Goal: Task Accomplishment & Management: Use online tool/utility

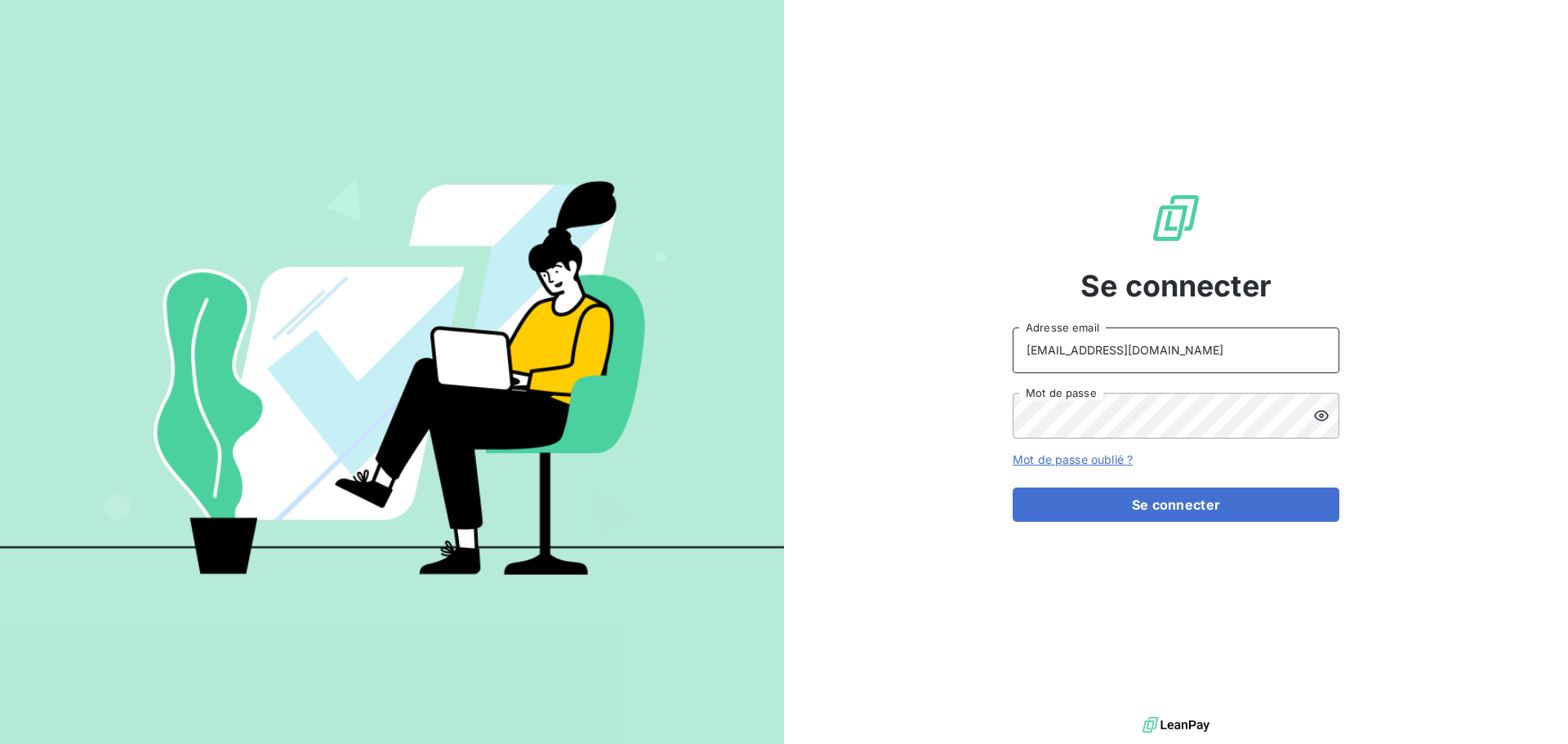
click at [1243, 343] on input "[EMAIL_ADDRESS][DOMAIN_NAME]" at bounding box center [1175, 350] width 326 height 46
type input "[EMAIL_ADDRESS][DOMAIN_NAME]"
click at [1210, 506] on button "Se connecter" at bounding box center [1175, 504] width 326 height 34
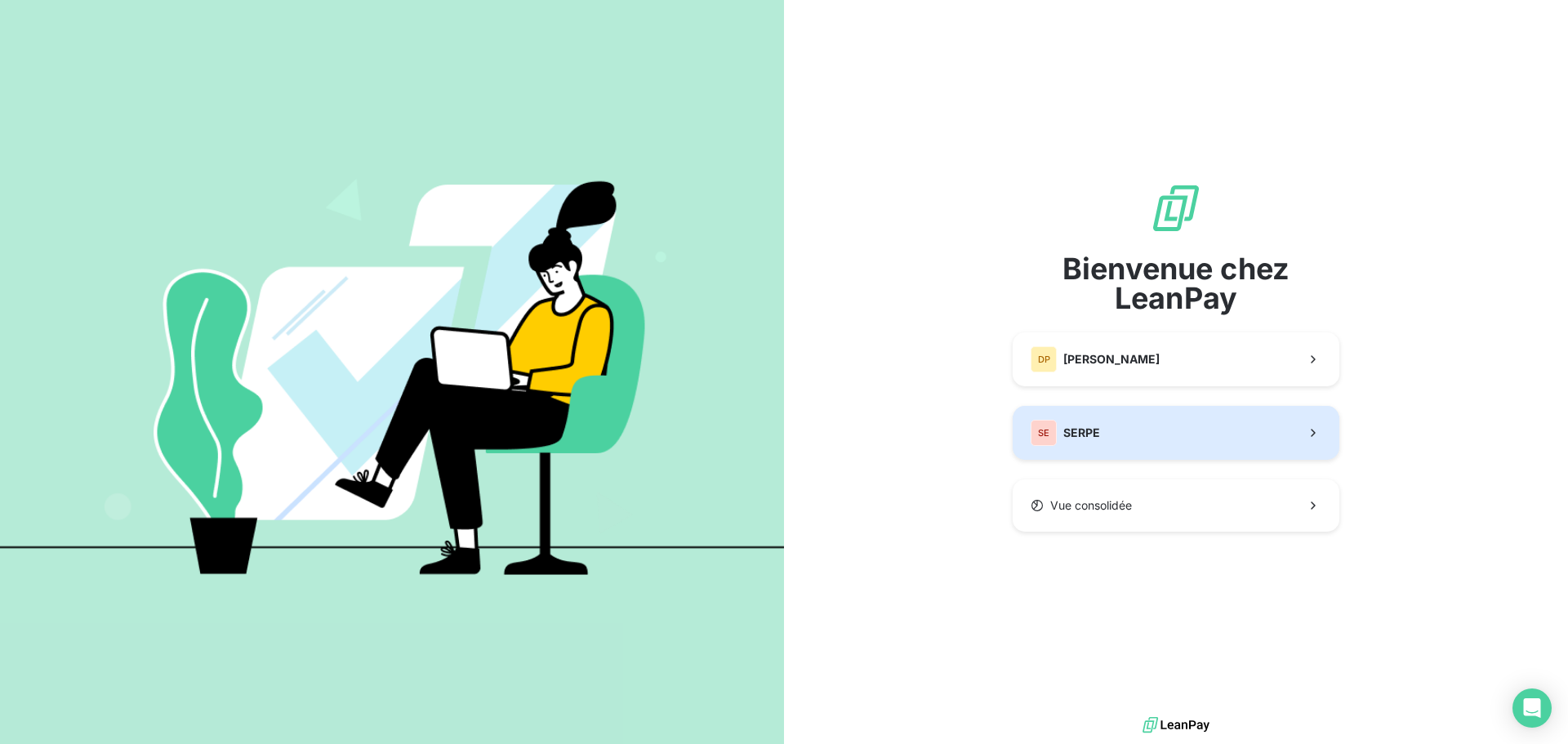
click at [1089, 441] on div "SE SERPE" at bounding box center [1066, 432] width 70 height 26
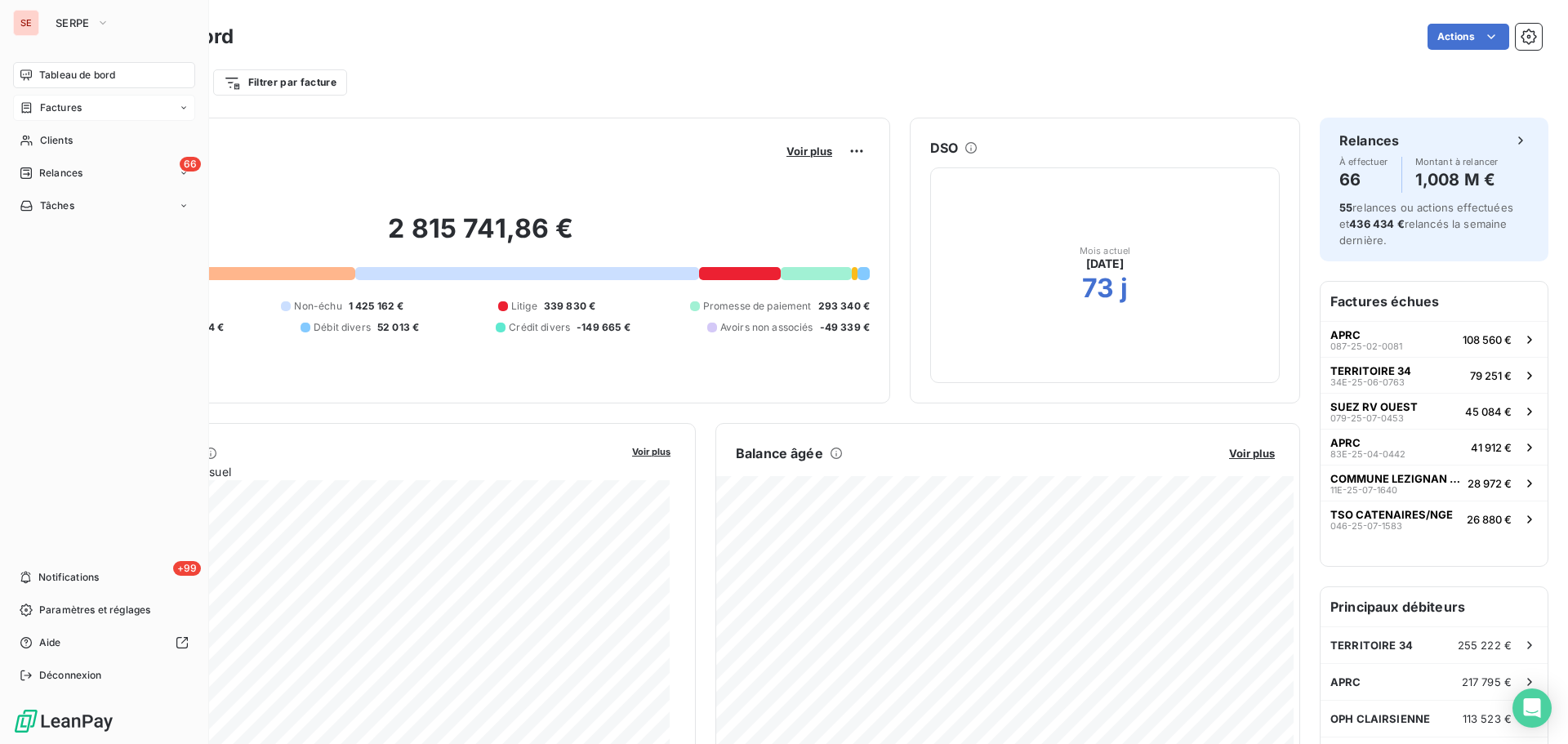
click at [23, 105] on icon at bounding box center [27, 107] width 14 height 13
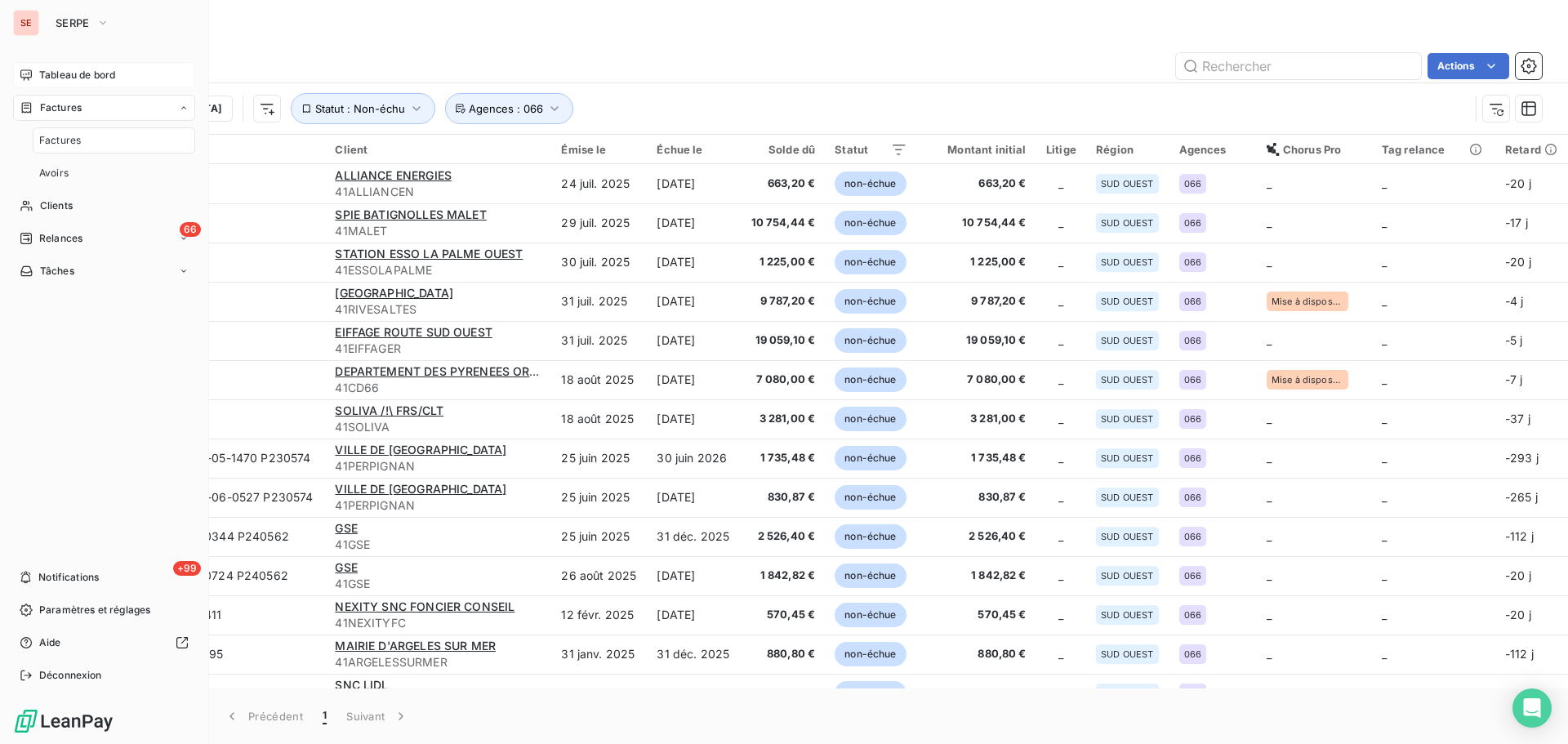
click at [70, 75] on span "Tableau de bord" at bounding box center [77, 75] width 76 height 14
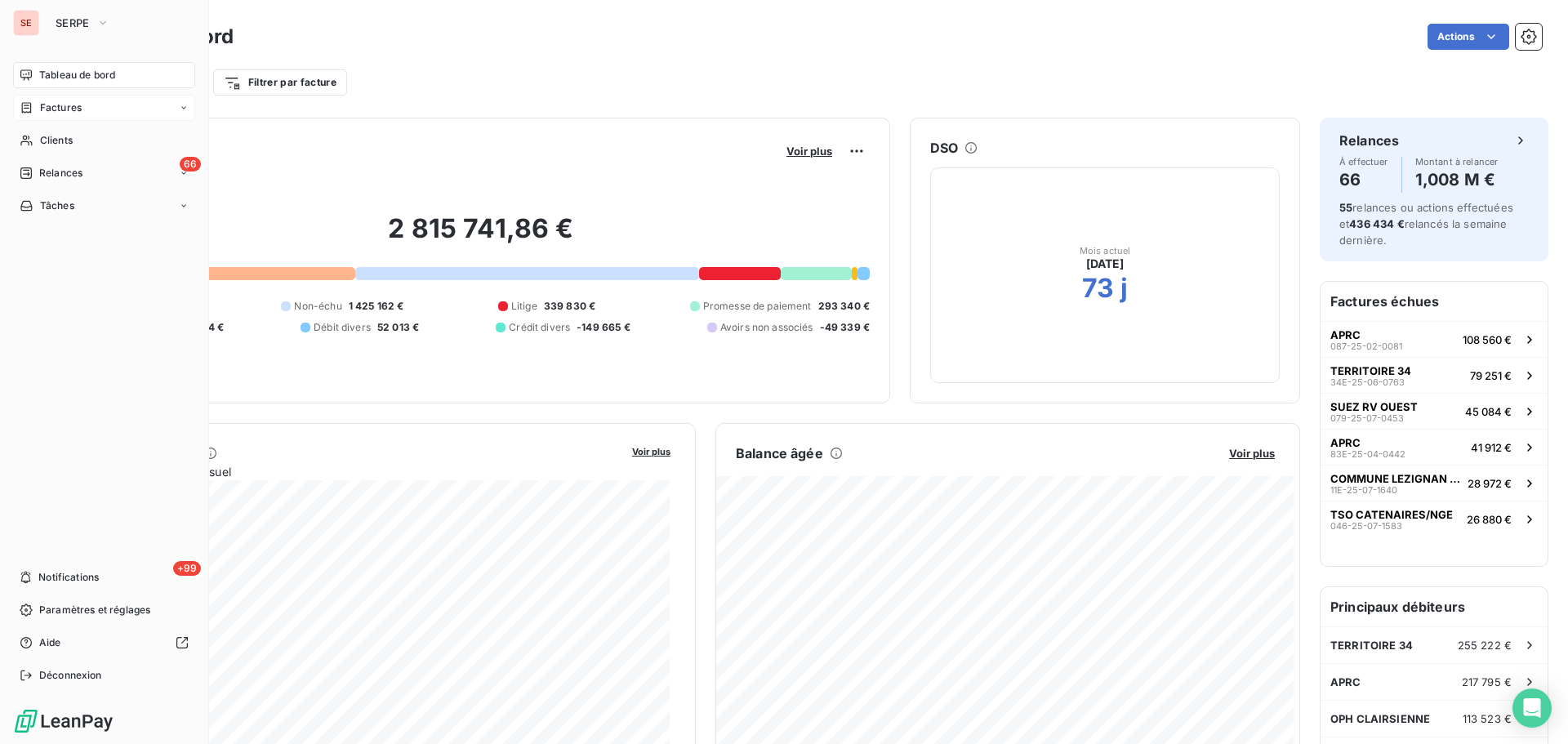
click at [56, 119] on div "Factures" at bounding box center [105, 107] width 182 height 26
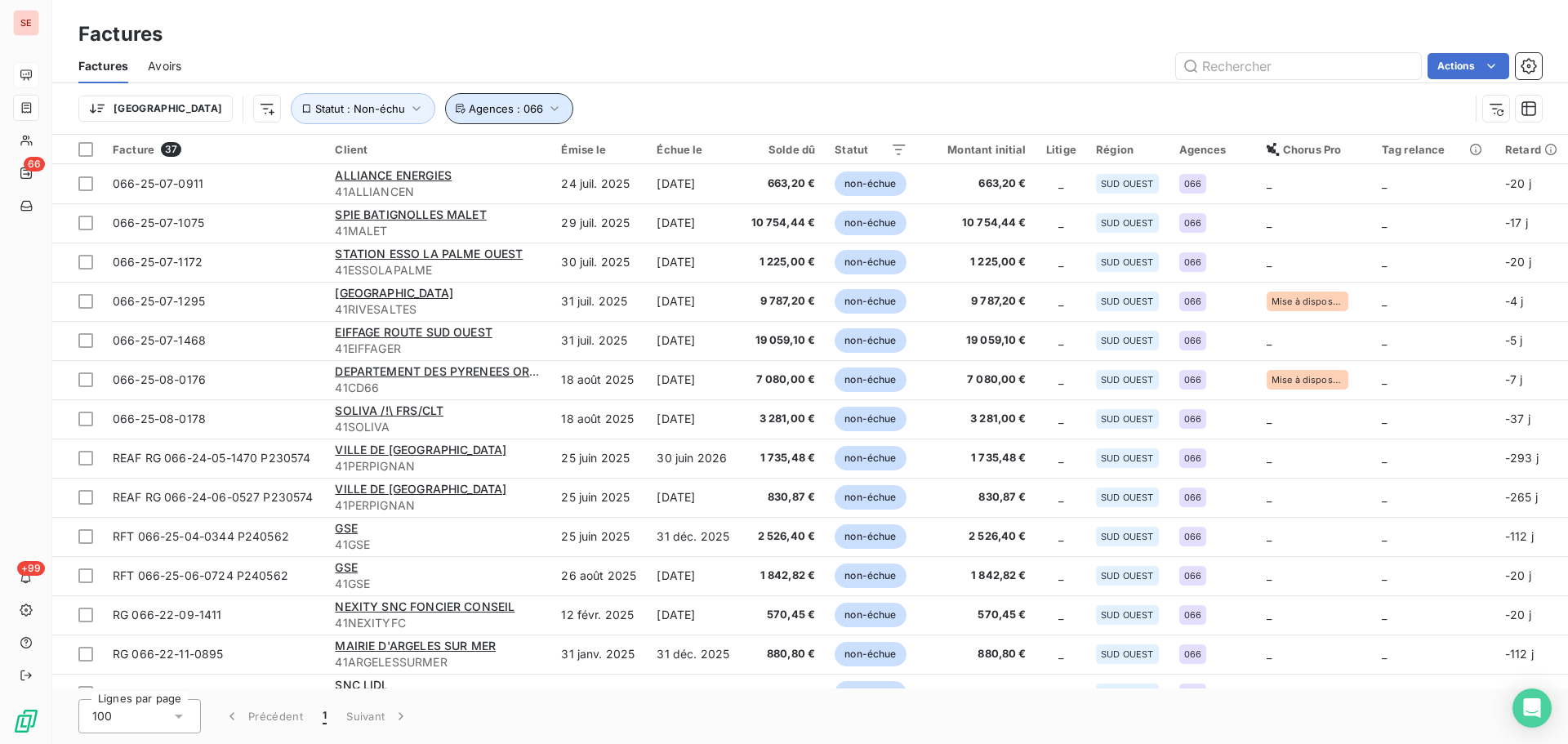
click at [468, 110] on span "Agences : 066" at bounding box center [505, 108] width 74 height 13
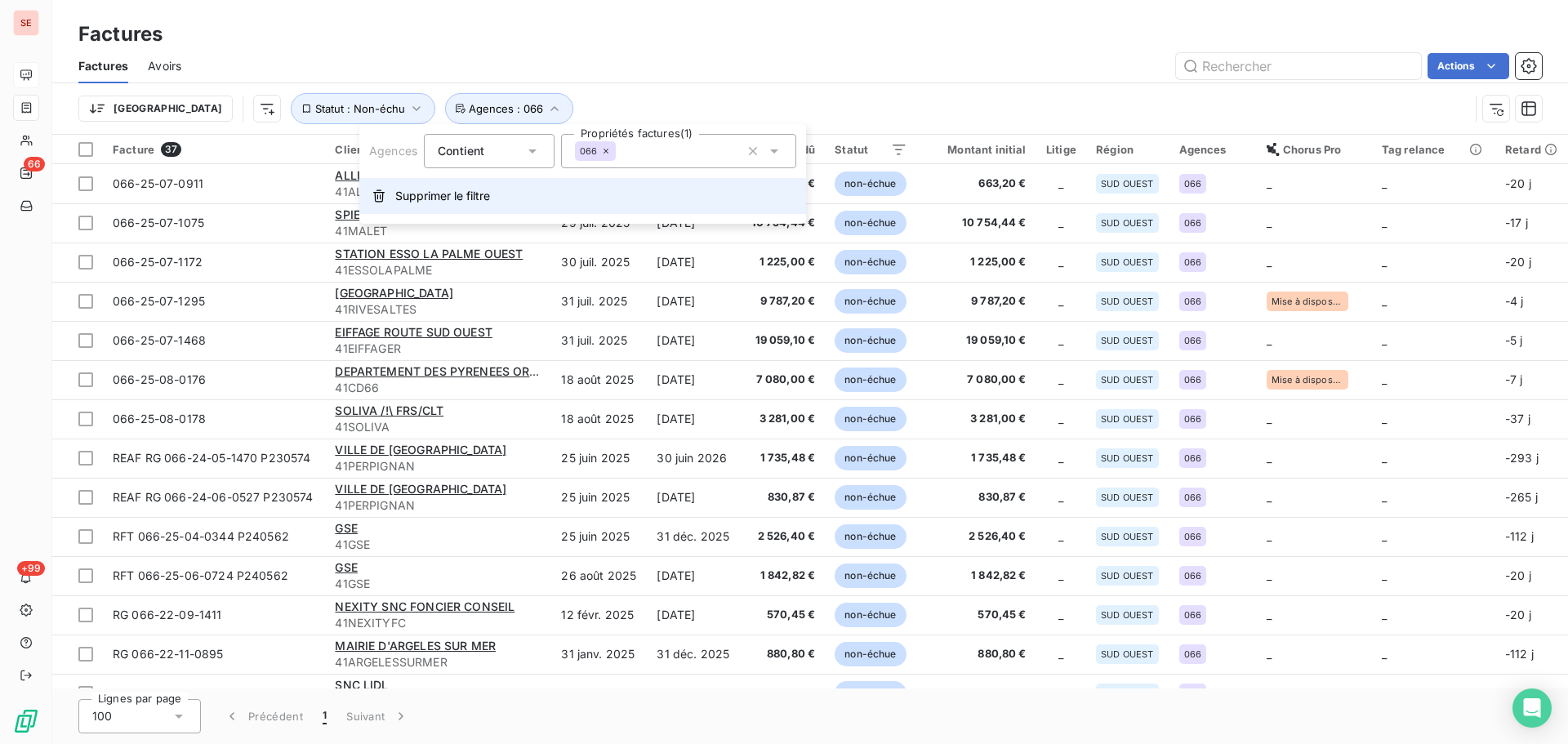
click at [444, 190] on span "Supprimer le filtre" at bounding box center [443, 196] width 95 height 16
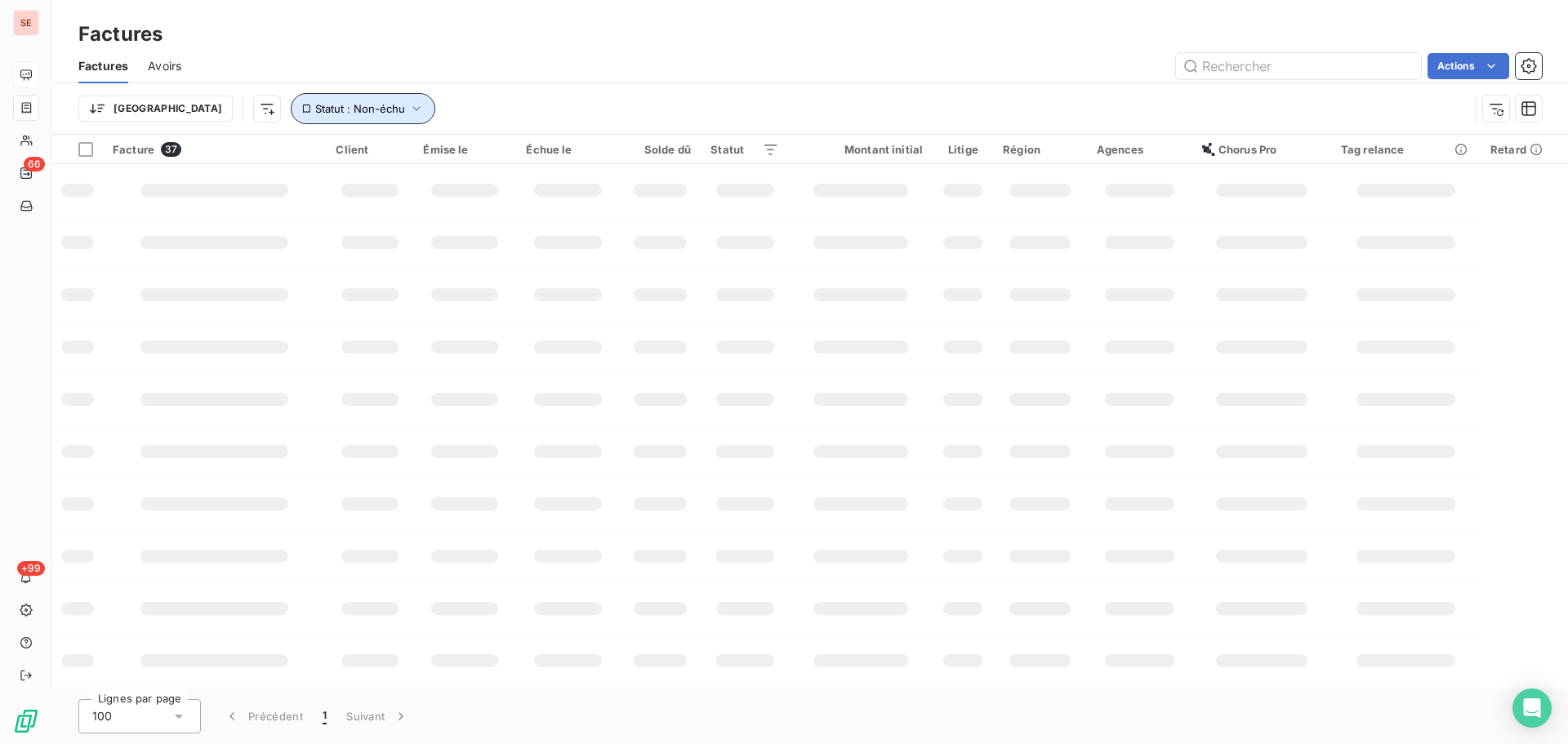
click at [291, 103] on button "Statut : Non-échu" at bounding box center [363, 108] width 145 height 31
click at [429, 156] on span "non-échue" at bounding box center [437, 151] width 61 height 14
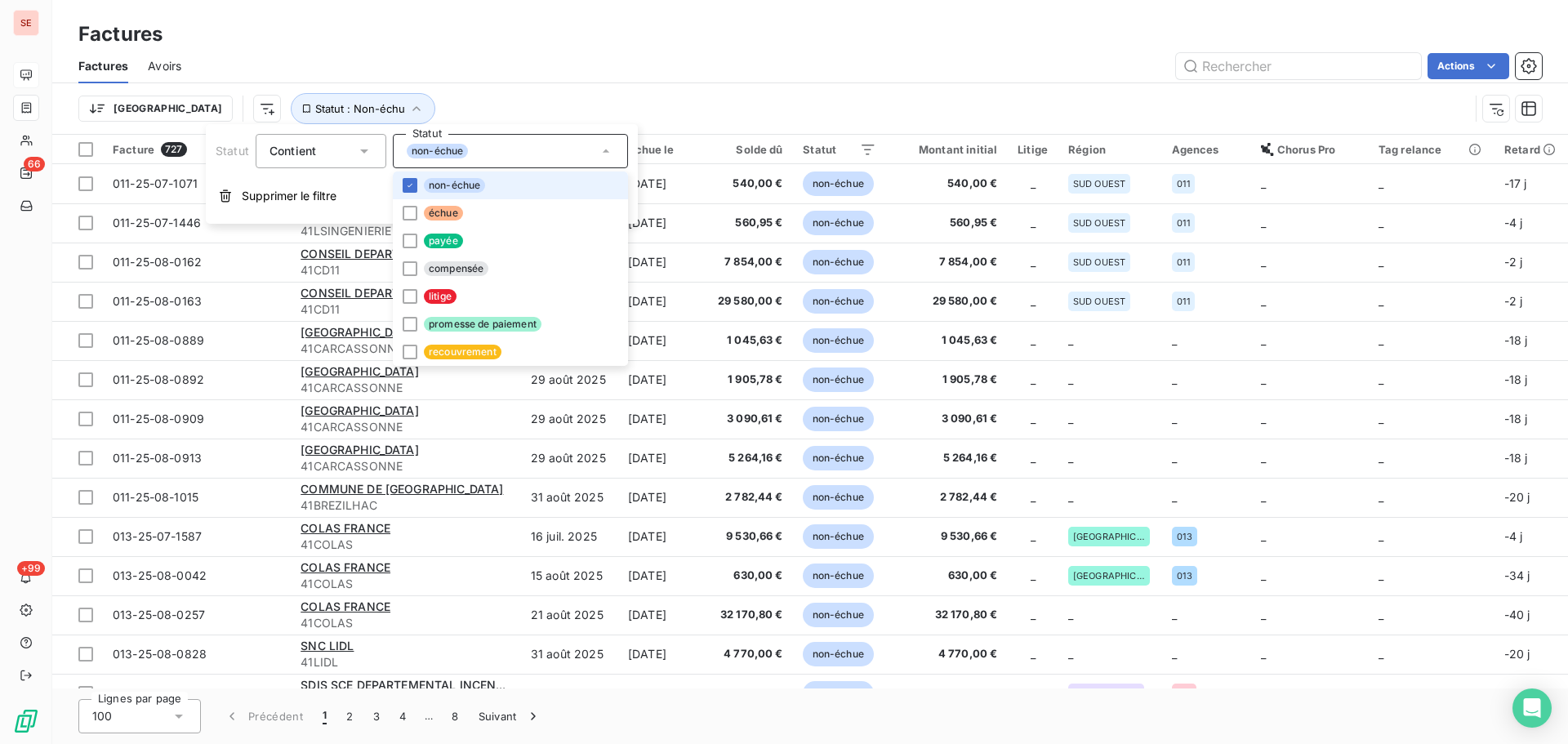
click at [438, 180] on span "non-échue" at bounding box center [454, 185] width 61 height 14
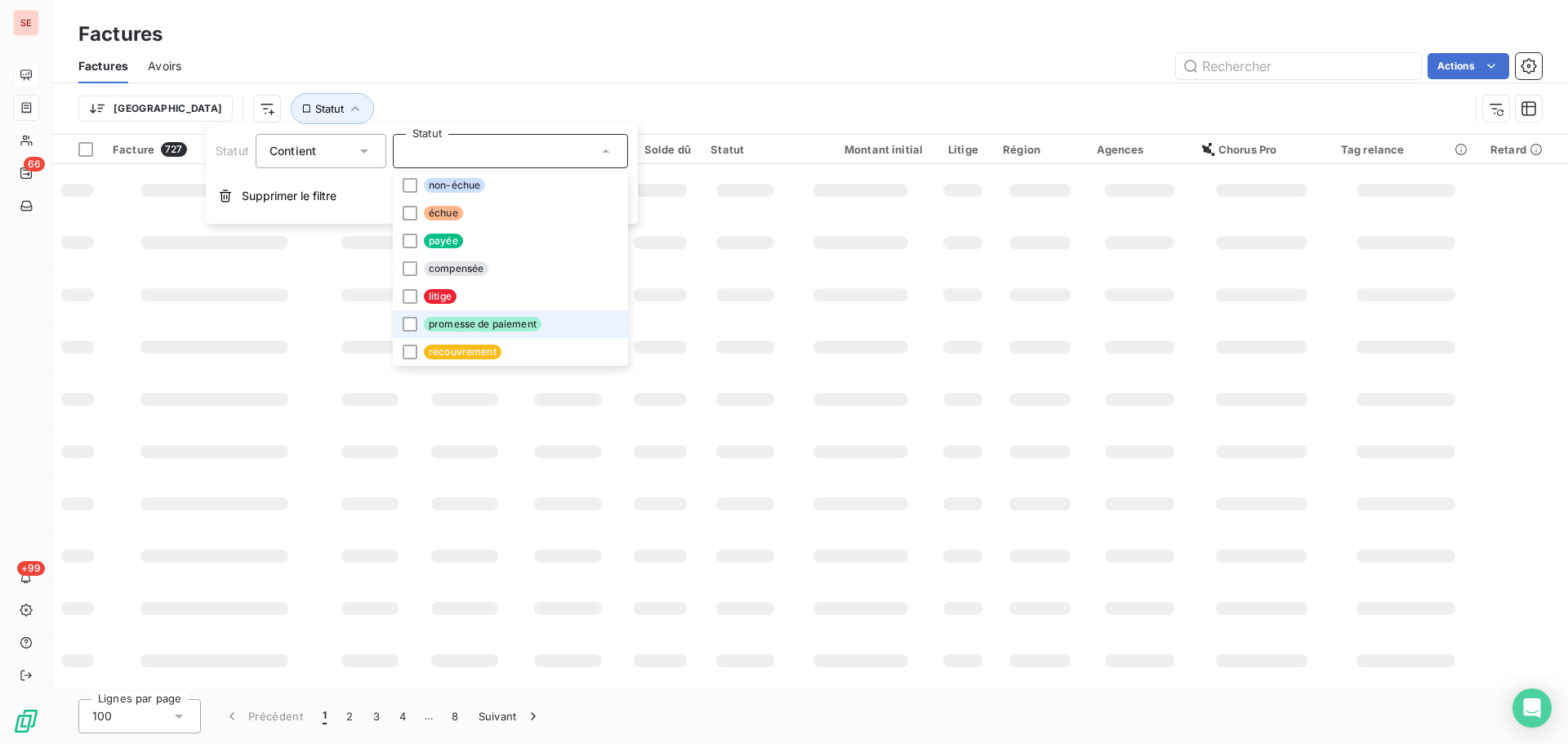
click at [470, 322] on span "promesse de paiement" at bounding box center [483, 324] width 118 height 14
click at [542, 117] on div "Trier Statut : Promesse de paiement" at bounding box center [773, 108] width 1390 height 31
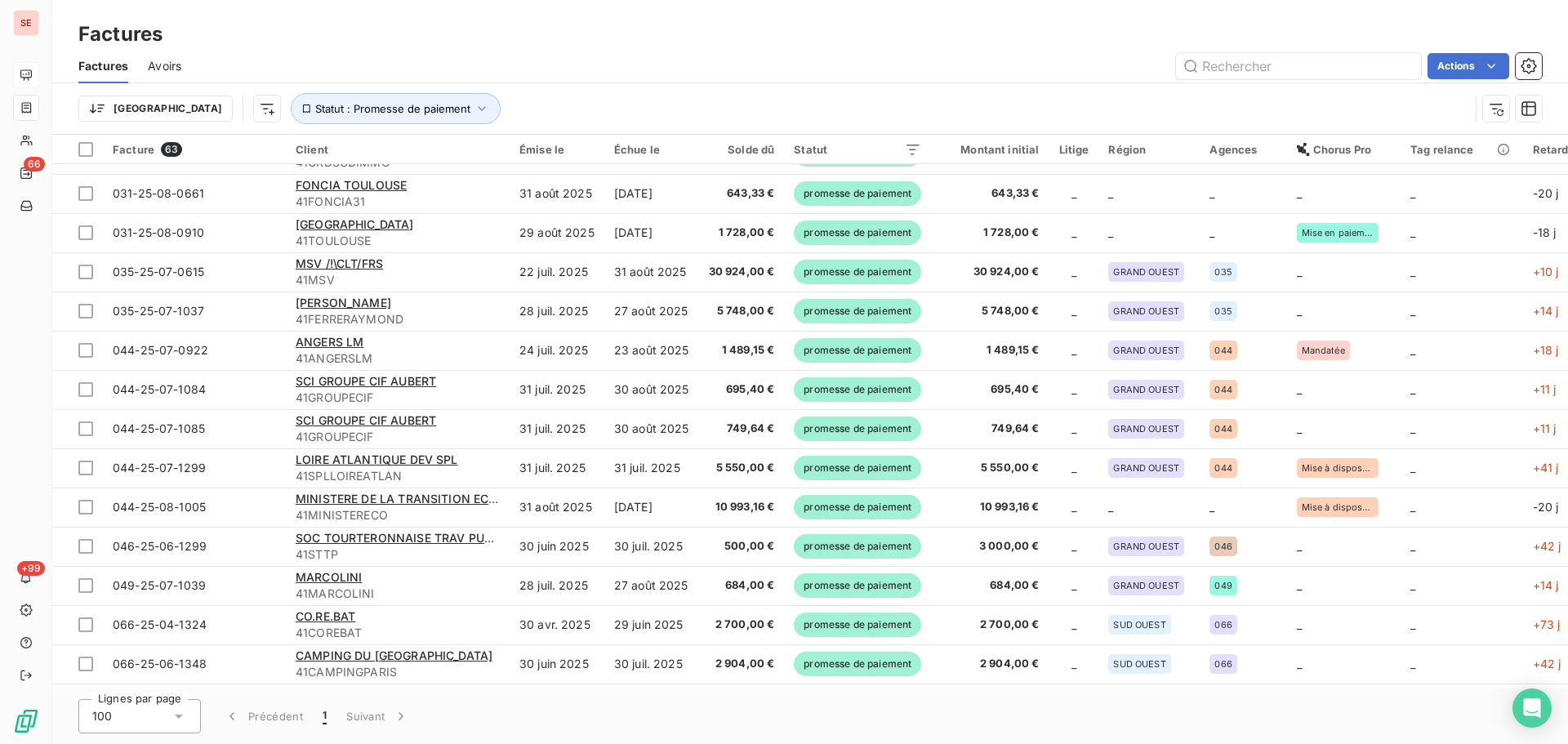
scroll to position [1306, 0]
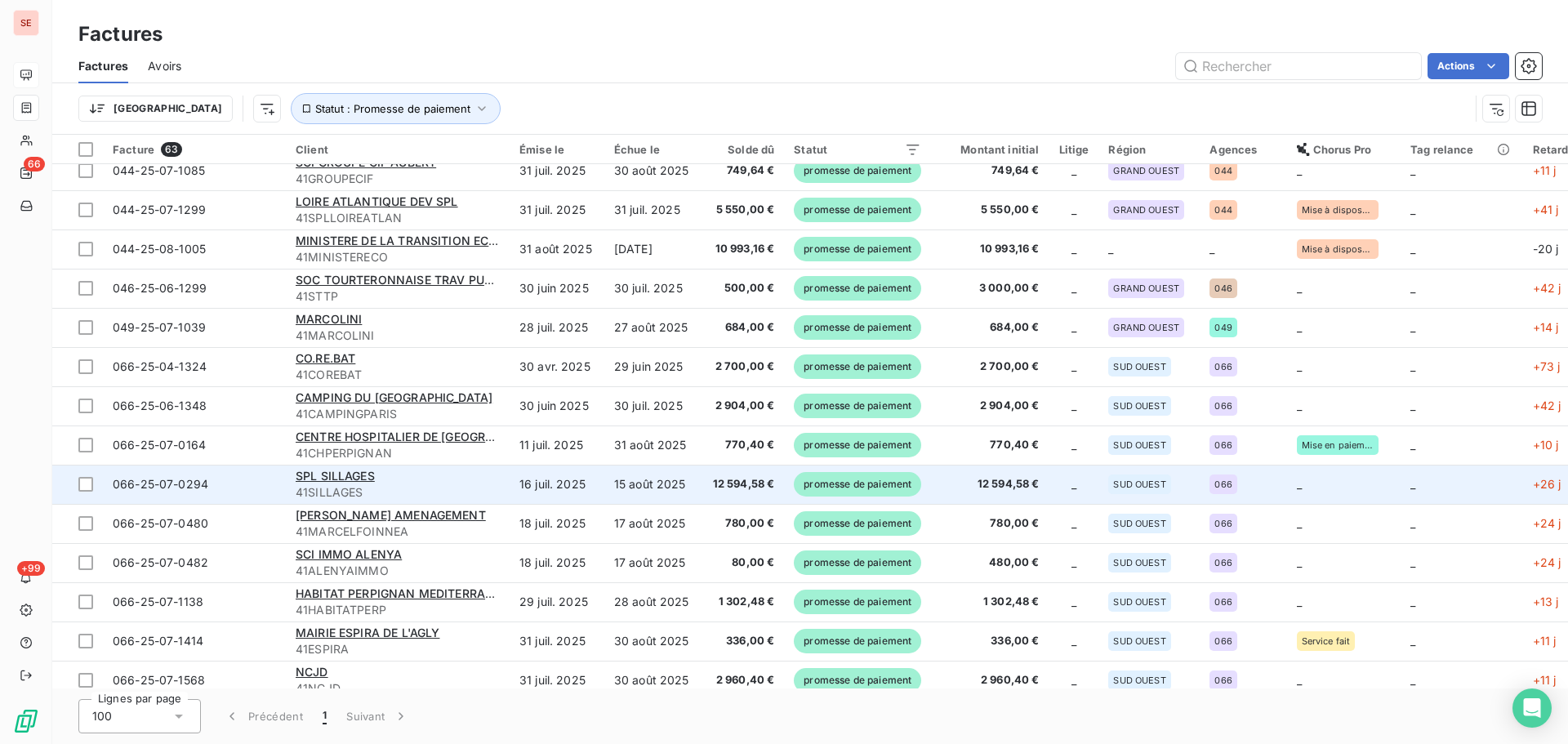
click at [476, 486] on span "41SILLAGES" at bounding box center [398, 493] width 204 height 16
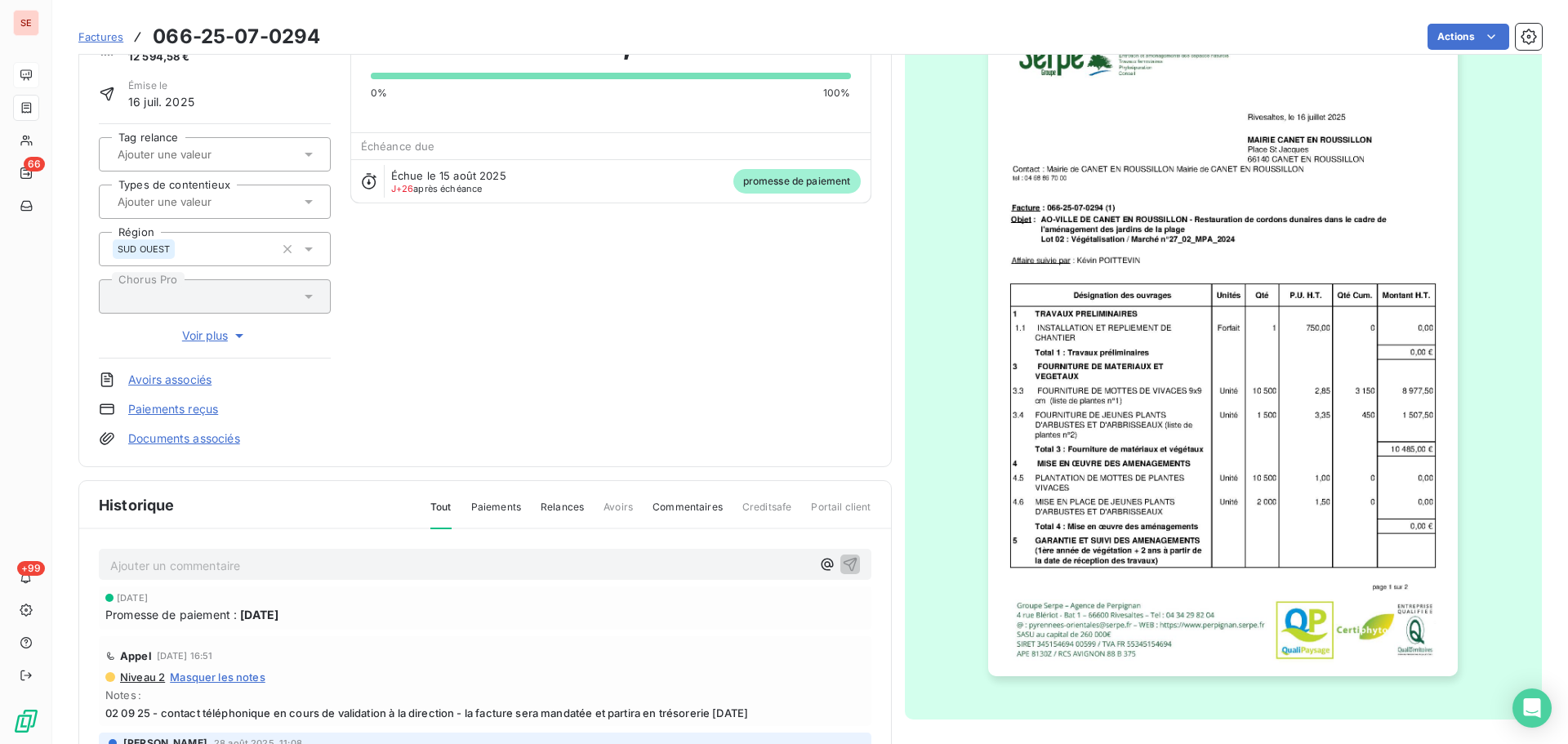
scroll to position [224, 0]
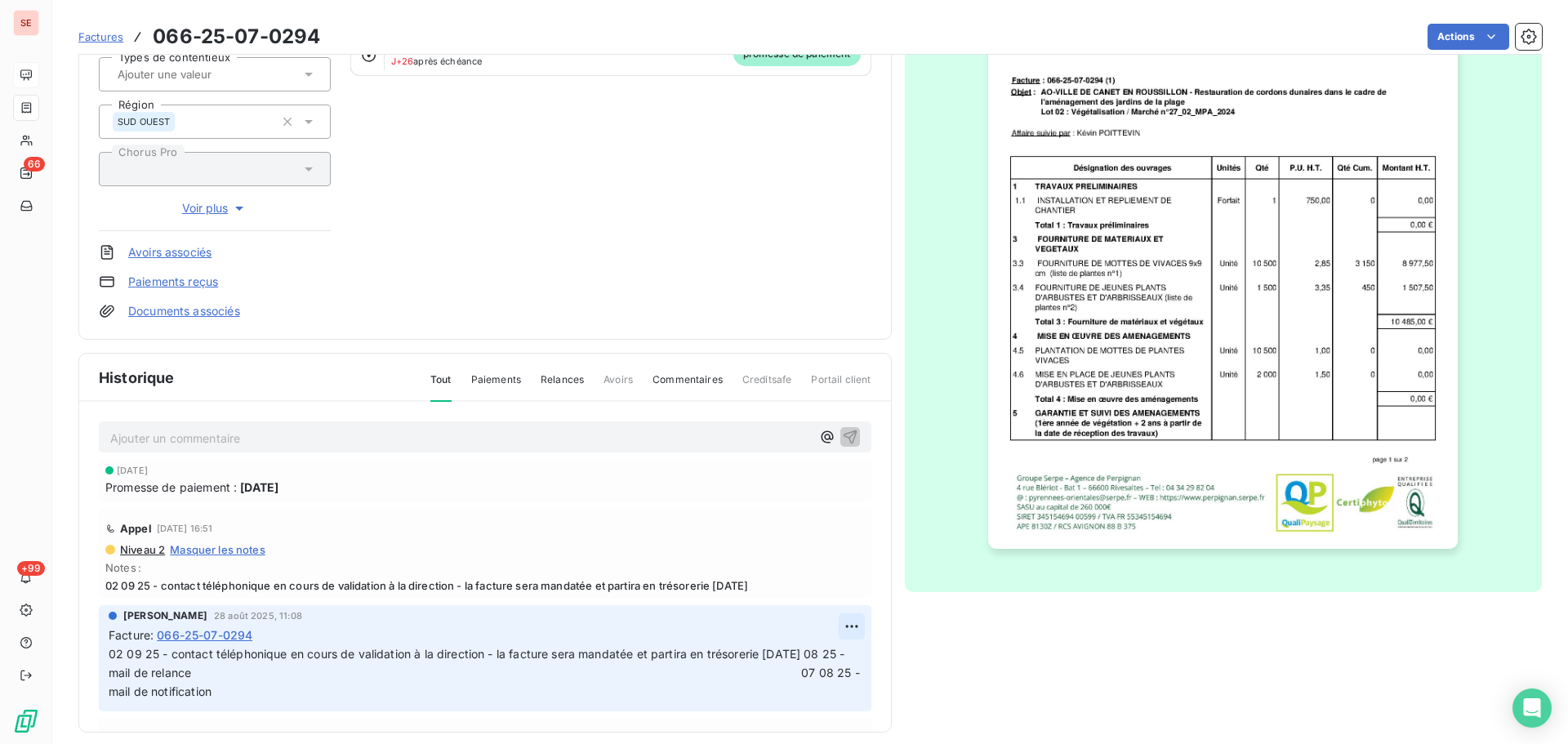
click at [830, 627] on html "SE 66 +99 Factures 066-25-07-0294 Actions SPL SILLAGES 41SILLAGES Montant initi…" at bounding box center [784, 372] width 1568 height 744
click at [807, 655] on div "Editer" at bounding box center [794, 662] width 91 height 26
drag, startPoint x: 156, startPoint y: 673, endPoint x: 121, endPoint y: 673, distance: 35.0
click at [121, 673] on span "02 09 25 - contact téléphonique en cours de validation à la direction - la fact…" at bounding box center [473, 672] width 730 height 52
click at [845, 675] on icon "button" at bounding box center [853, 672] width 16 height 16
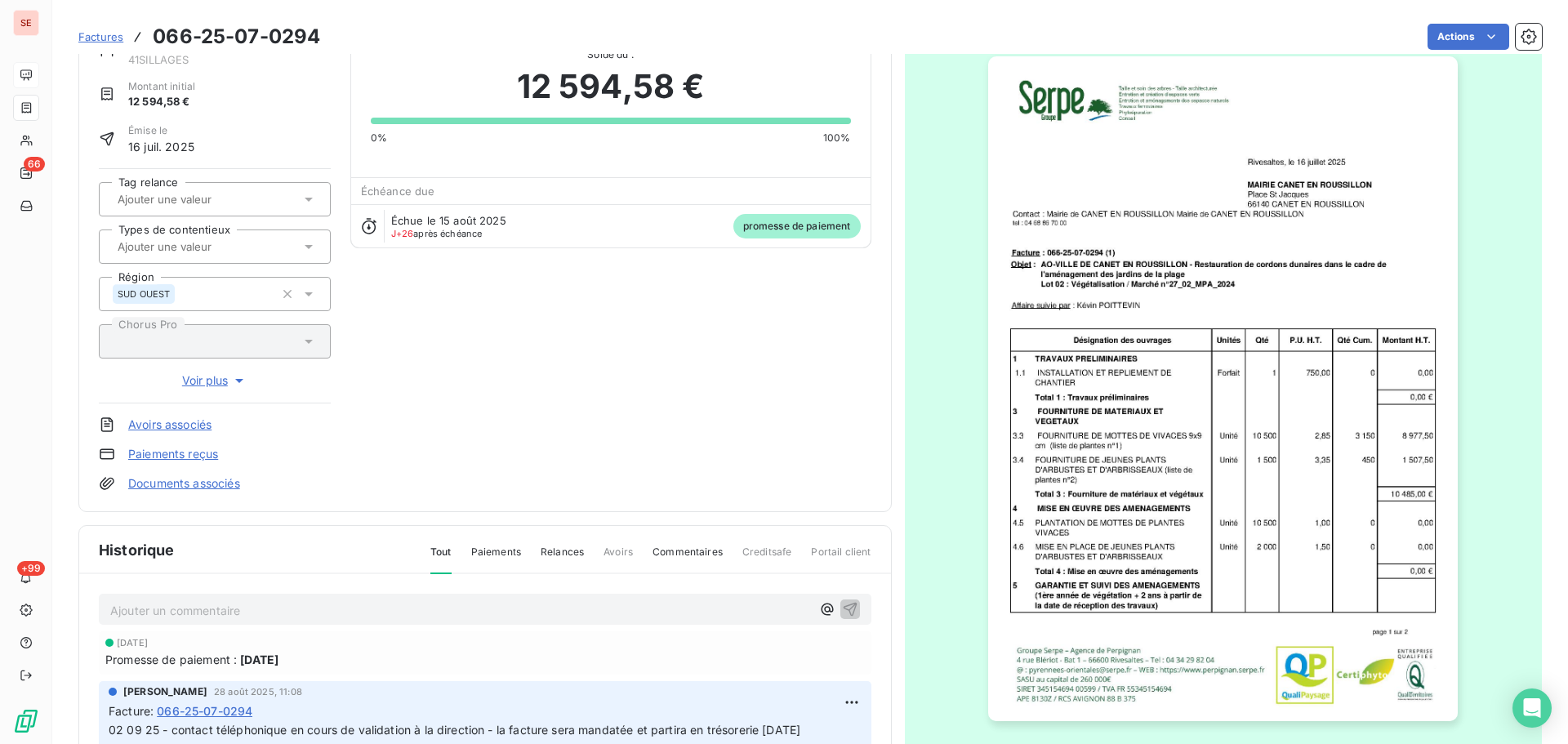
scroll to position [0, 0]
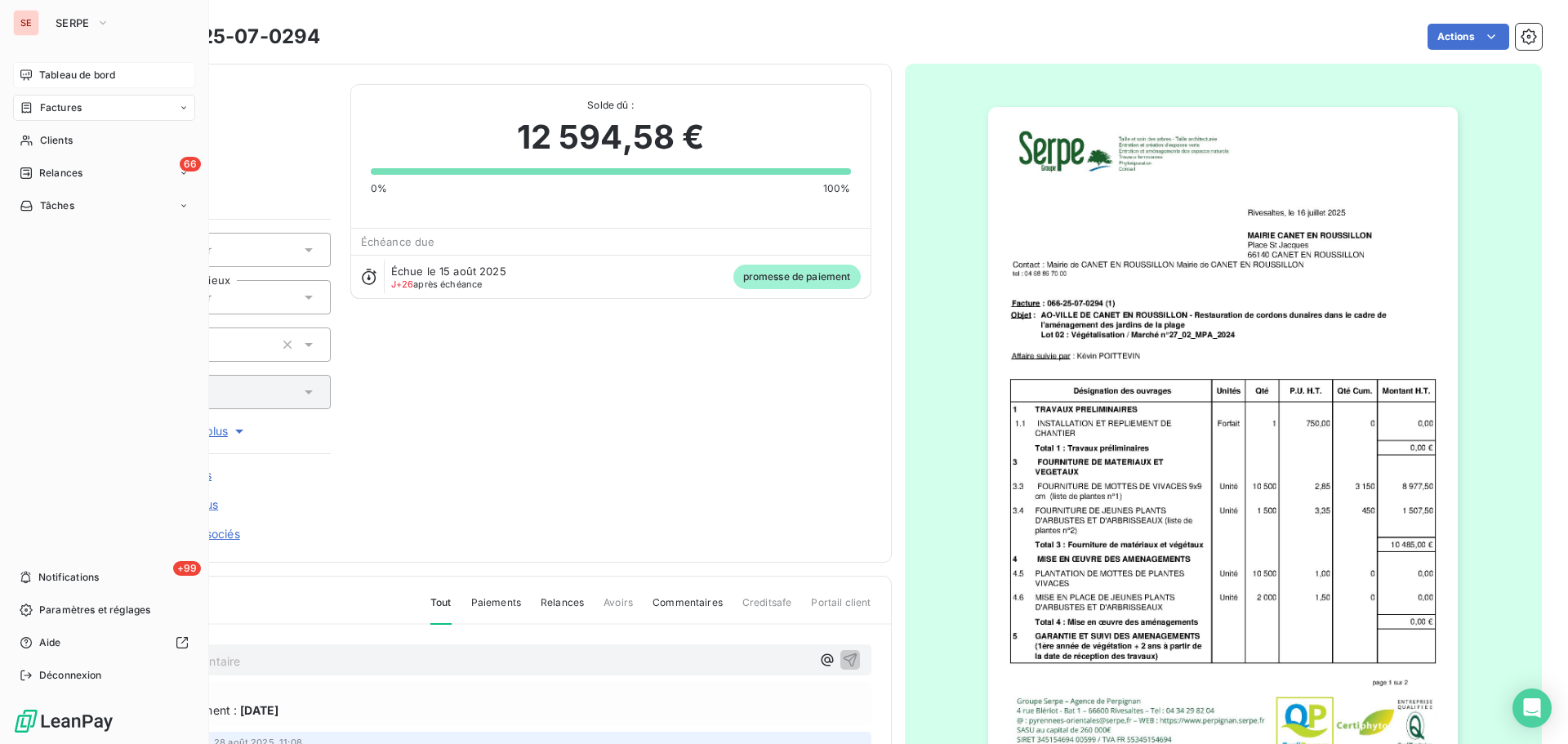
click at [71, 106] on span "Factures" at bounding box center [61, 107] width 42 height 14
click at [62, 75] on span "Tableau de bord" at bounding box center [77, 75] width 76 height 14
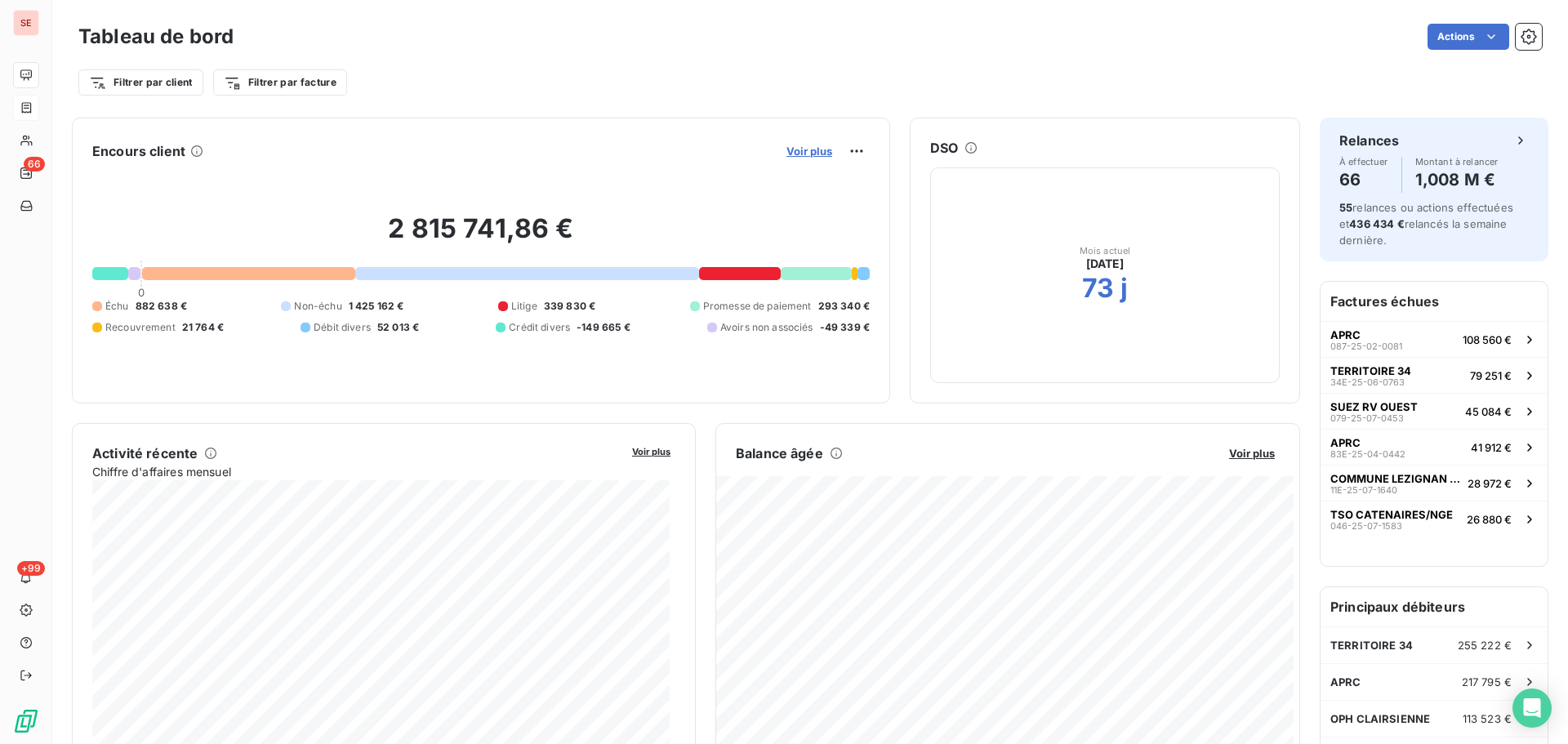
click at [788, 151] on span "Voir plus" at bounding box center [809, 151] width 46 height 13
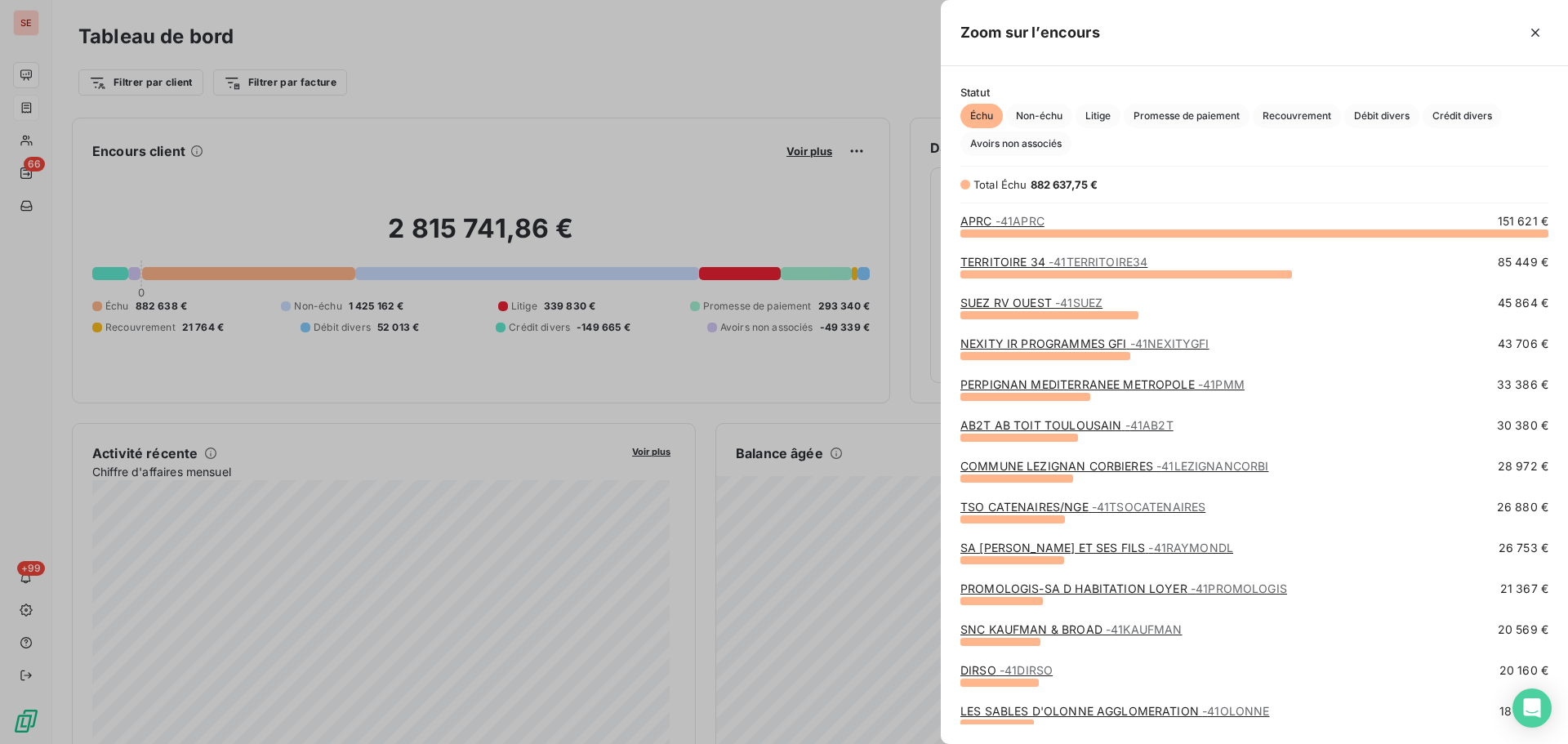
scroll to position [499, 615]
click at [1475, 108] on span "Crédit divers" at bounding box center [1462, 115] width 80 height 24
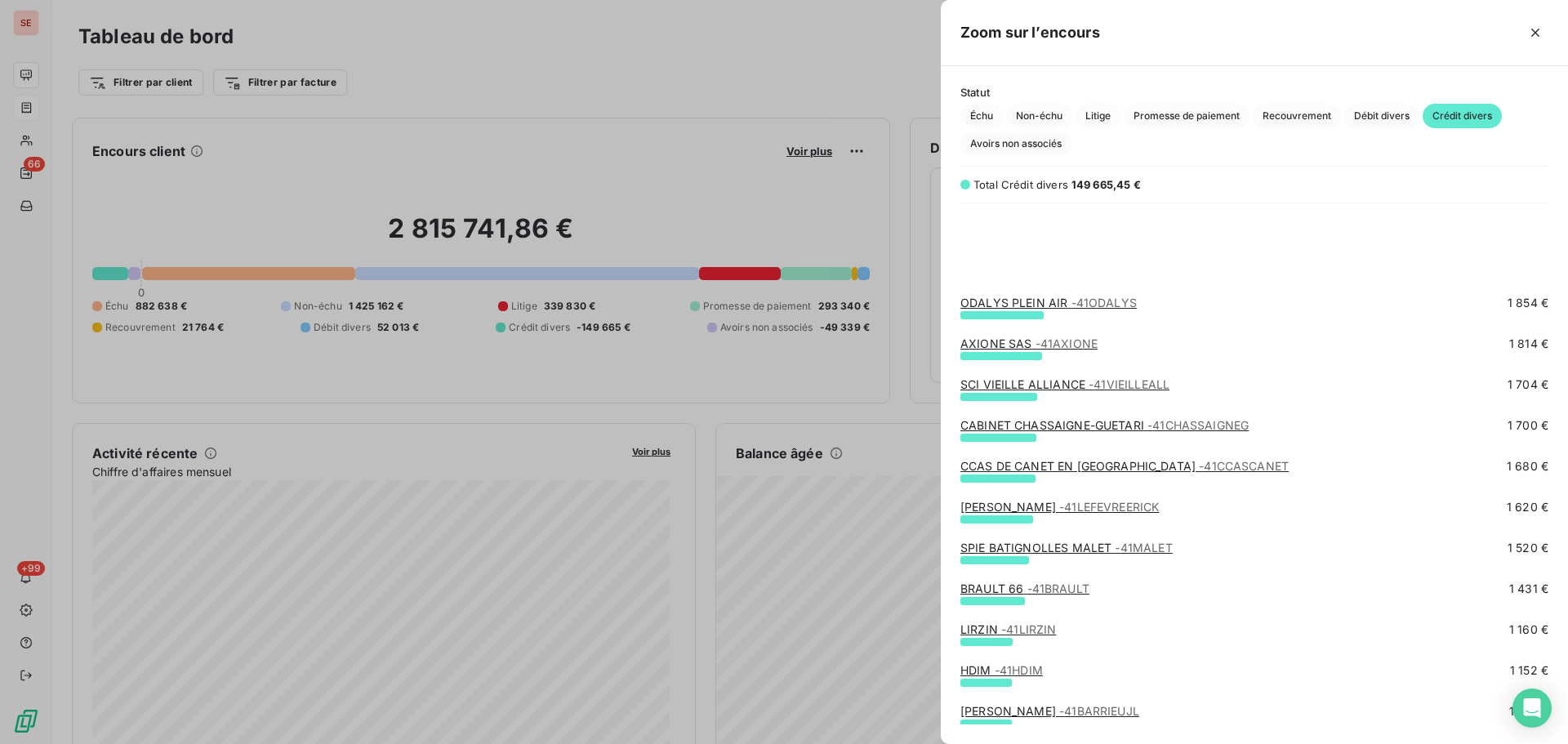
scroll to position [871, 0]
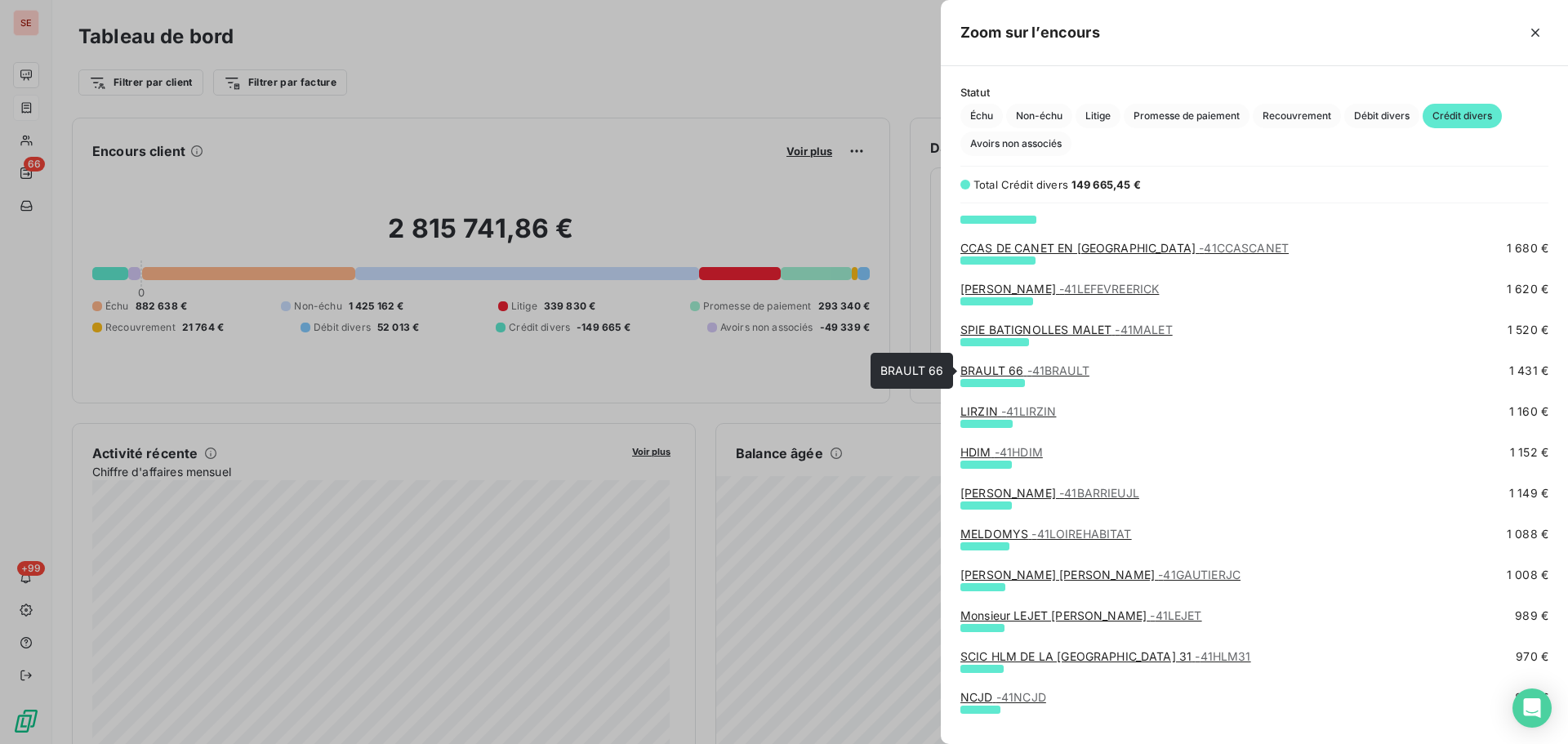
click at [986, 368] on link "BRAULT 66 - 41BRAULT" at bounding box center [1024, 370] width 129 height 14
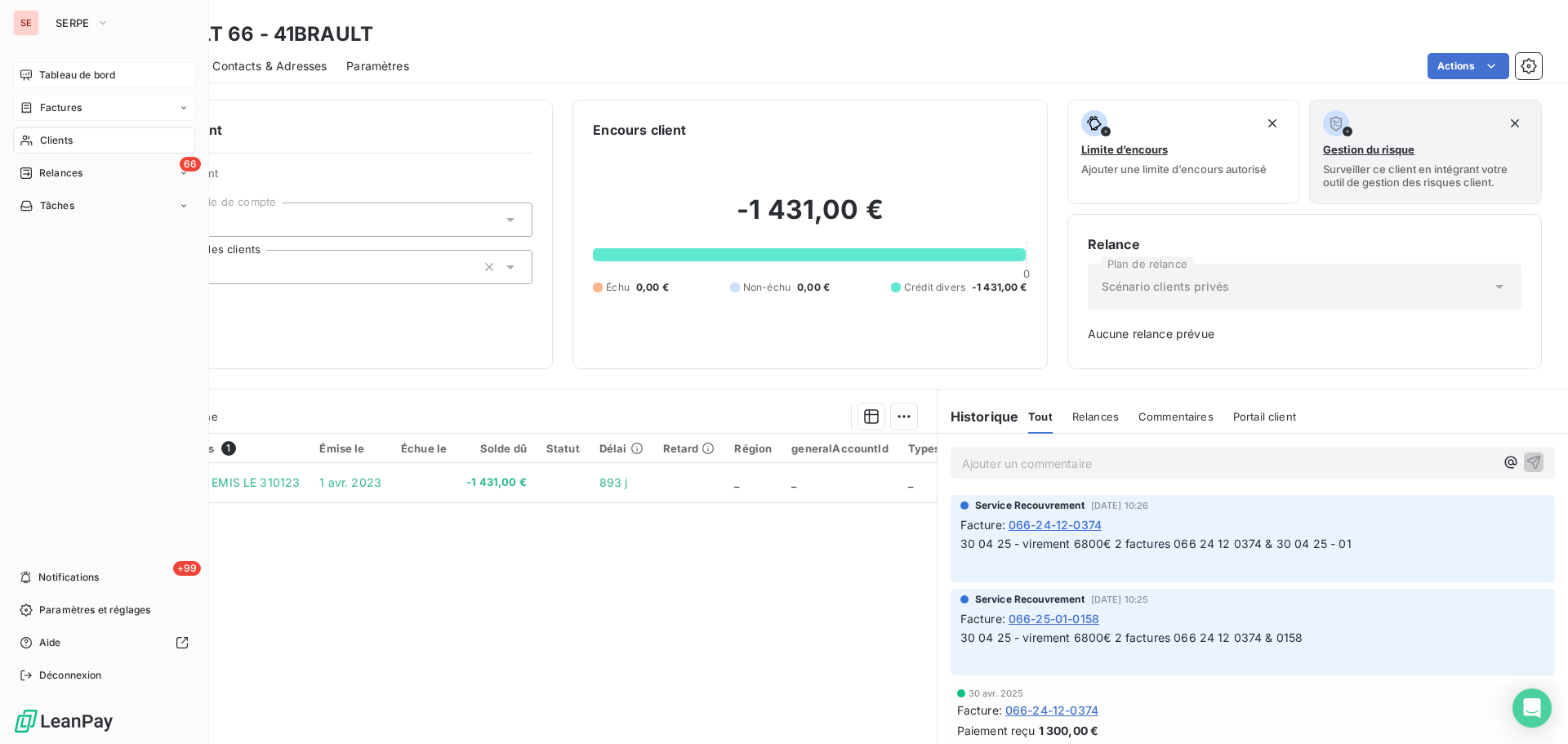
click at [33, 71] on div "Tableau de bord" at bounding box center [105, 74] width 182 height 26
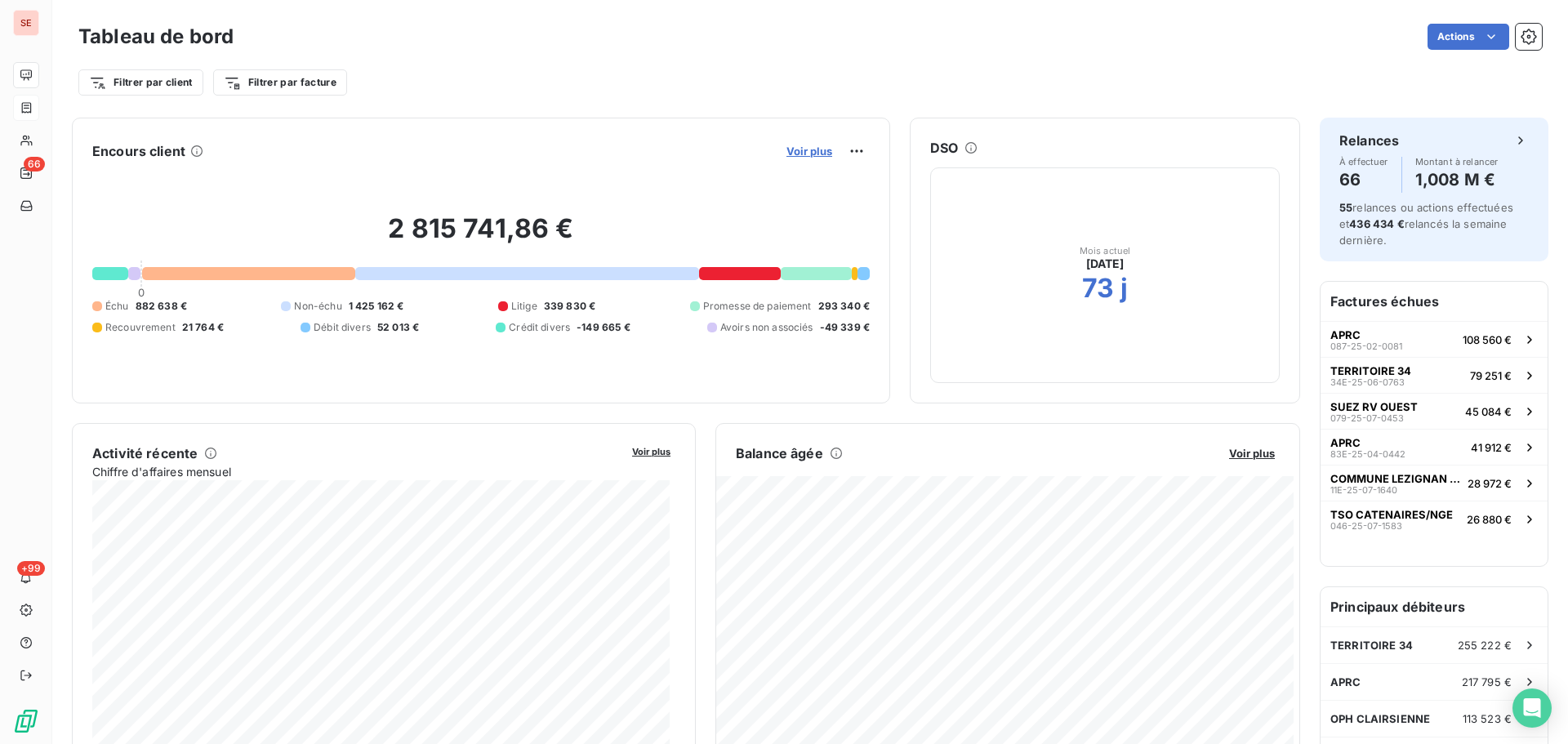
click at [804, 156] on span "Voir plus" at bounding box center [809, 151] width 46 height 13
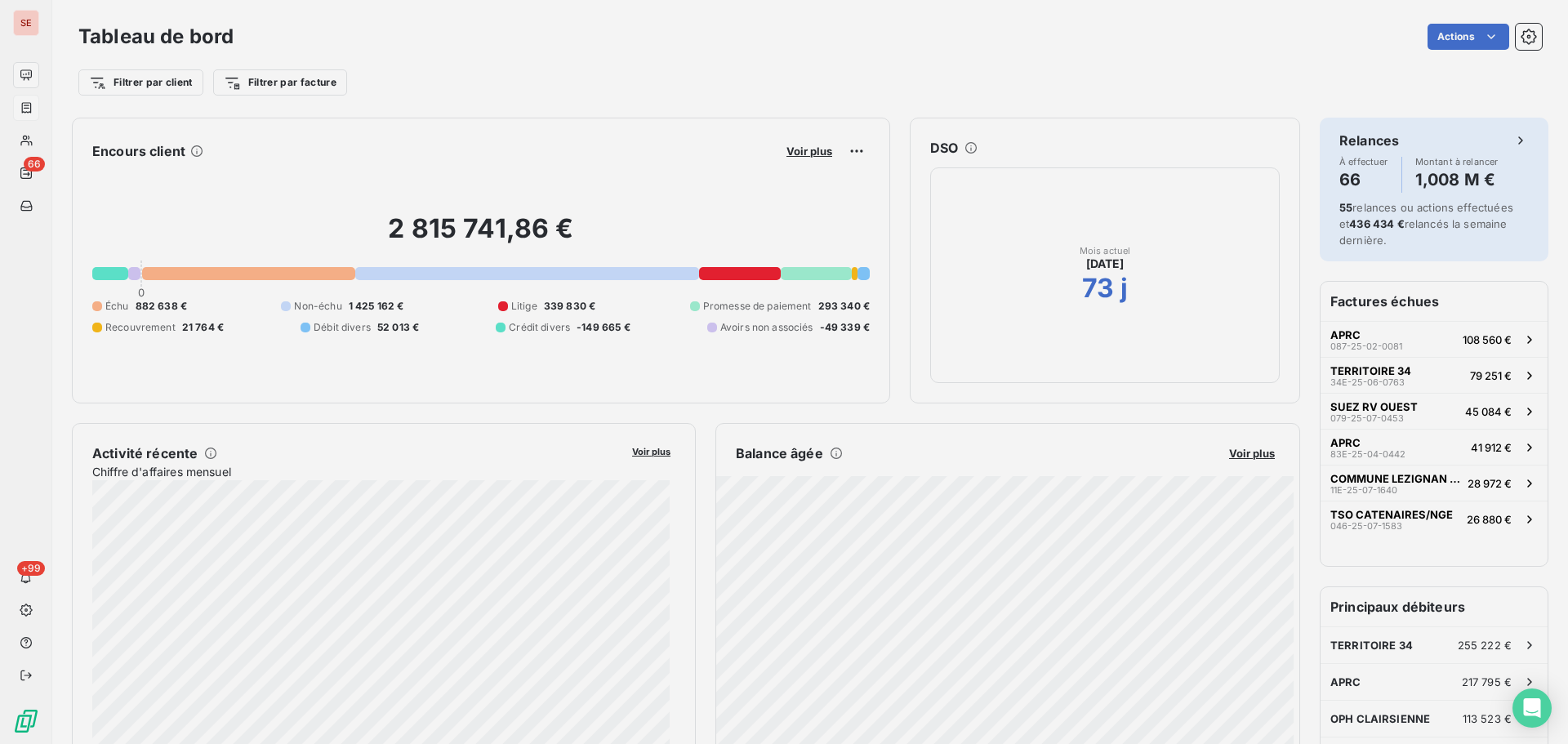
scroll to position [13, 13]
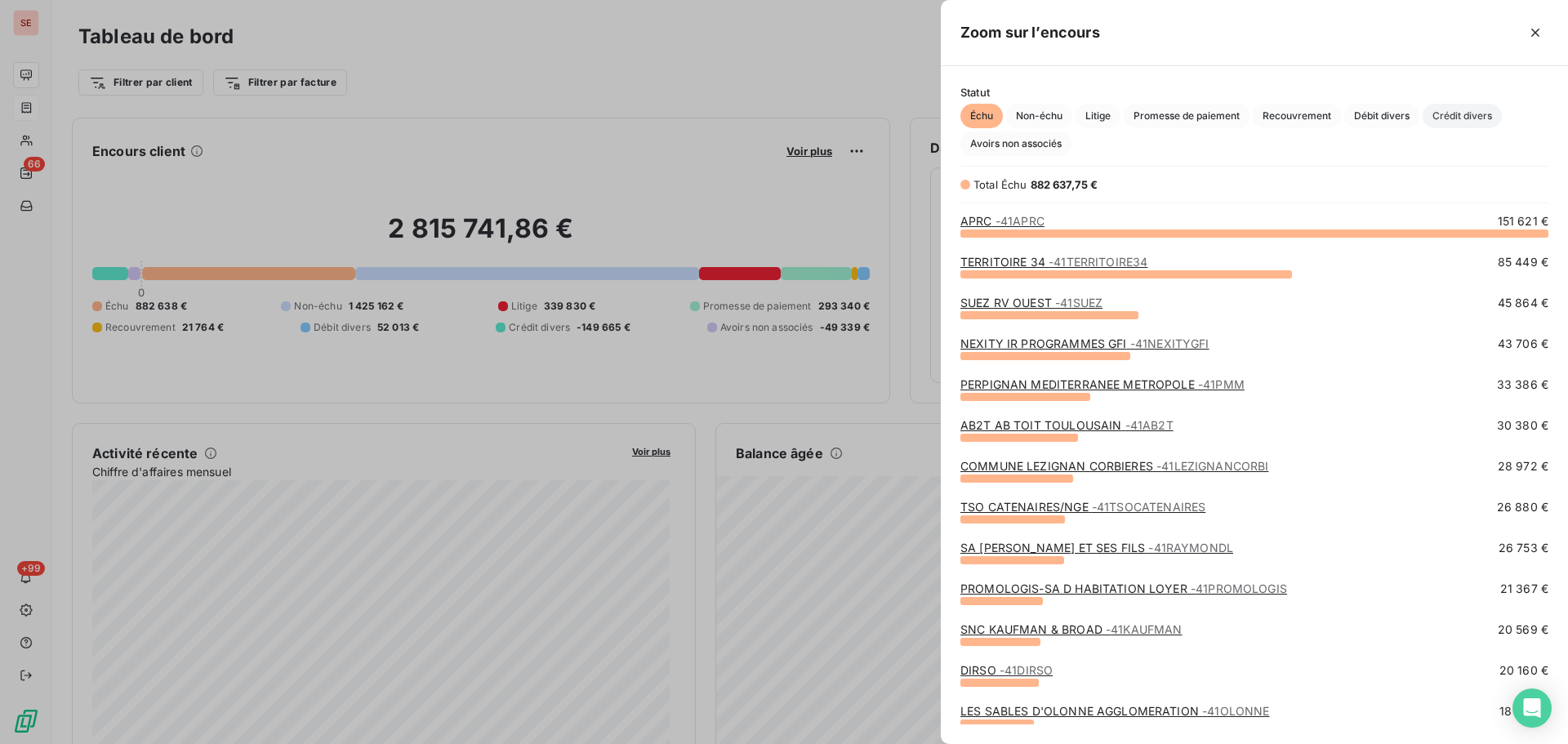
click at [1455, 110] on span "Crédit divers" at bounding box center [1462, 115] width 80 height 24
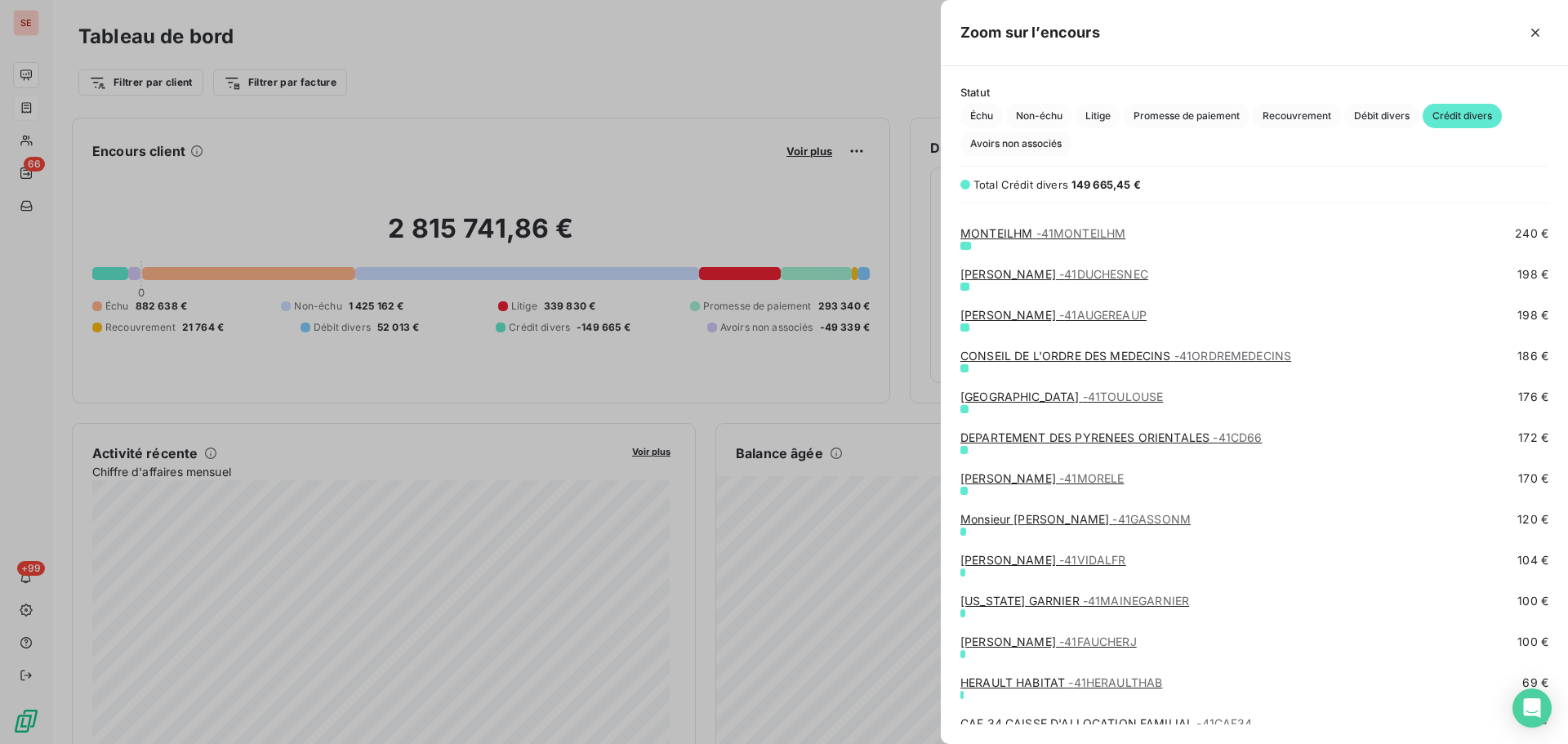
scroll to position [2735, 0]
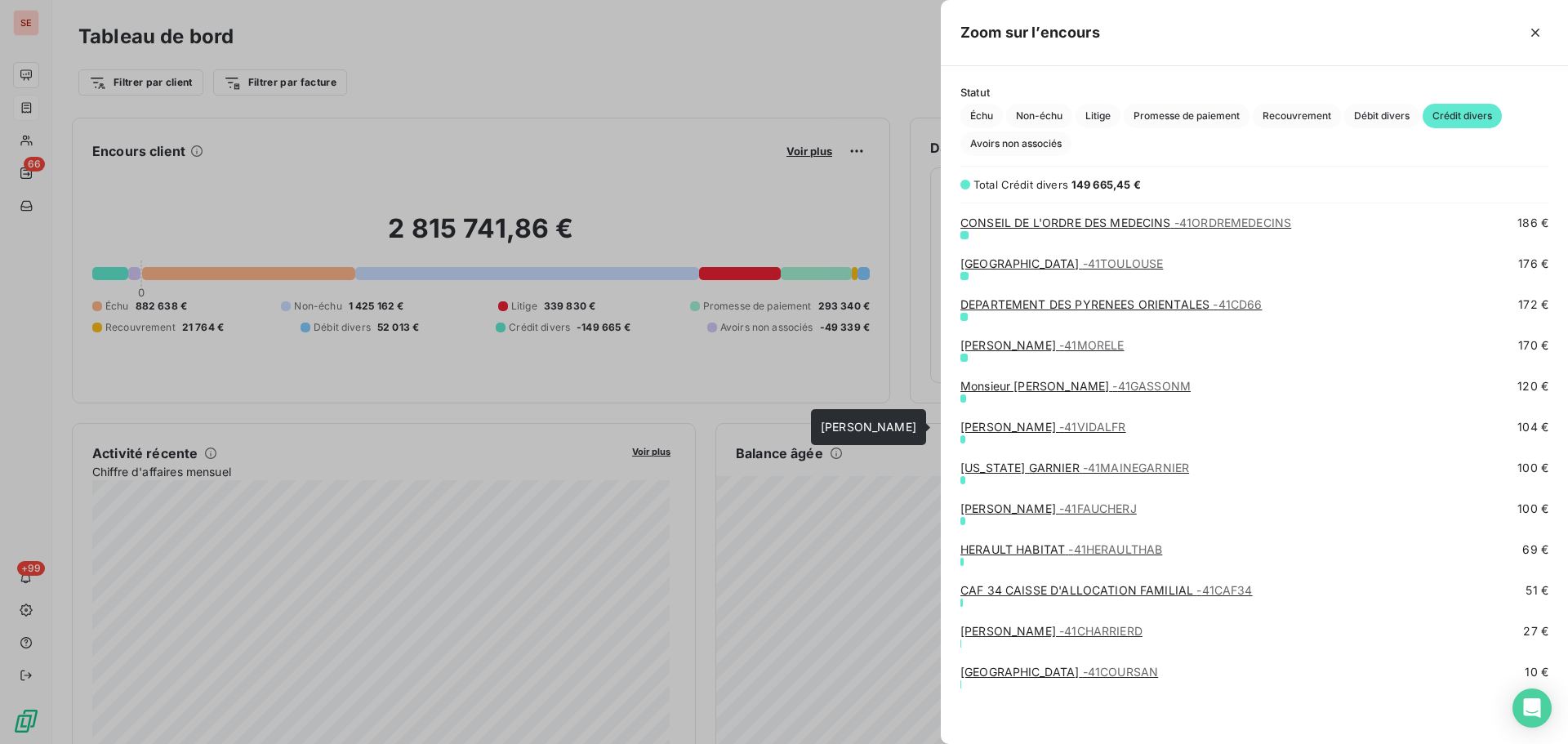
click at [1090, 427] on span "- 41VIDALFR" at bounding box center [1092, 427] width 67 height 14
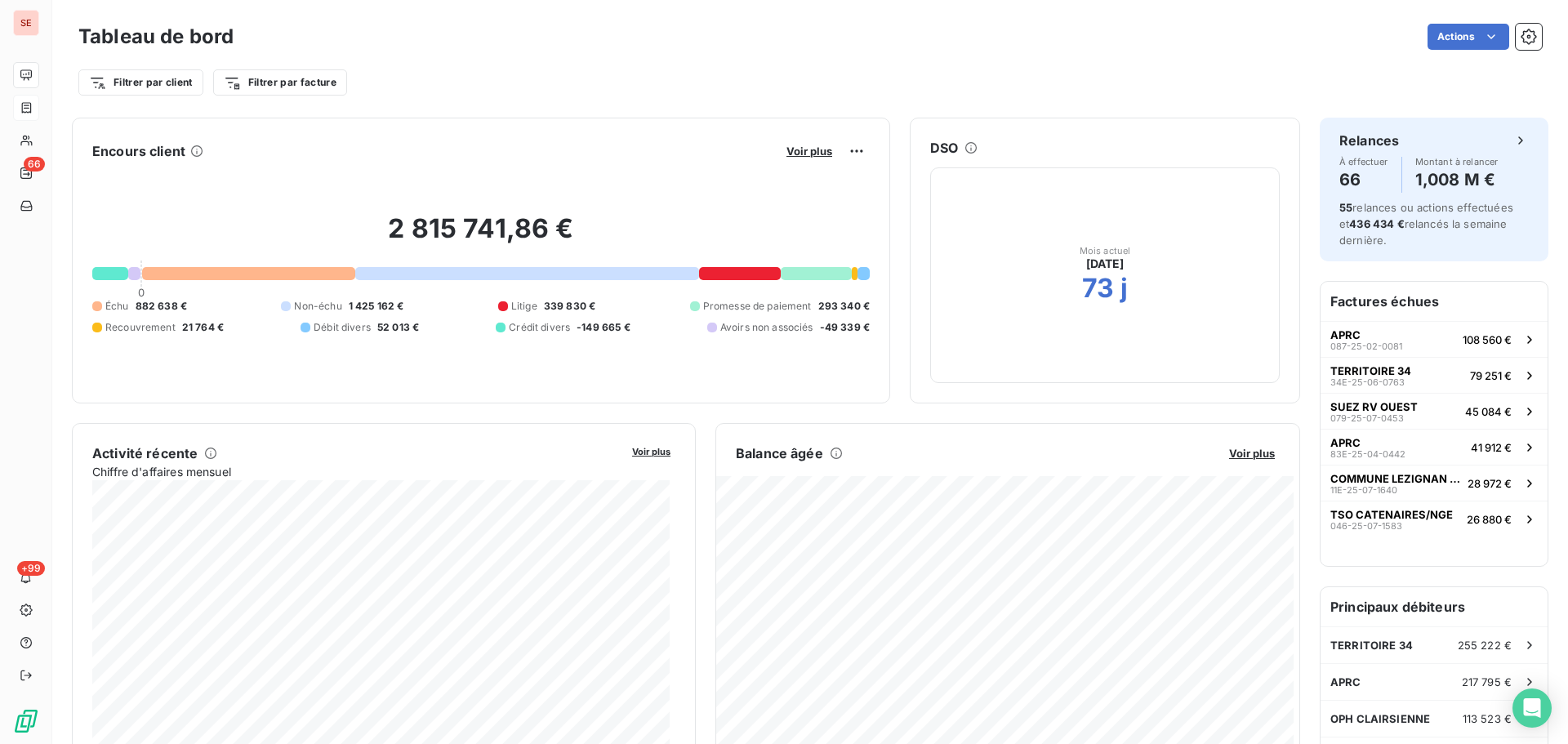
click at [811, 275] on div at bounding box center [815, 274] width 71 height 13
click at [630, 325] on div "Échu 882 638 € Non-échu 1 425 162 € Litige 339 830 € Promesse de paiement 293 3…" at bounding box center [480, 317] width 777 height 36
drag, startPoint x: 502, startPoint y: 300, endPoint x: 574, endPoint y: 267, distance: 79.2
click at [502, 300] on div "Litige" at bounding box center [518, 306] width 39 height 14
click at [789, 161] on div "Voir plus" at bounding box center [825, 150] width 89 height 26
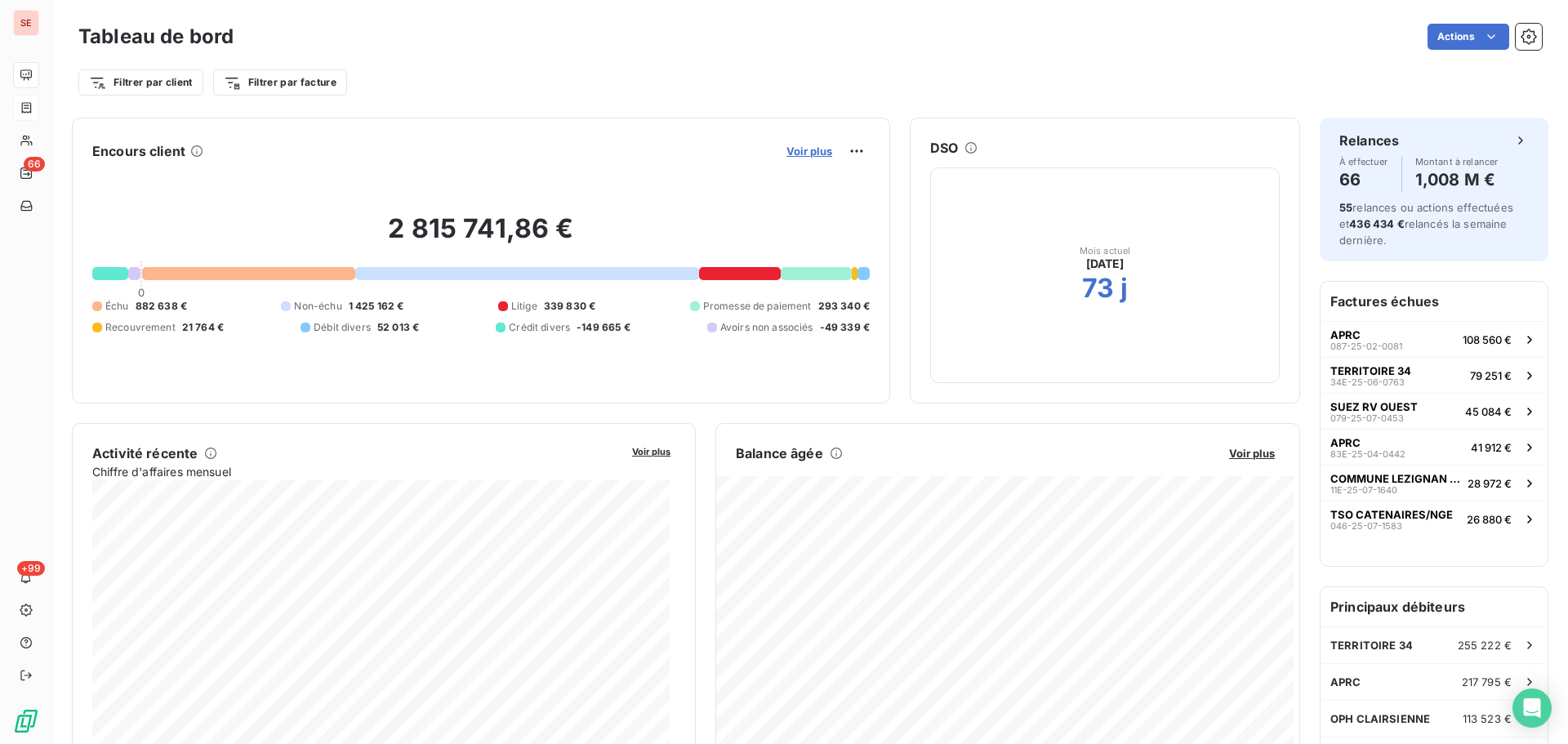
click at [791, 149] on span "Voir plus" at bounding box center [809, 151] width 46 height 13
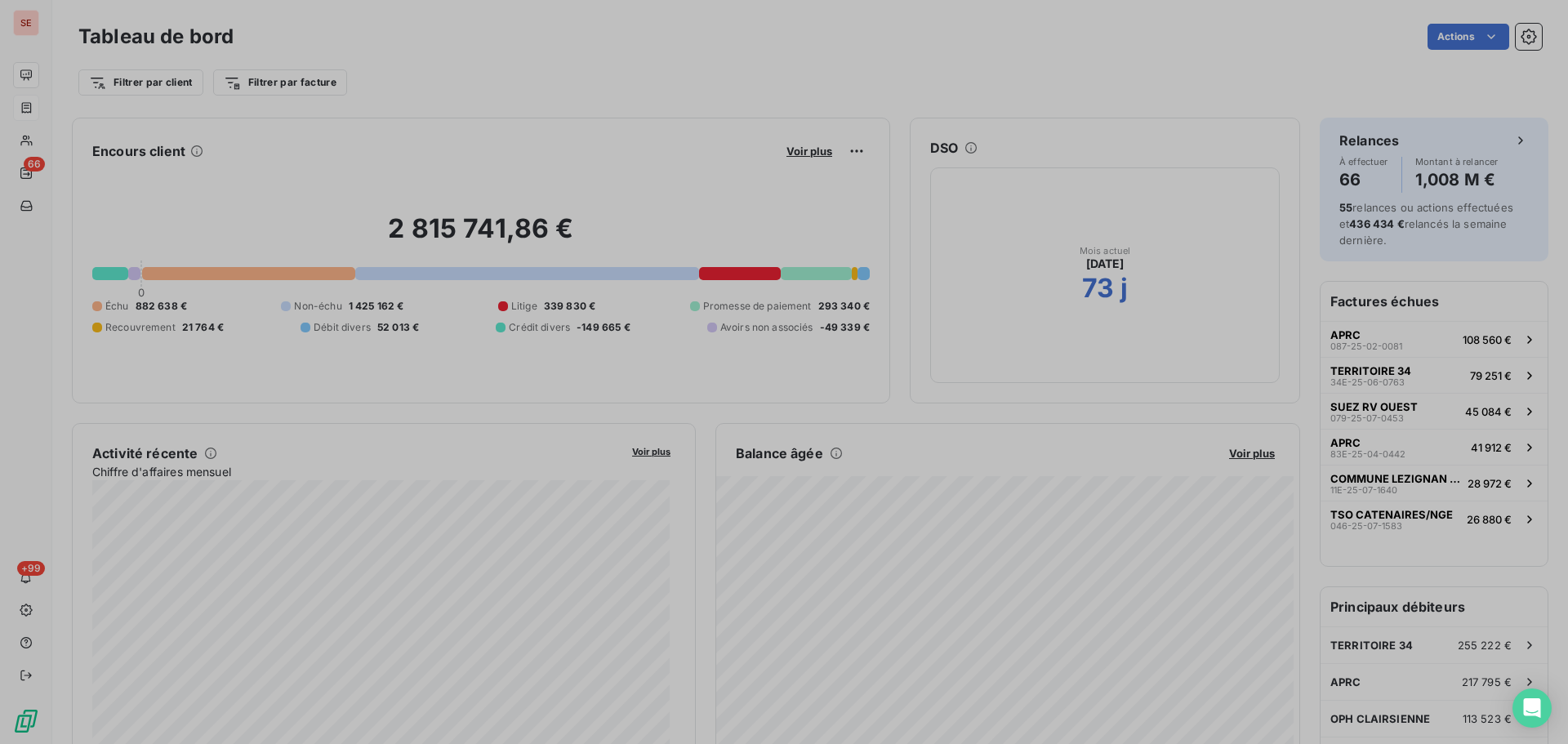
scroll to position [731, 615]
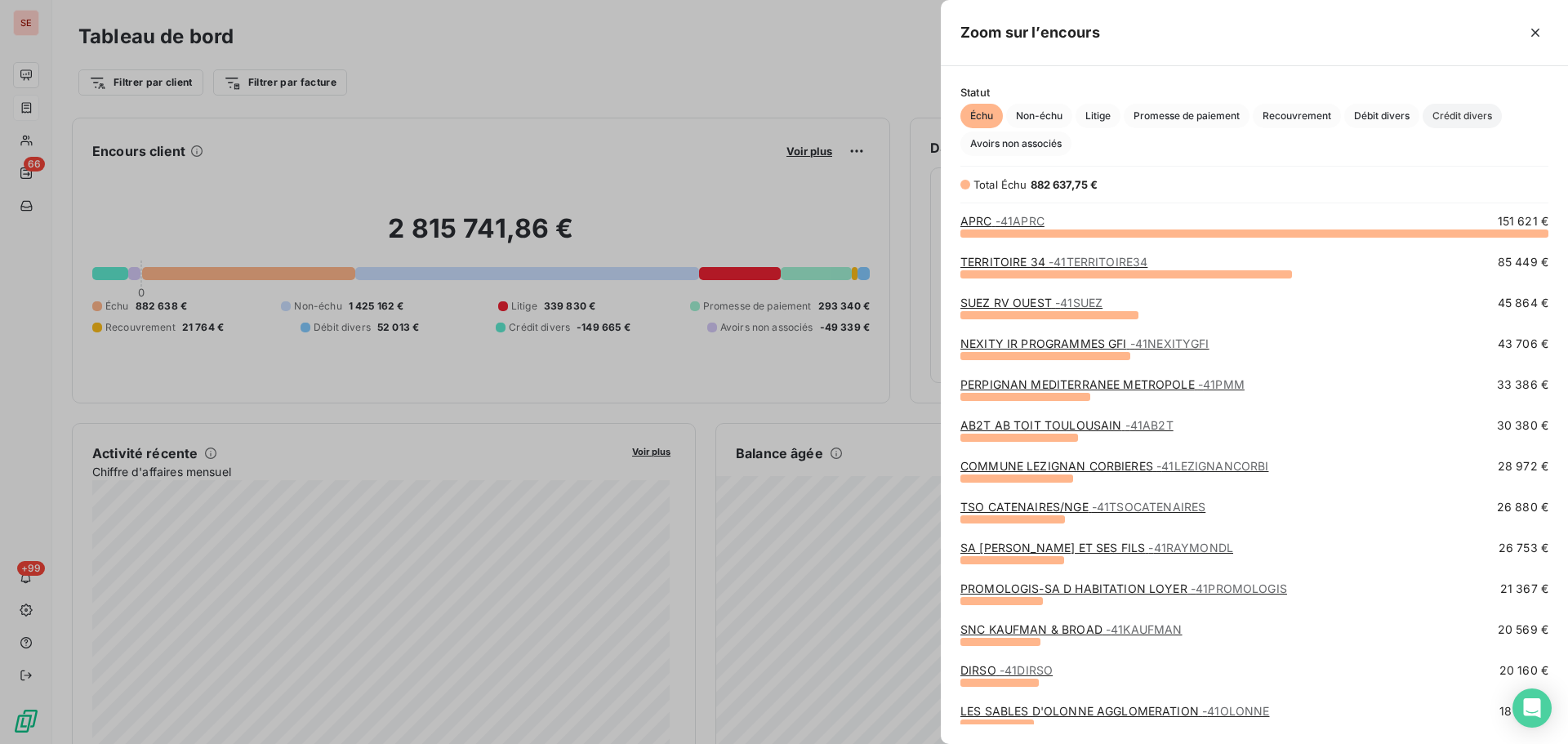
click at [1449, 111] on span "Crédit divers" at bounding box center [1462, 115] width 80 height 24
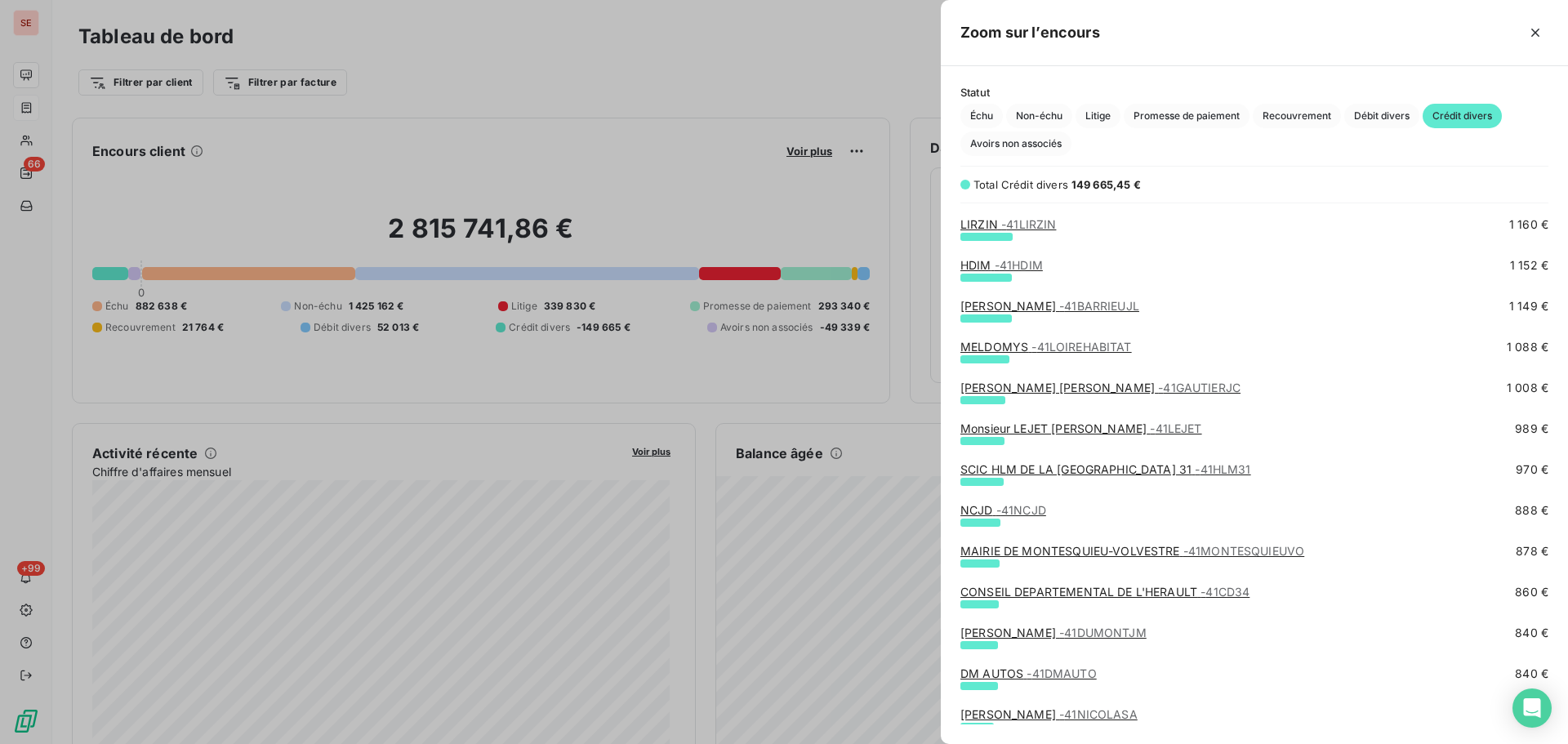
scroll to position [1088, 0]
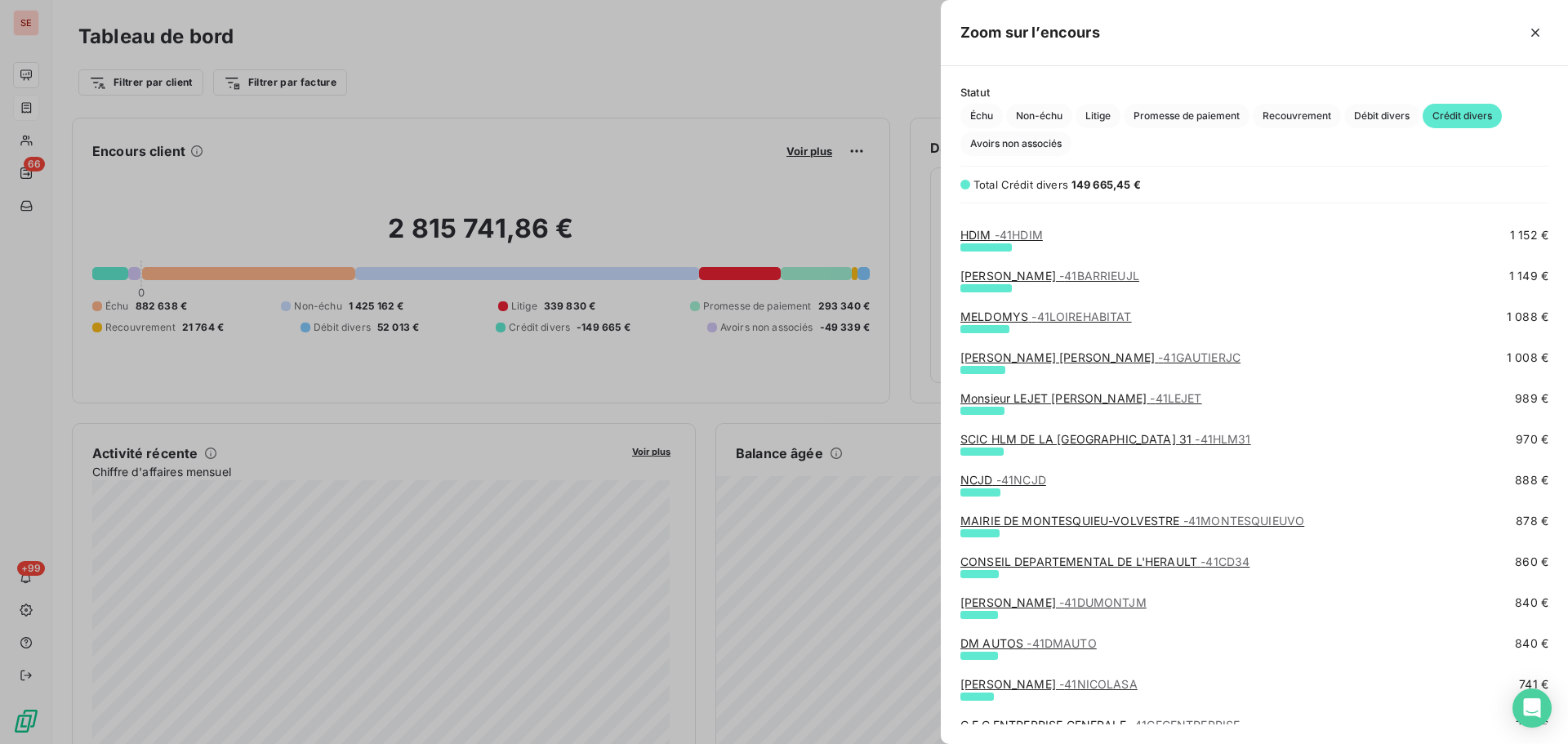
click at [1083, 393] on link "Monsieur LEJET [PERSON_NAME] - 41LEJET" at bounding box center [1081, 398] width 241 height 14
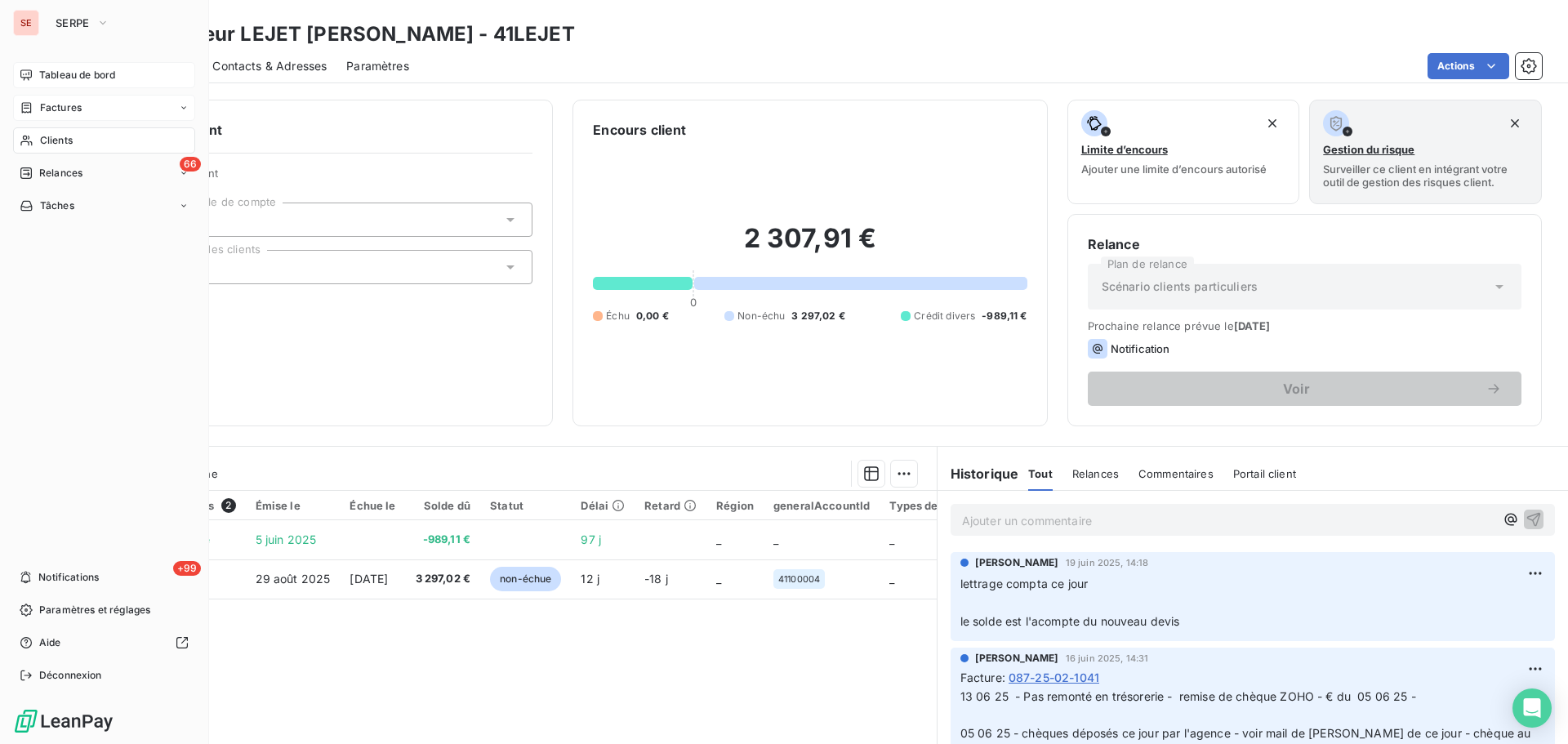
click at [38, 76] on div "Tableau de bord" at bounding box center [105, 74] width 182 height 26
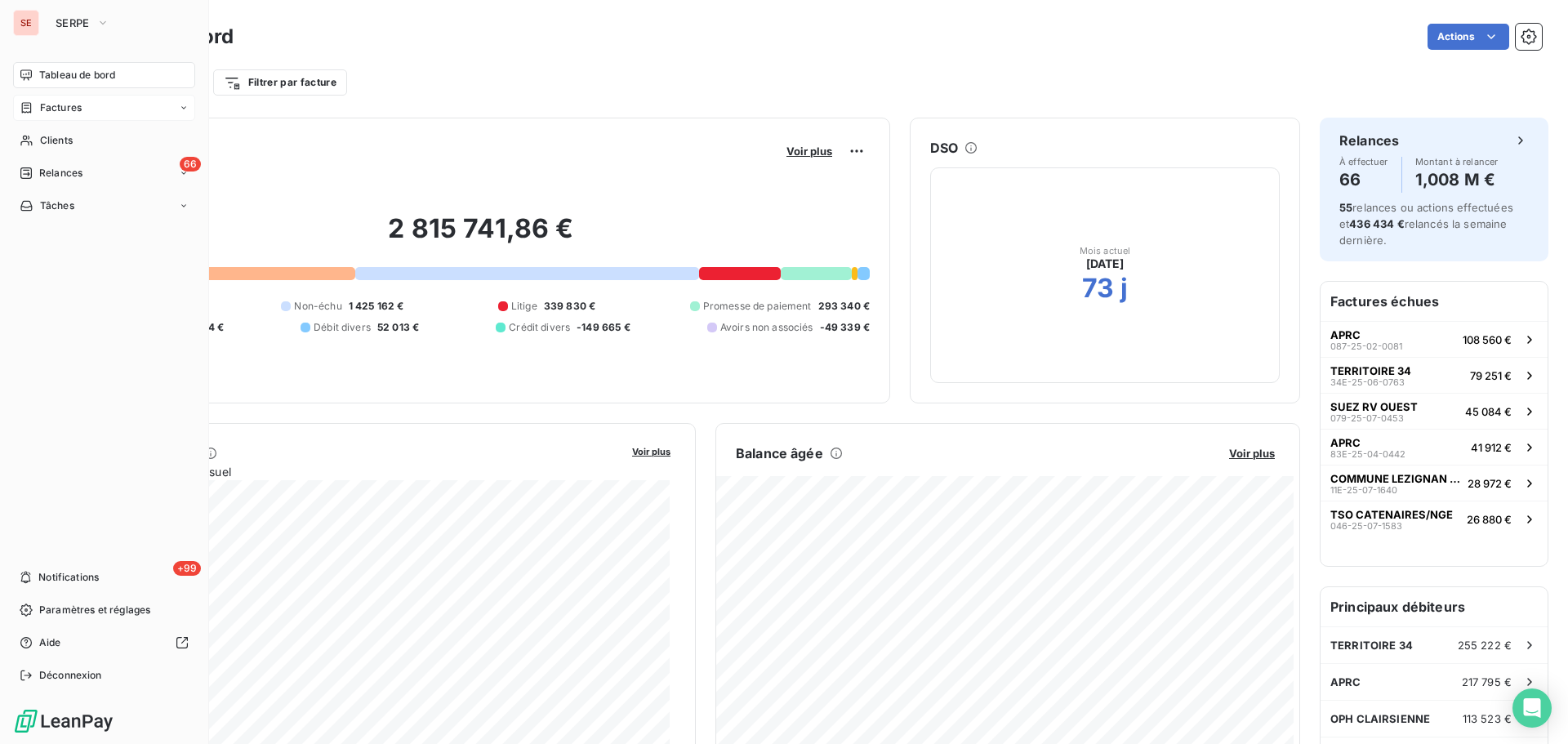
click at [36, 71] on div "Tableau de bord" at bounding box center [105, 74] width 182 height 26
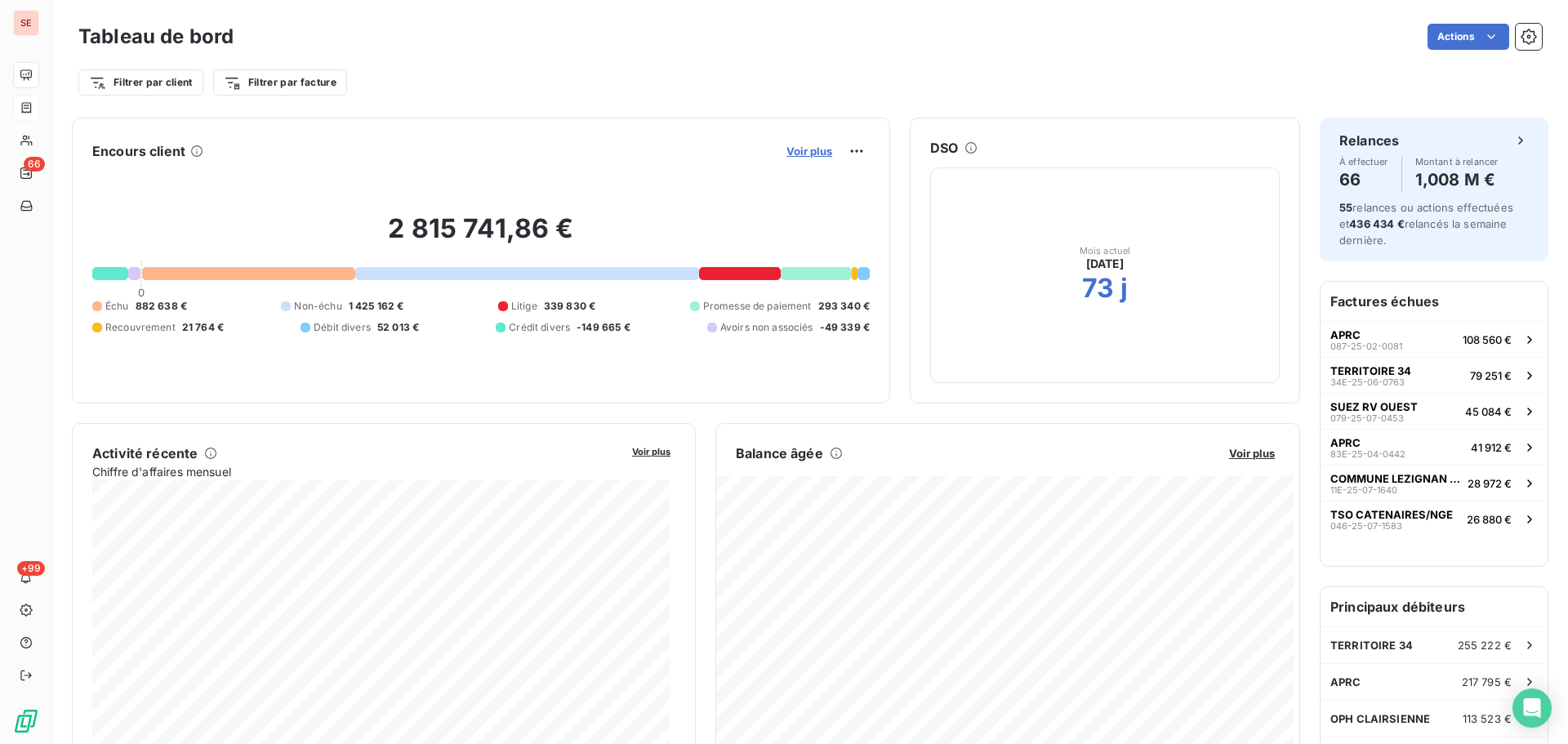
click at [805, 151] on span "Voir plus" at bounding box center [809, 151] width 46 height 13
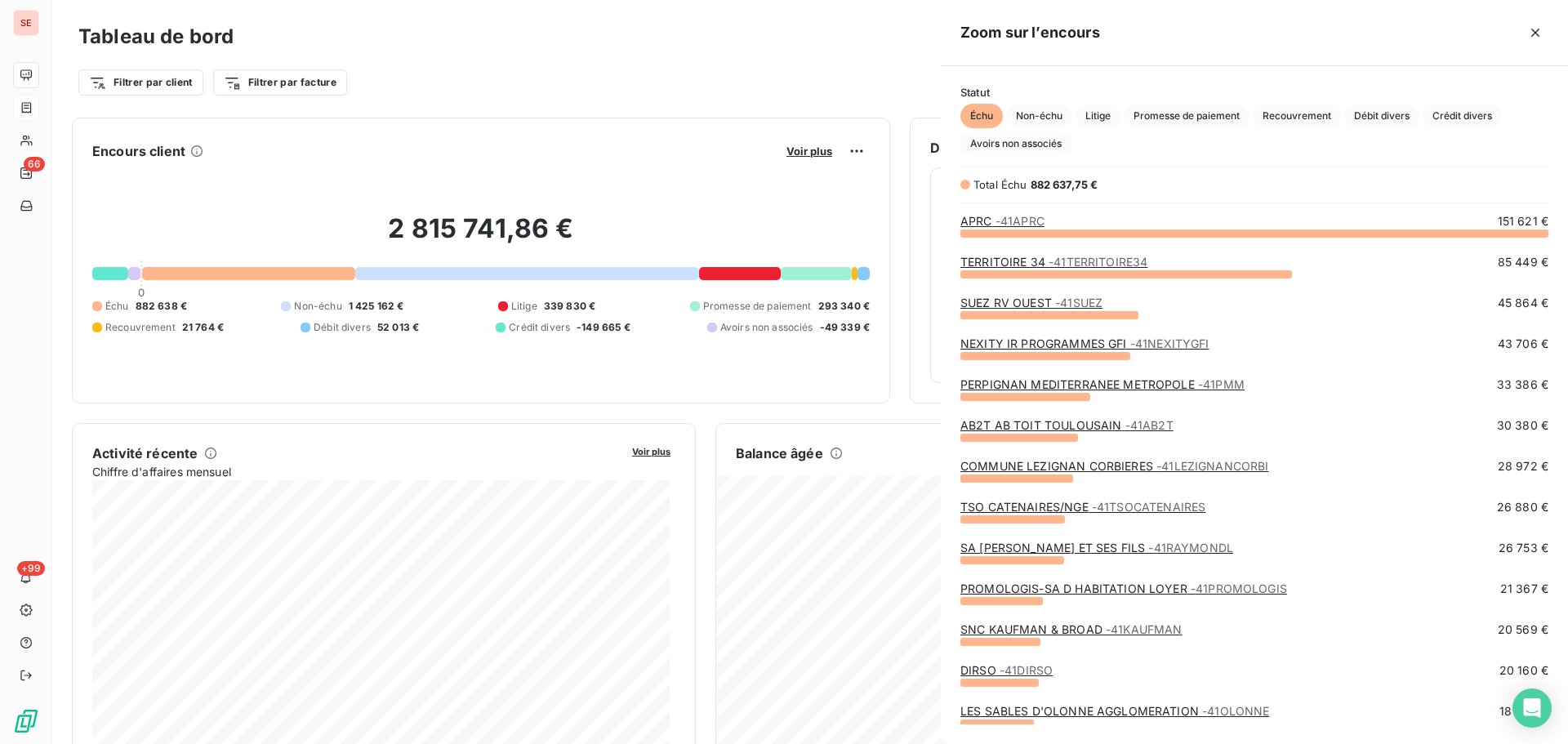
scroll to position [731, 615]
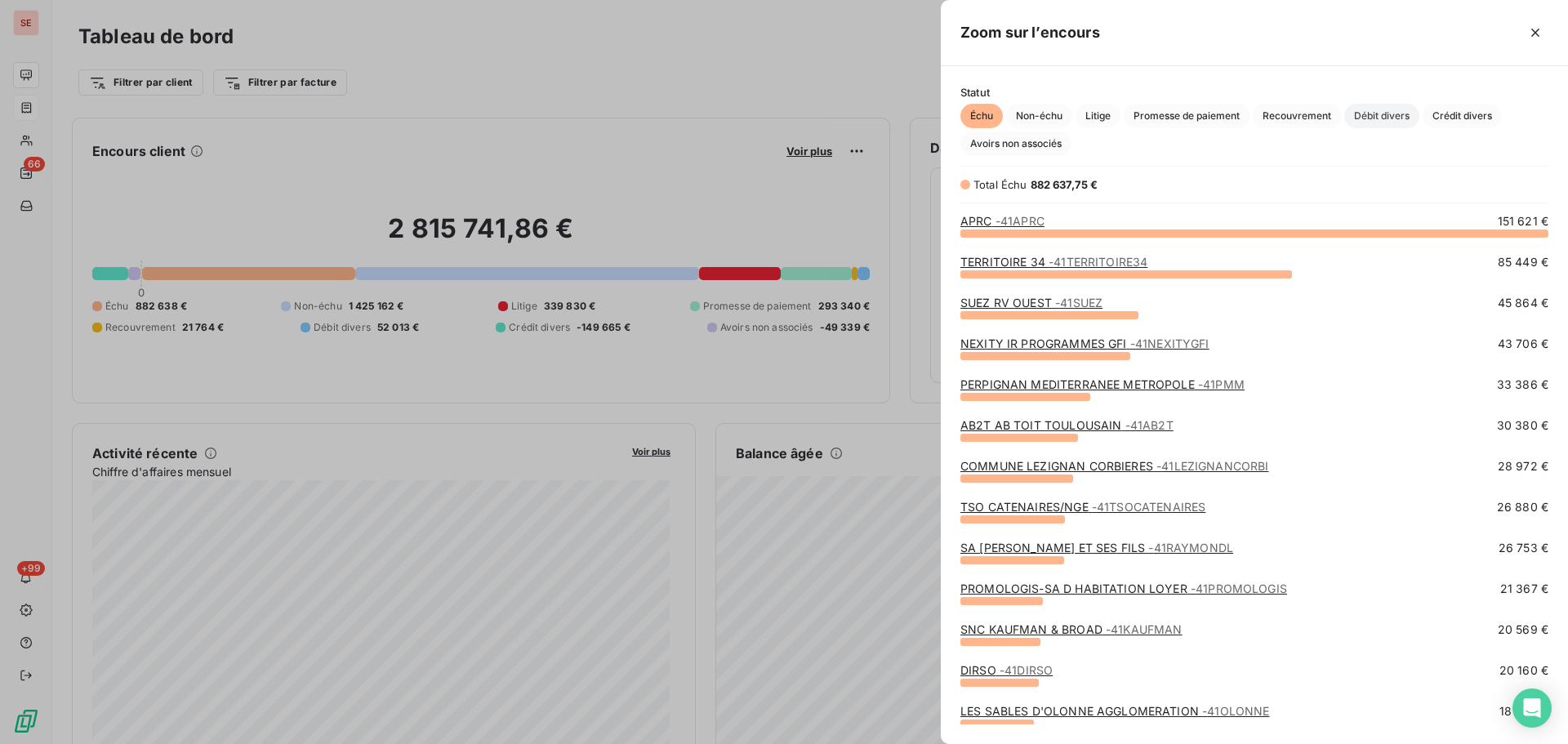
click at [1389, 114] on span "Débit divers" at bounding box center [1381, 115] width 75 height 24
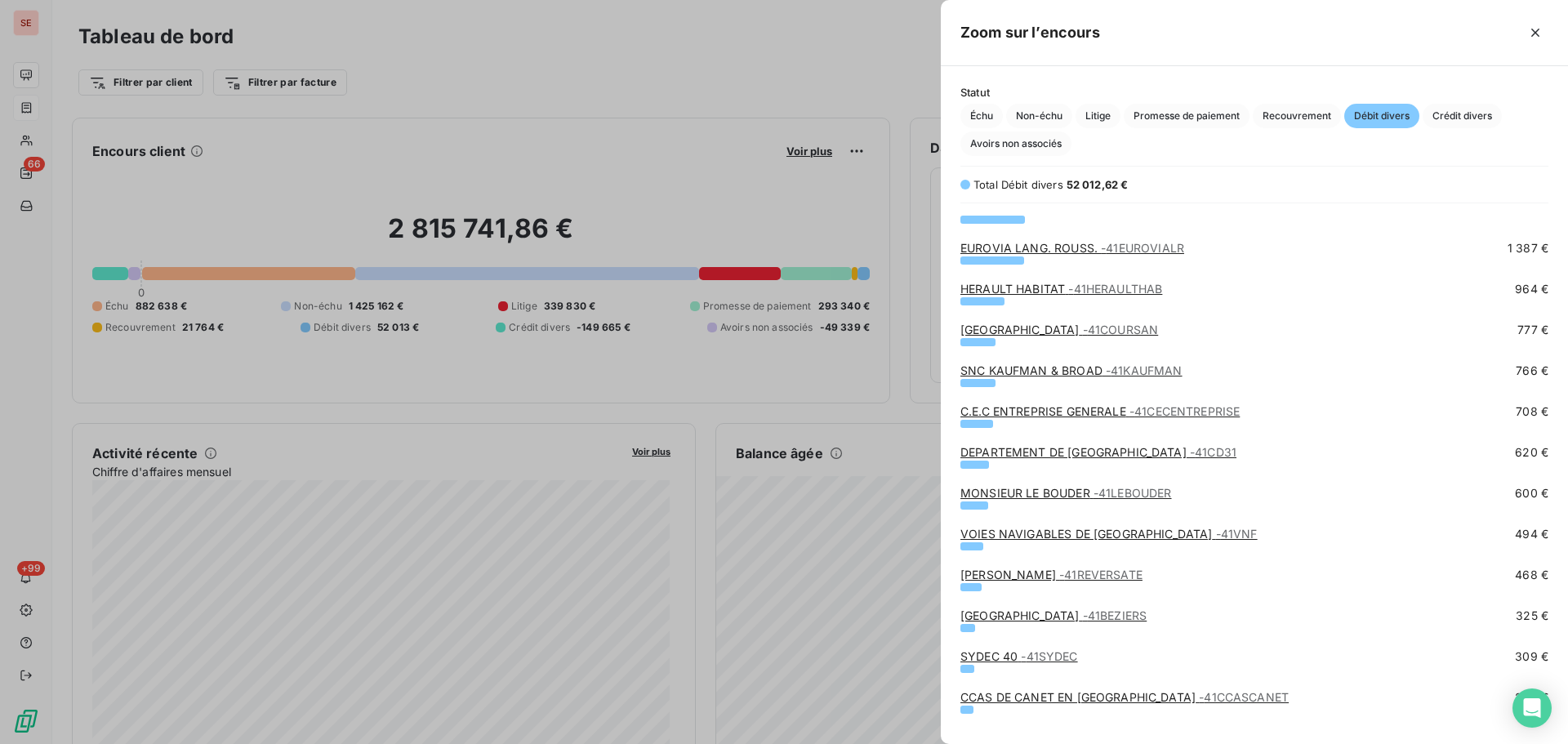
scroll to position [447, 0]
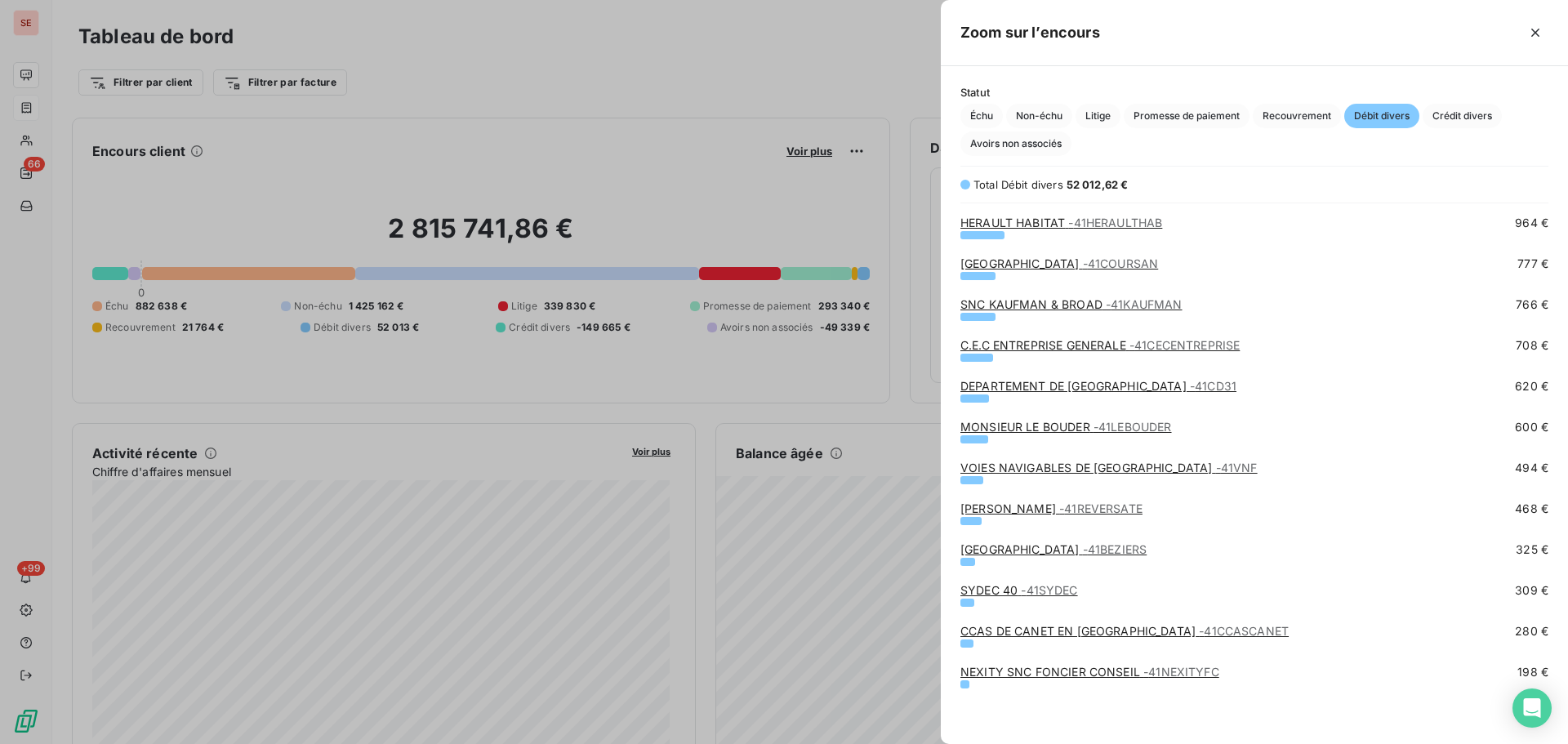
click at [973, 628] on link "CCAS DE CANET EN ROUSSILLON - 41CCASCANET" at bounding box center [1124, 631] width 328 height 14
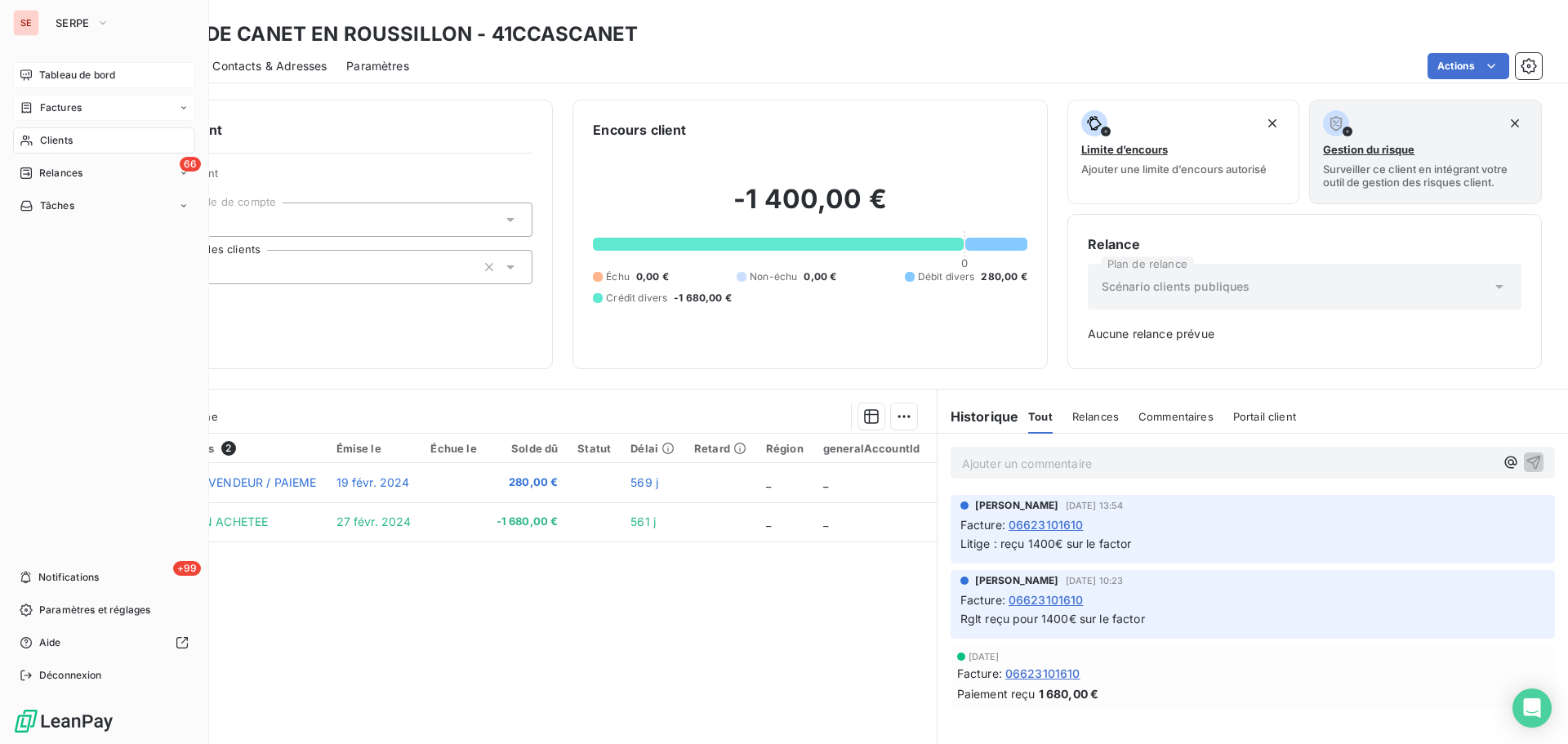
click at [54, 72] on span "Tableau de bord" at bounding box center [77, 75] width 76 height 14
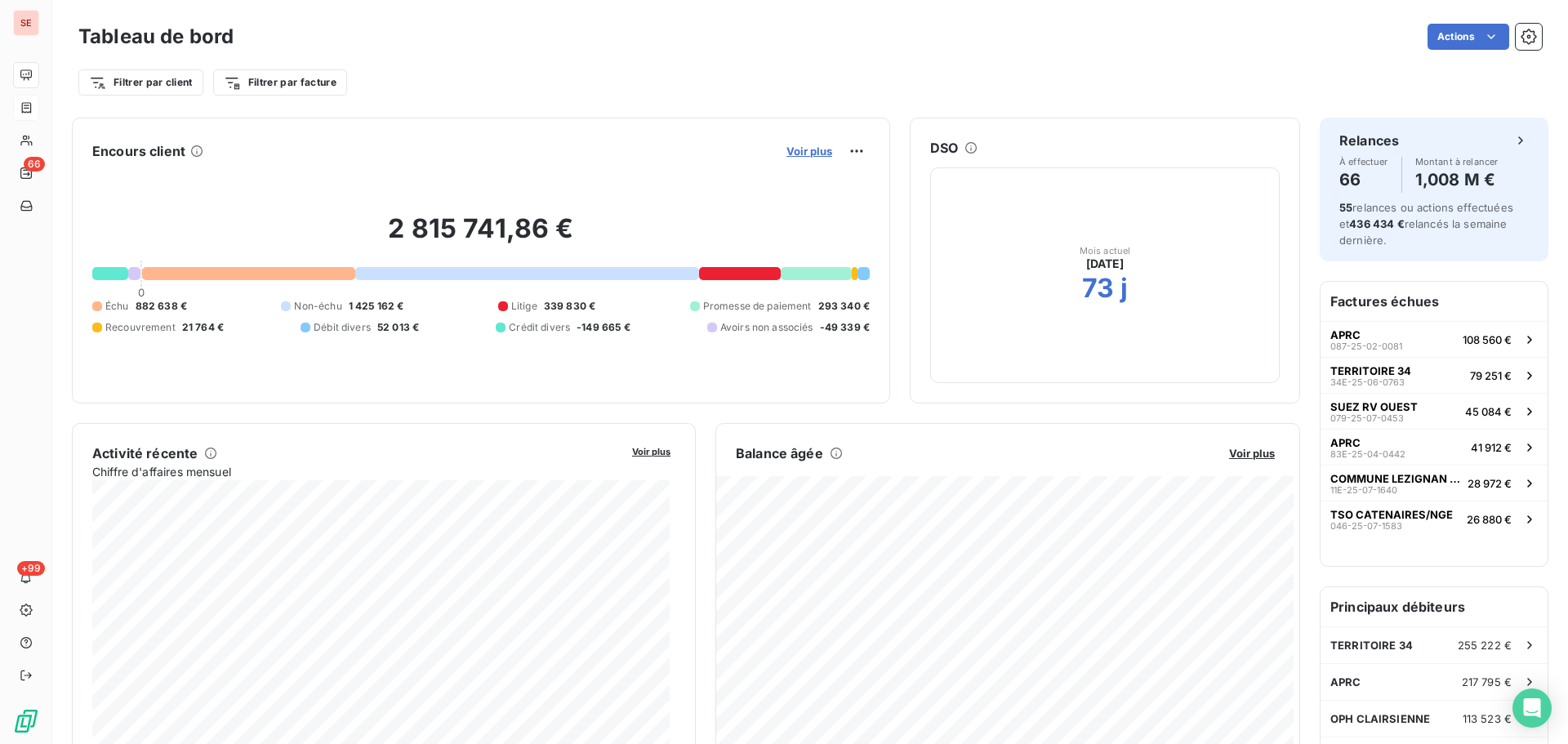
click at [804, 153] on span "Voir plus" at bounding box center [809, 151] width 46 height 13
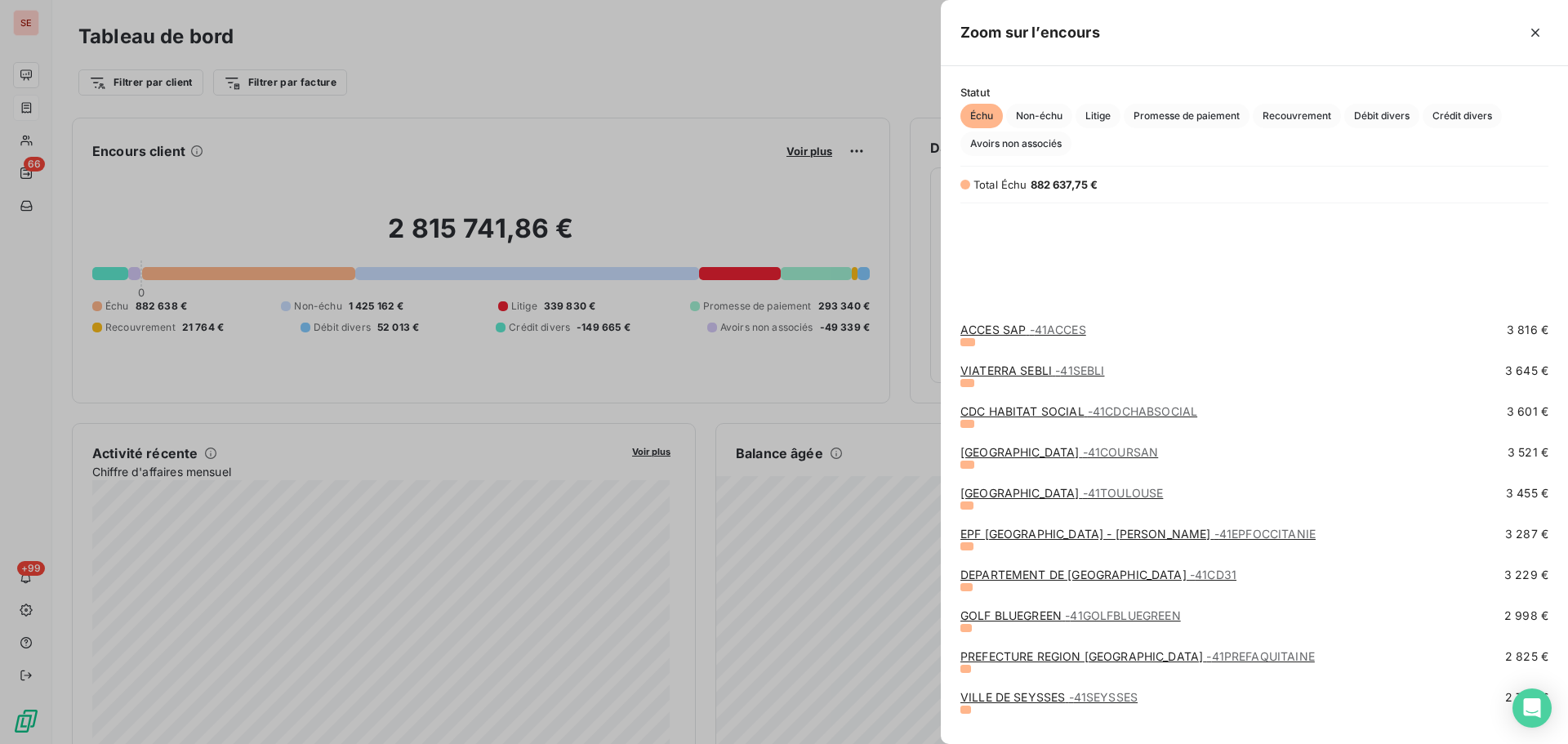
scroll to position [1742, 0]
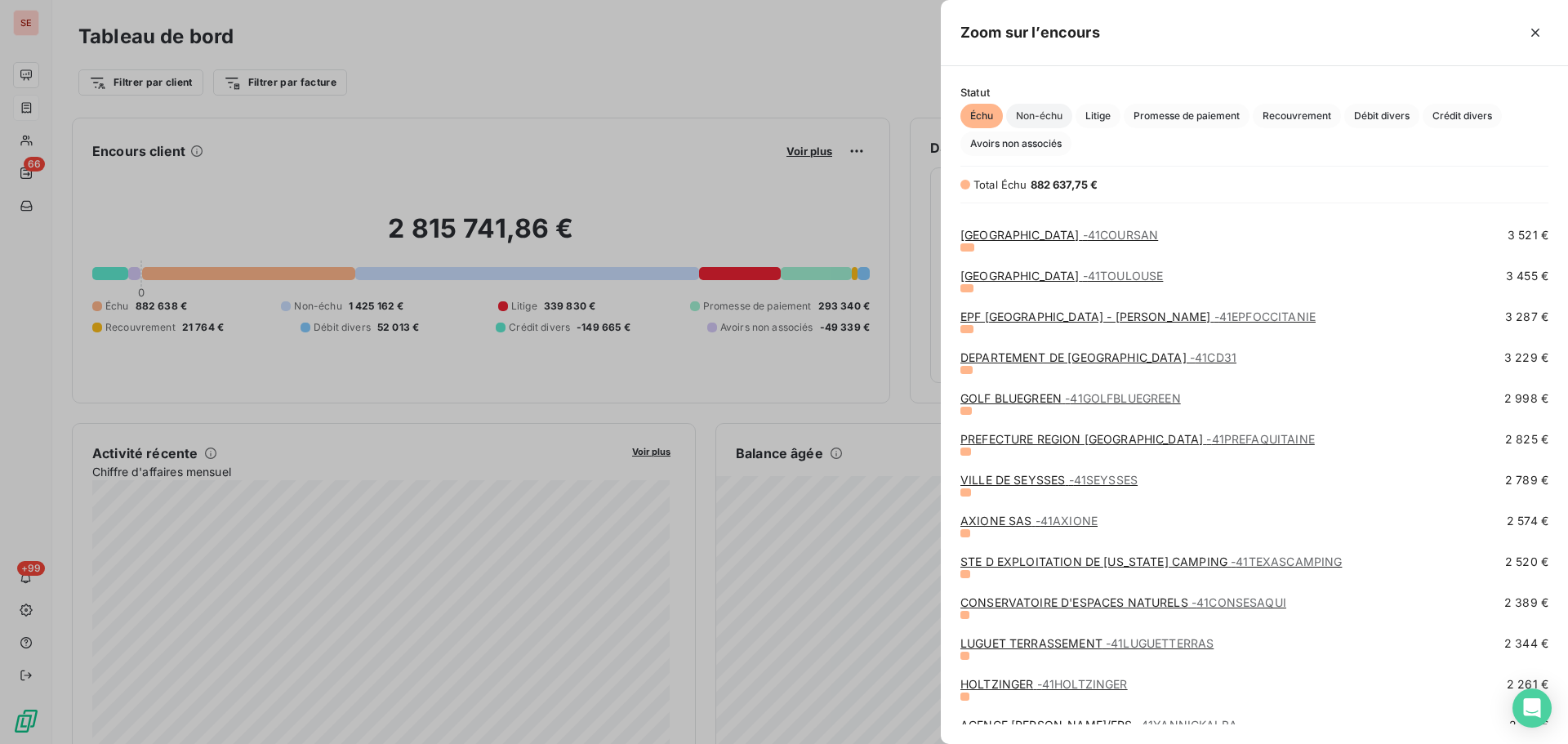
click at [1052, 111] on span "Non-échu" at bounding box center [1039, 115] width 66 height 24
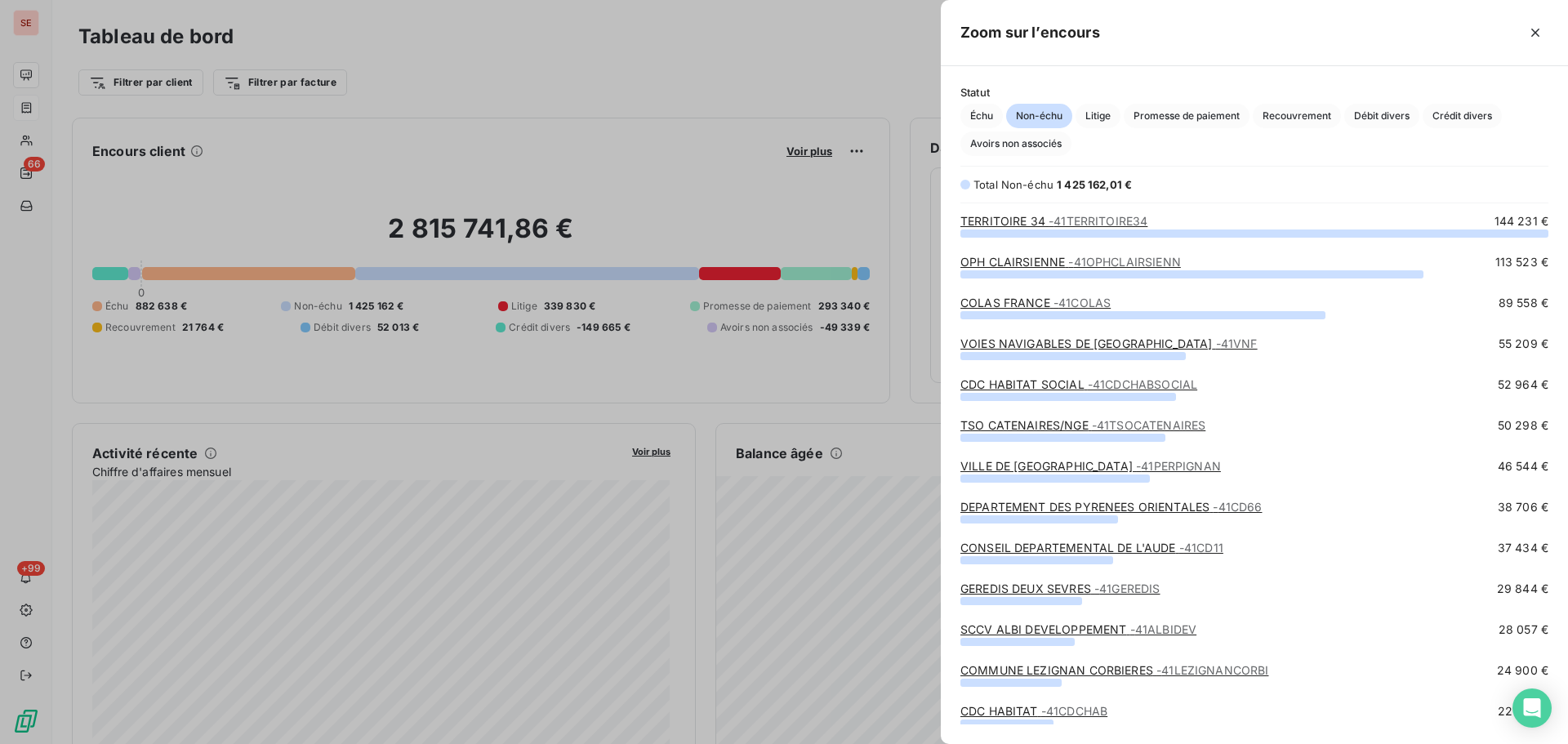
scroll to position [499, 615]
click at [976, 116] on span "Échu" at bounding box center [981, 115] width 42 height 24
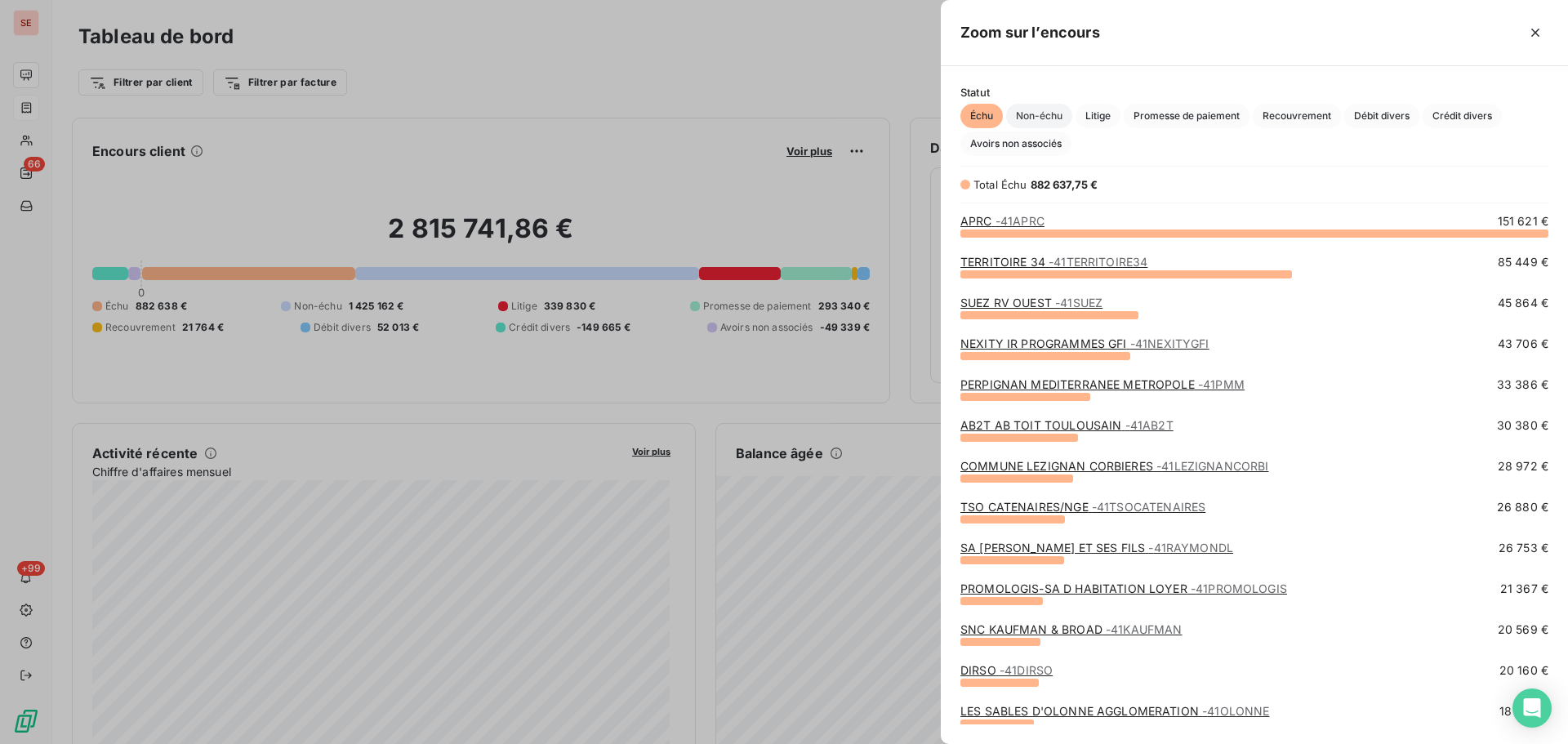
click at [1051, 112] on span "Non-échu" at bounding box center [1039, 115] width 66 height 24
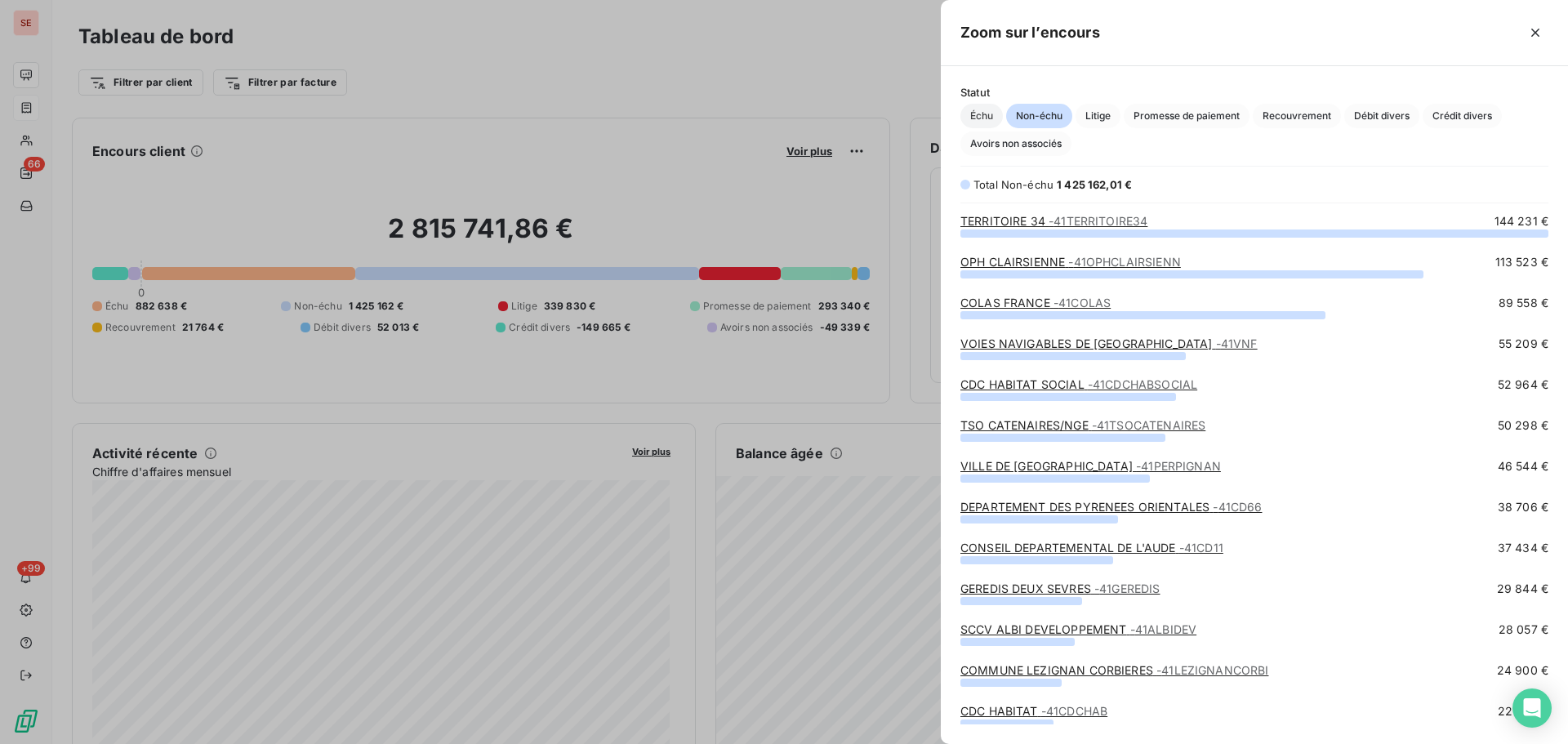
click at [974, 121] on span "Échu" at bounding box center [981, 115] width 42 height 24
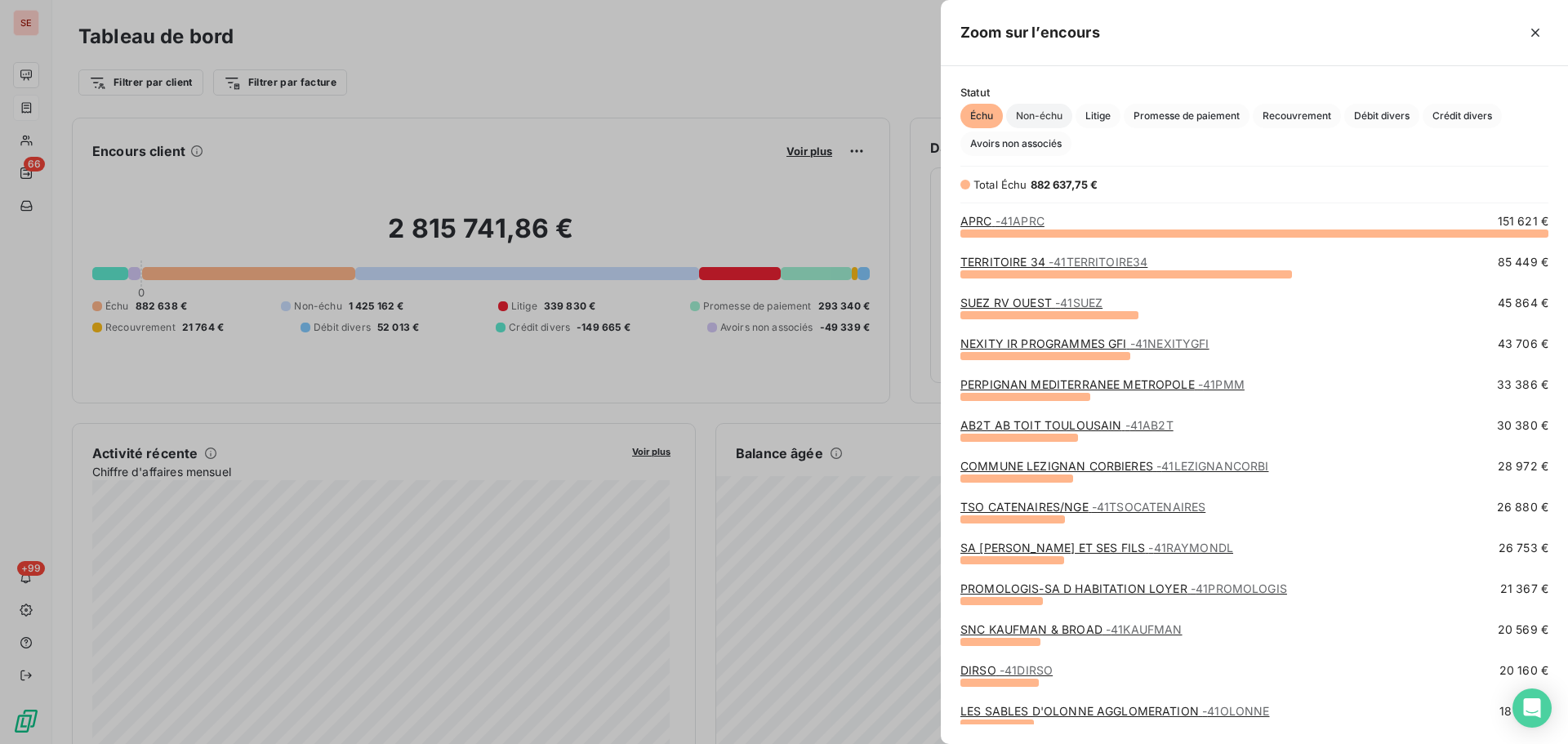
click at [1041, 111] on span "Non-échu" at bounding box center [1039, 115] width 66 height 24
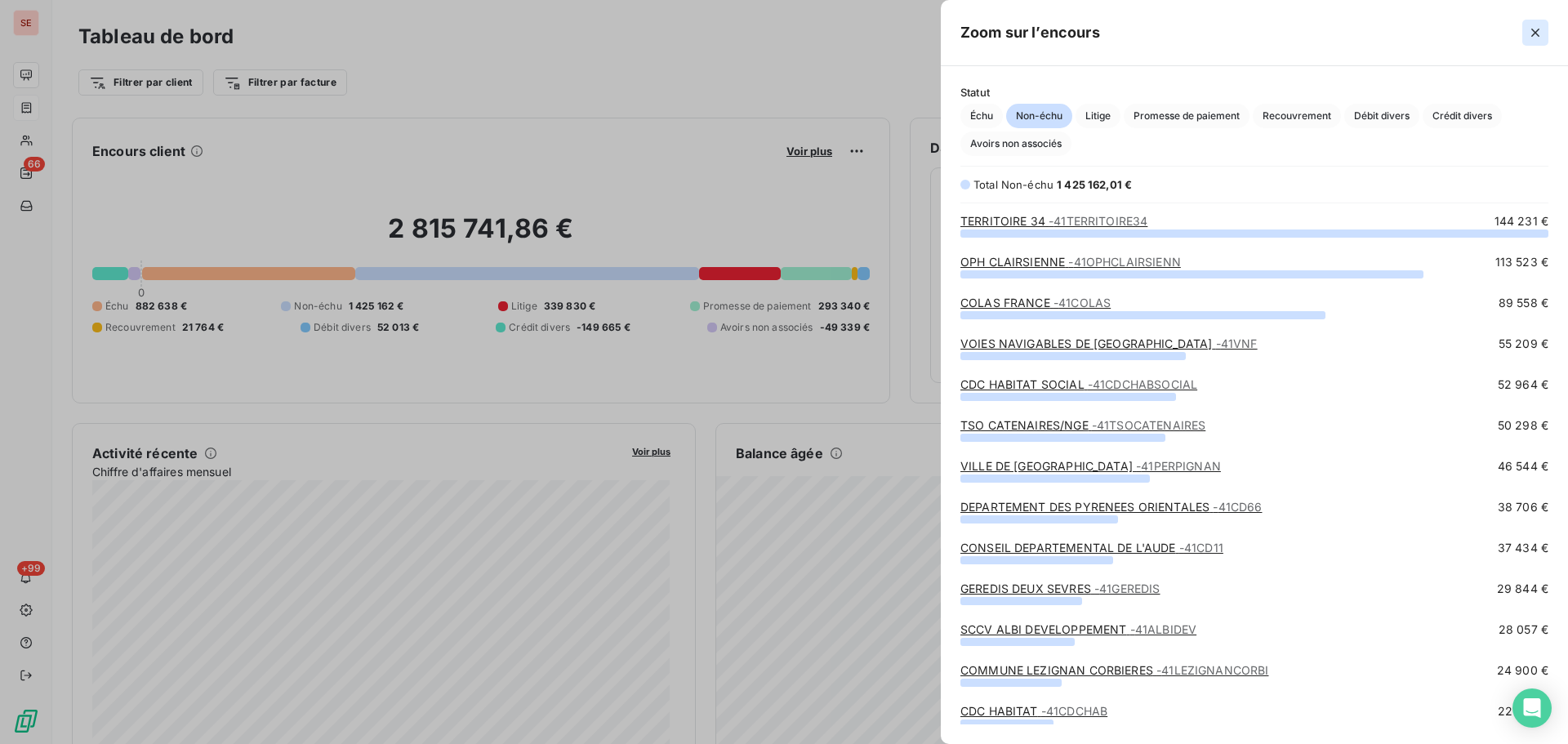
click at [1531, 23] on button "button" at bounding box center [1534, 32] width 26 height 26
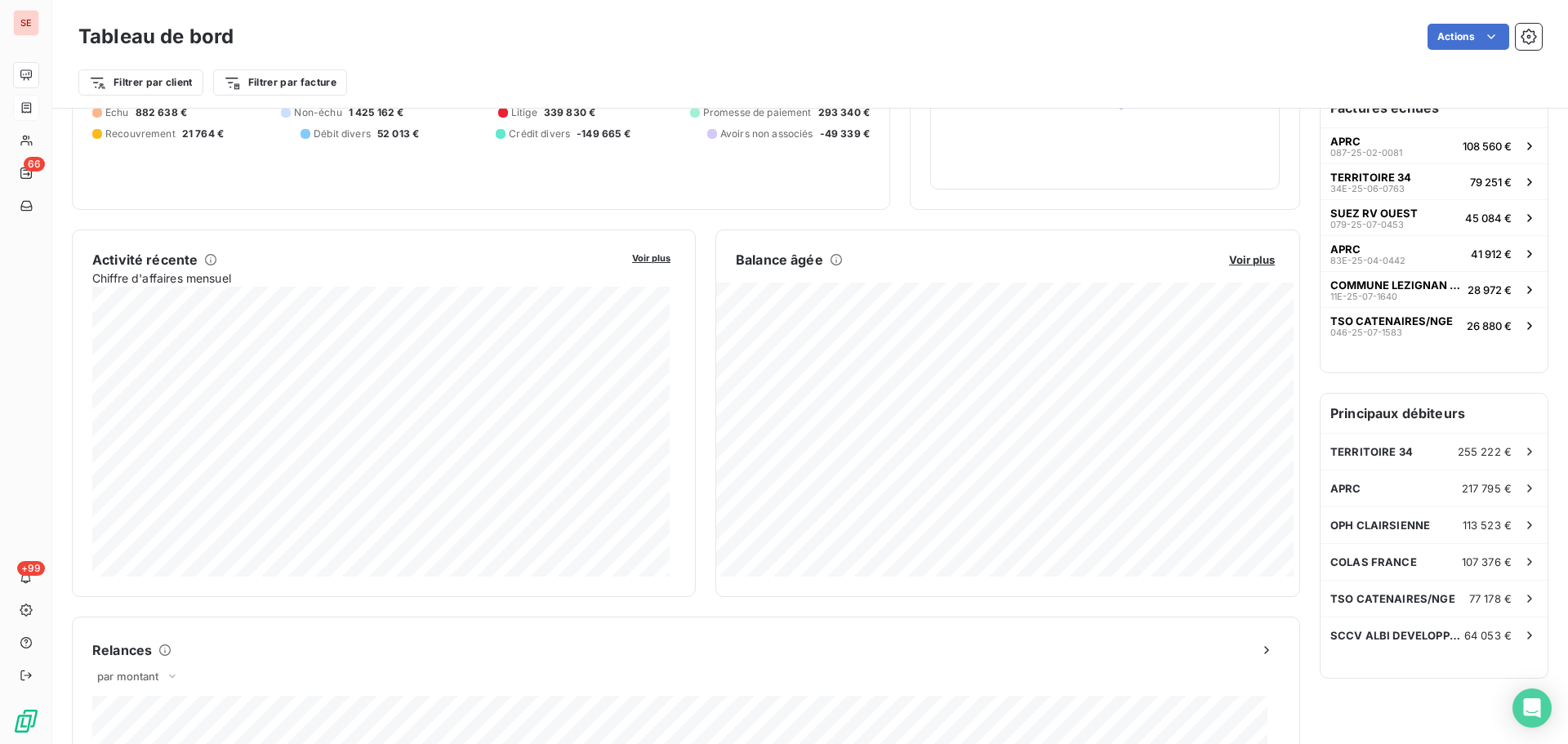
scroll to position [0, 0]
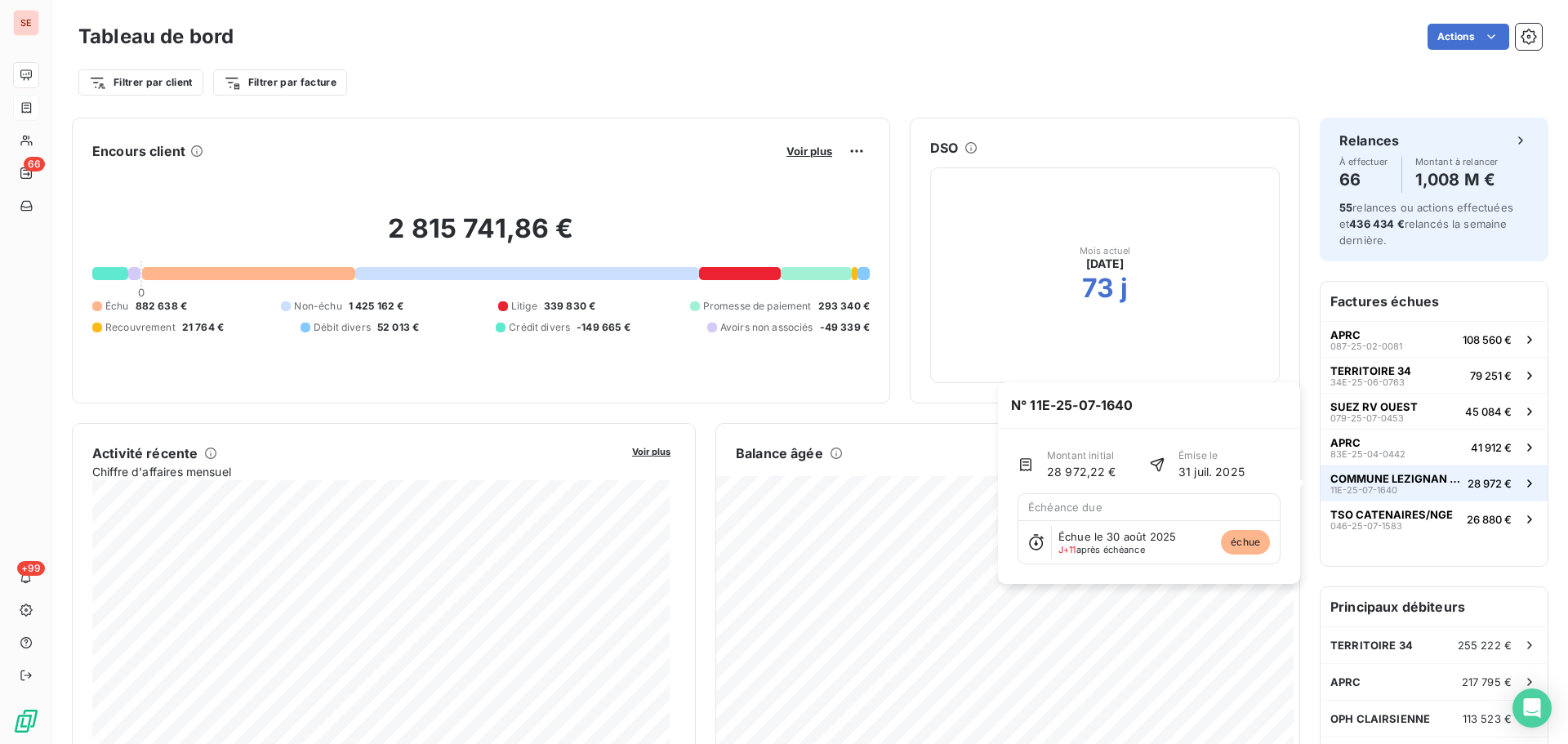
click at [1401, 484] on span "COMMUNE LEZIGNAN CORBIERES" at bounding box center [1395, 478] width 131 height 13
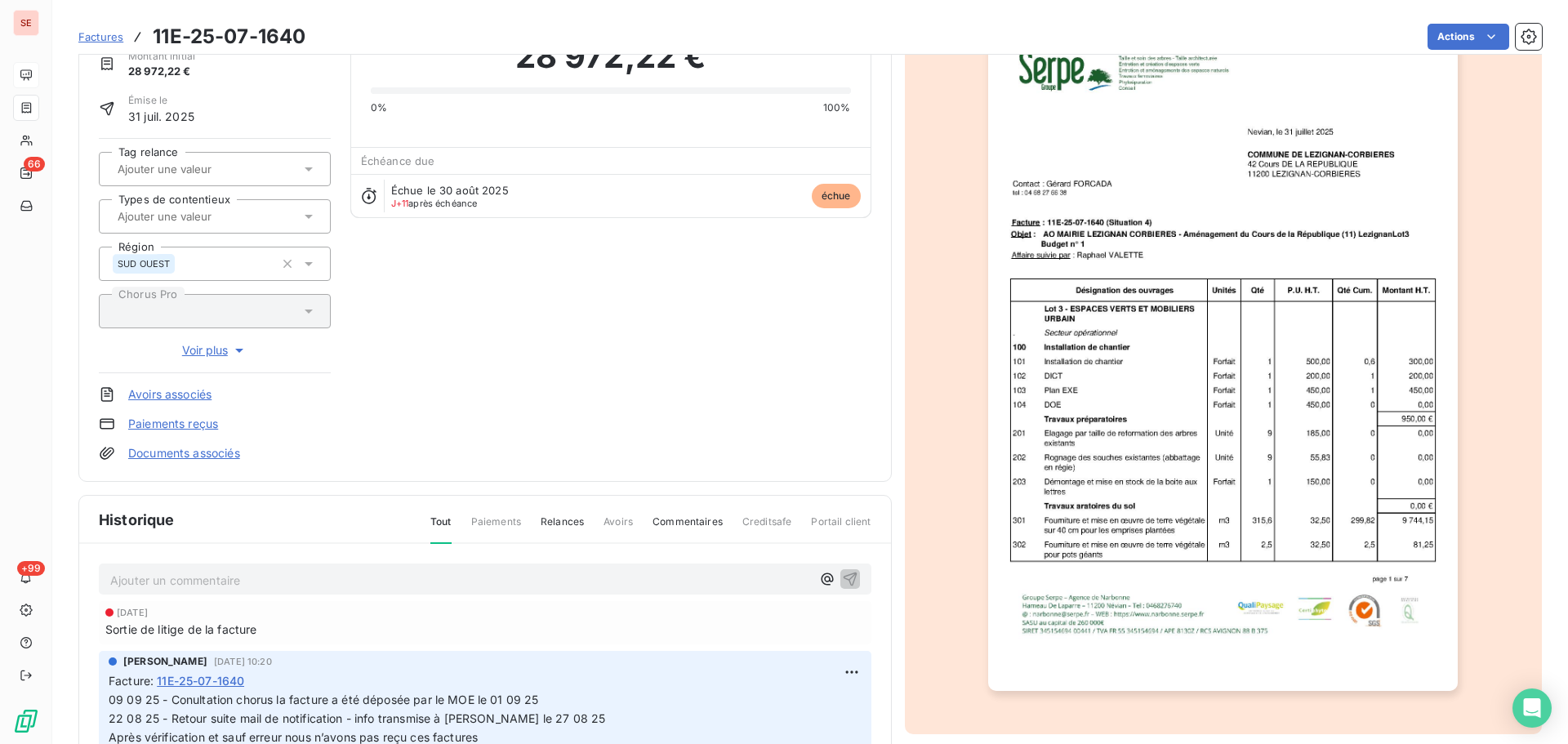
scroll to position [239, 0]
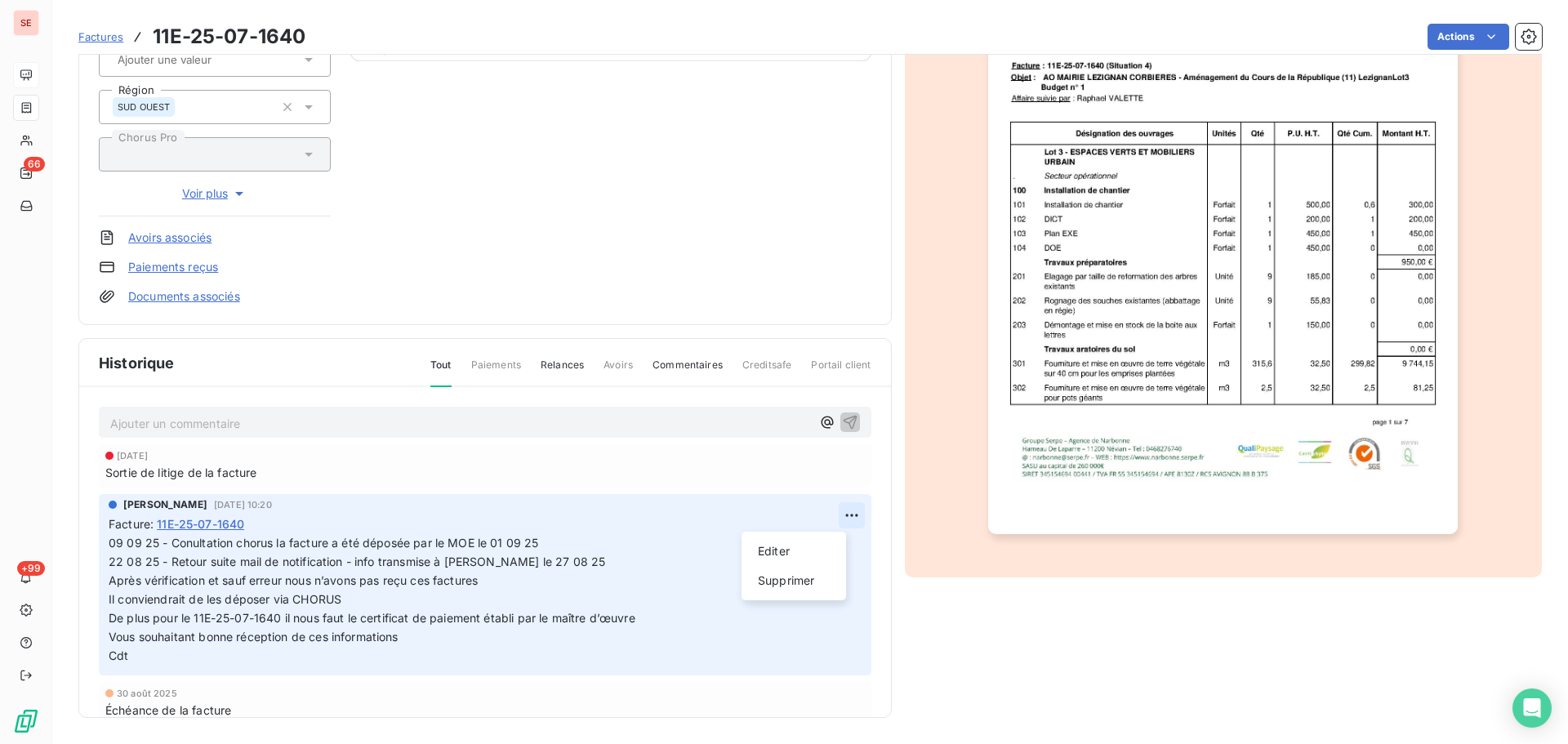
click at [834, 513] on html "SE 66 +99 Factures 11E-25-07-1640 Actions COMMUNE LEZIGNAN CORBIERES 41LEZIGNAN…" at bounding box center [784, 372] width 1568 height 744
click at [814, 544] on div "Editer" at bounding box center [794, 551] width 91 height 26
click at [192, 545] on span "09 09 25 - Conultation chorus la facture a été déposée par le MOE le 01 09 25 2…" at bounding box center [502, 552] width 788 height 33
click at [846, 604] on icon "button" at bounding box center [853, 599] width 14 height 14
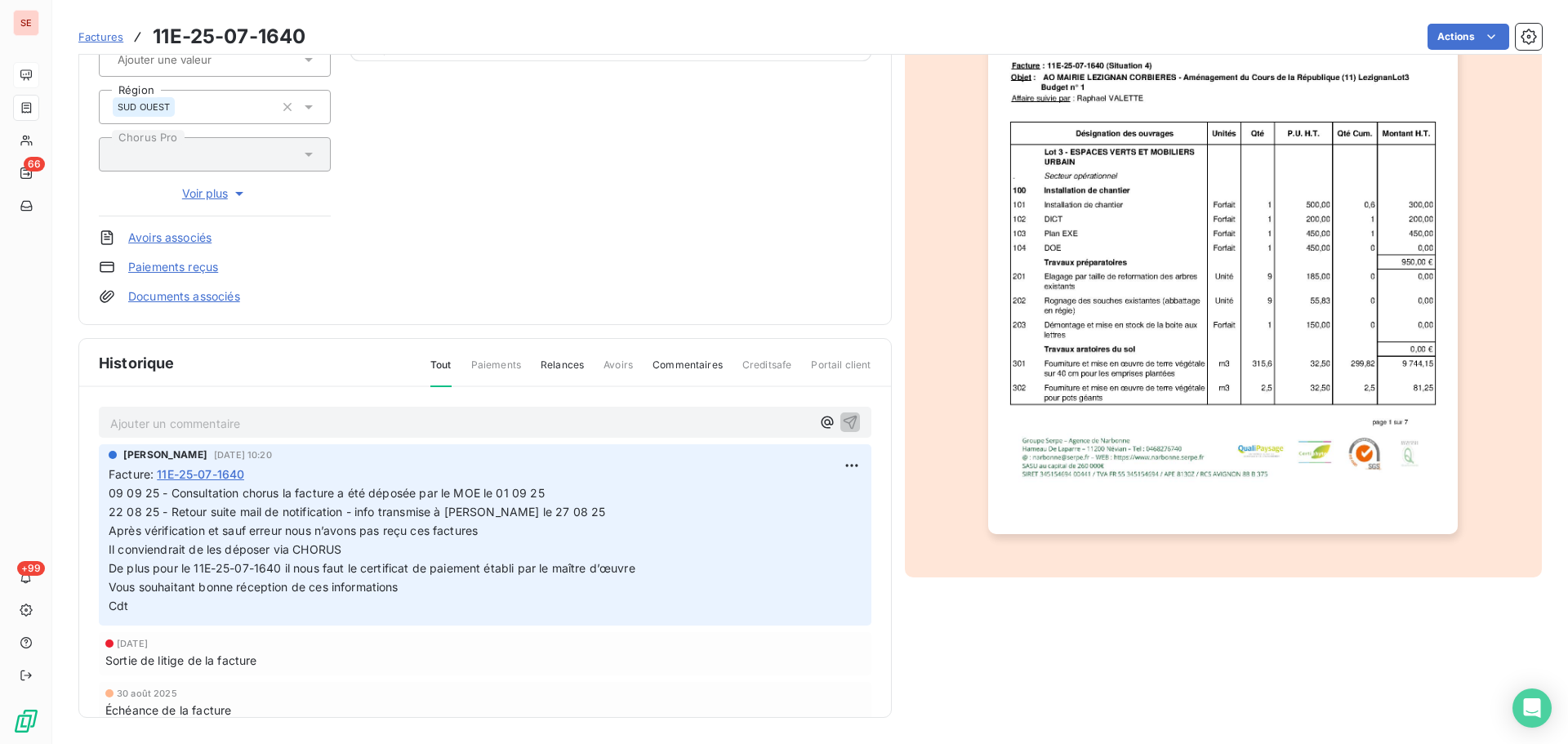
scroll to position [0, 0]
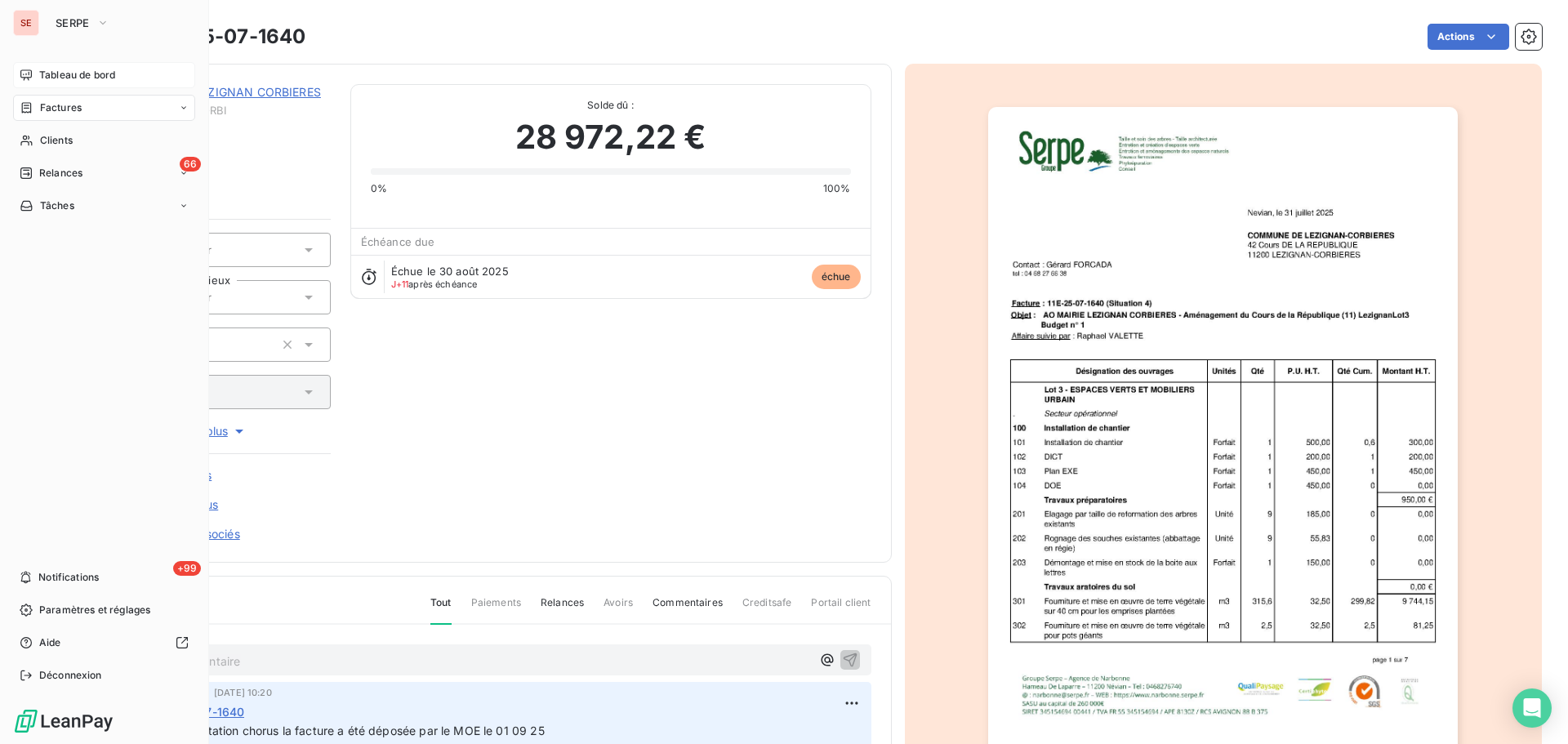
click at [40, 107] on span "Factures" at bounding box center [61, 107] width 42 height 14
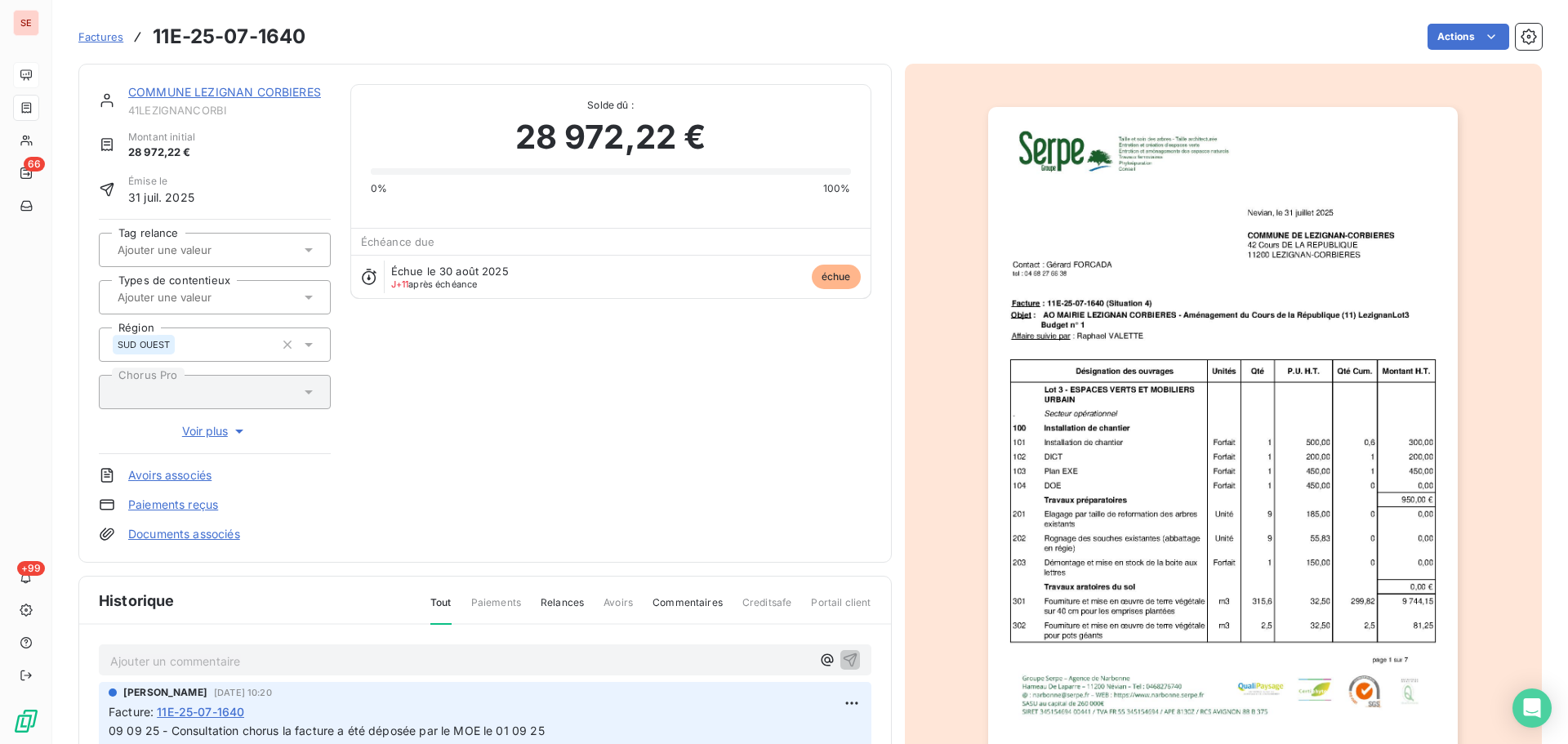
click at [236, 91] on link "COMMUNE LEZIGNAN CORBIERES" at bounding box center [224, 92] width 193 height 14
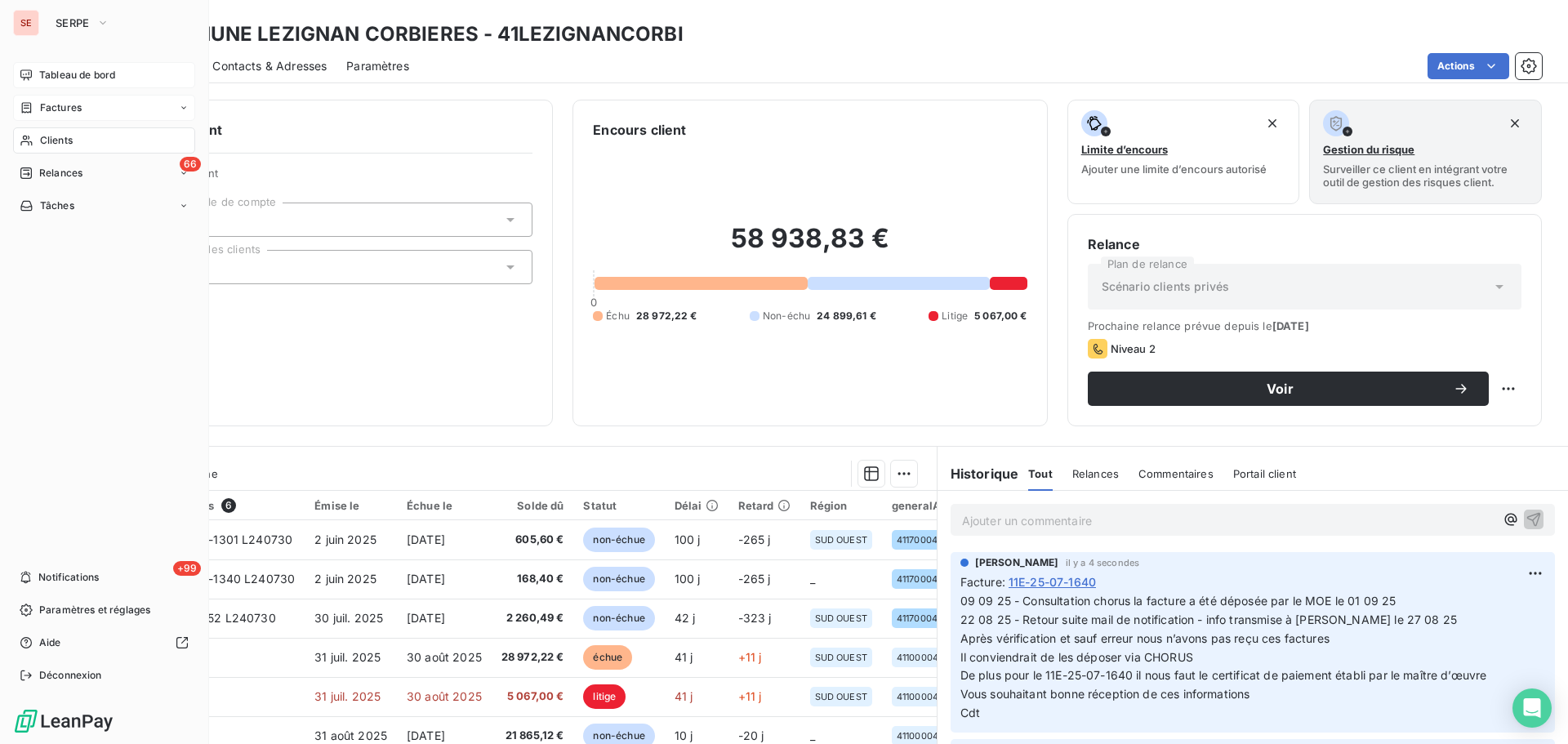
click at [29, 71] on icon at bounding box center [26, 75] width 12 height 11
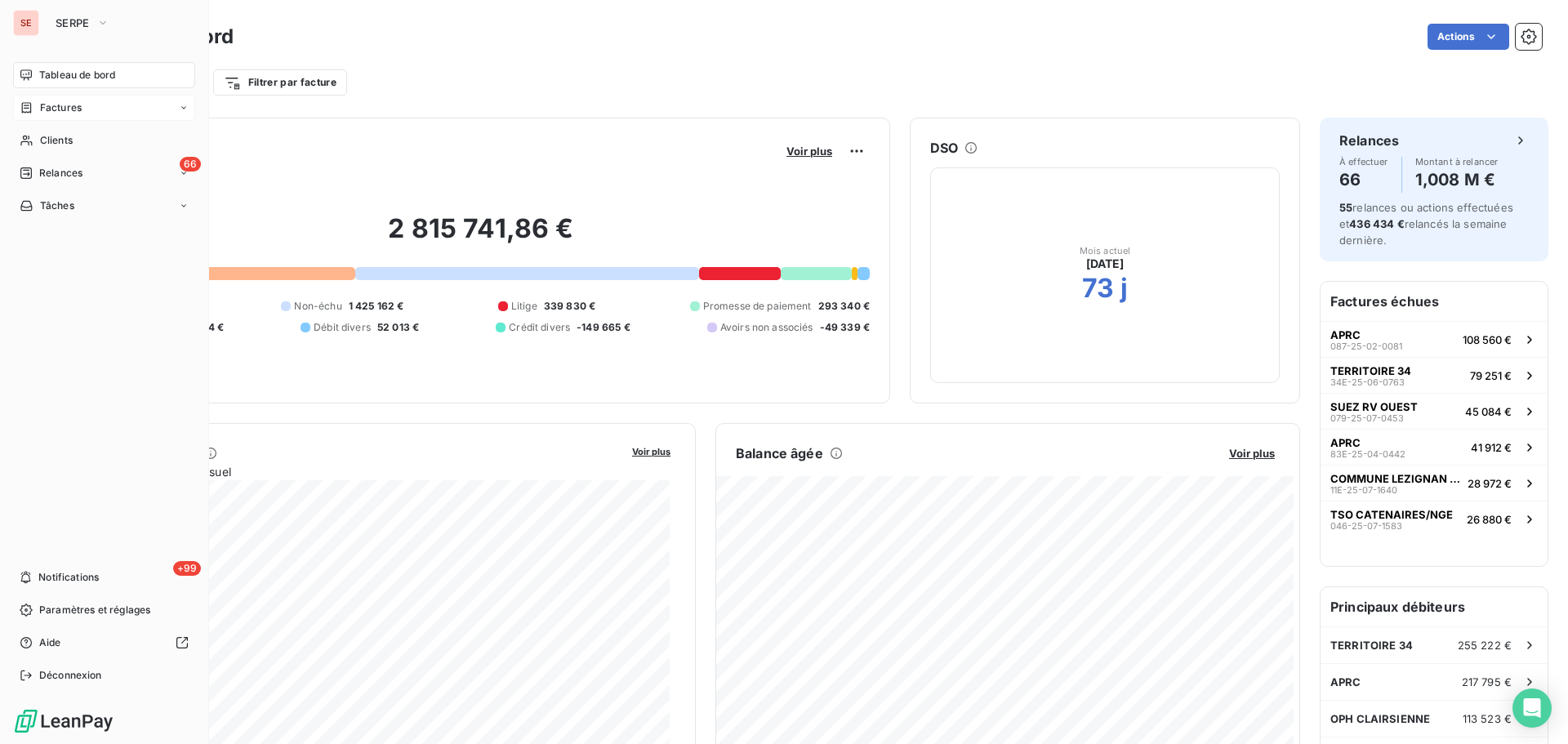
click at [31, 103] on icon at bounding box center [27, 107] width 14 height 13
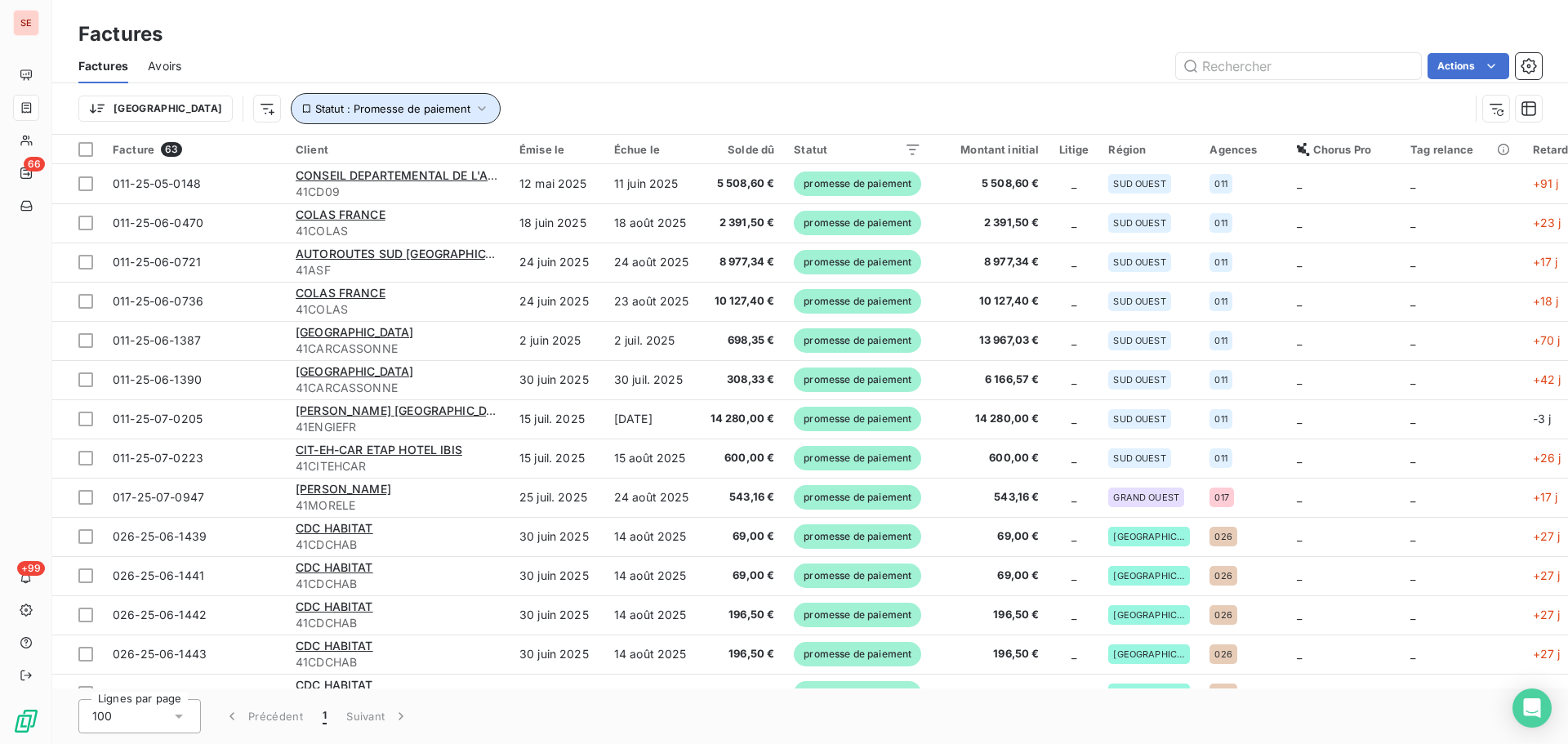
click at [378, 121] on button "Statut : Promesse de paiement" at bounding box center [395, 108] width 210 height 31
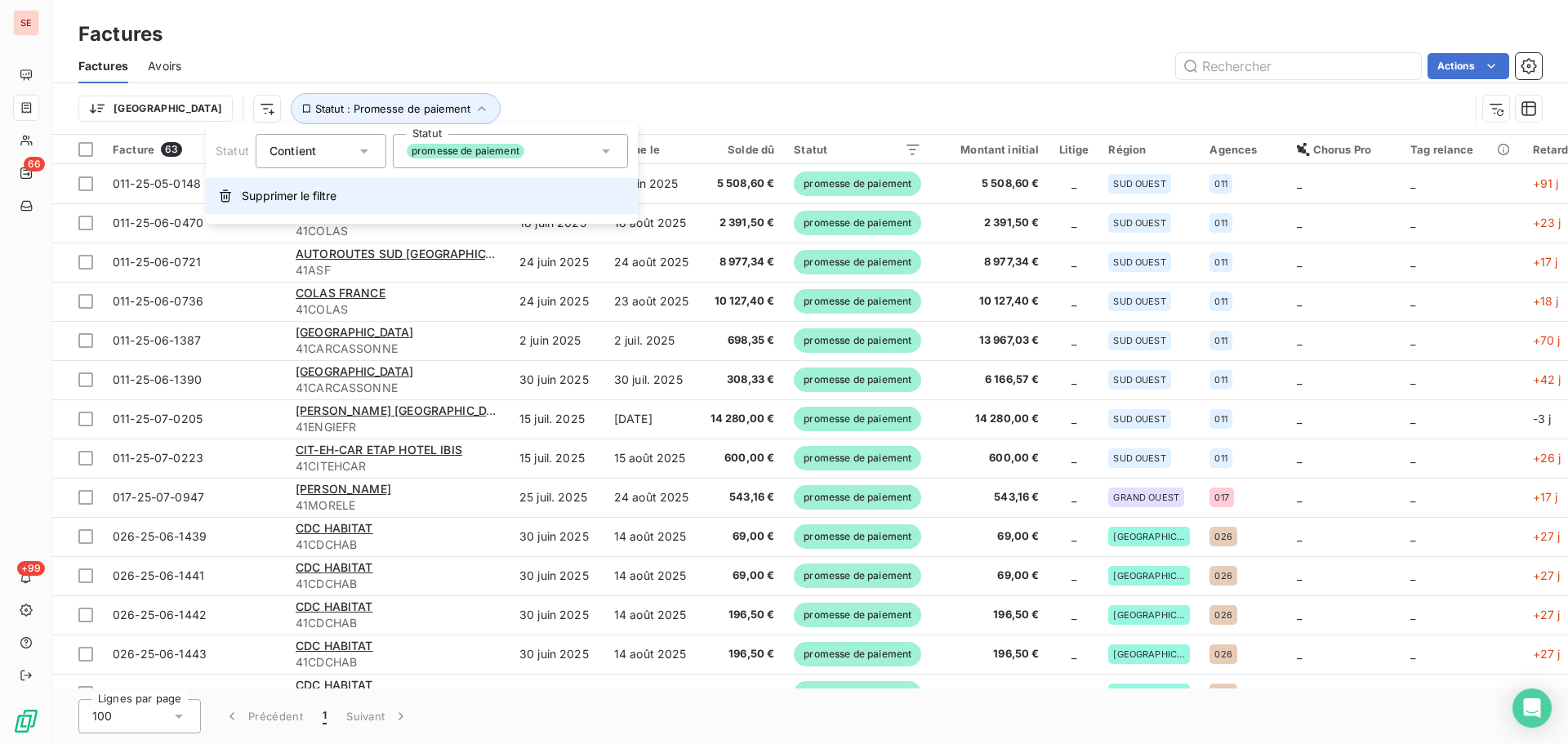
click at [323, 185] on button "Supprimer le filtre" at bounding box center [421, 196] width 432 height 36
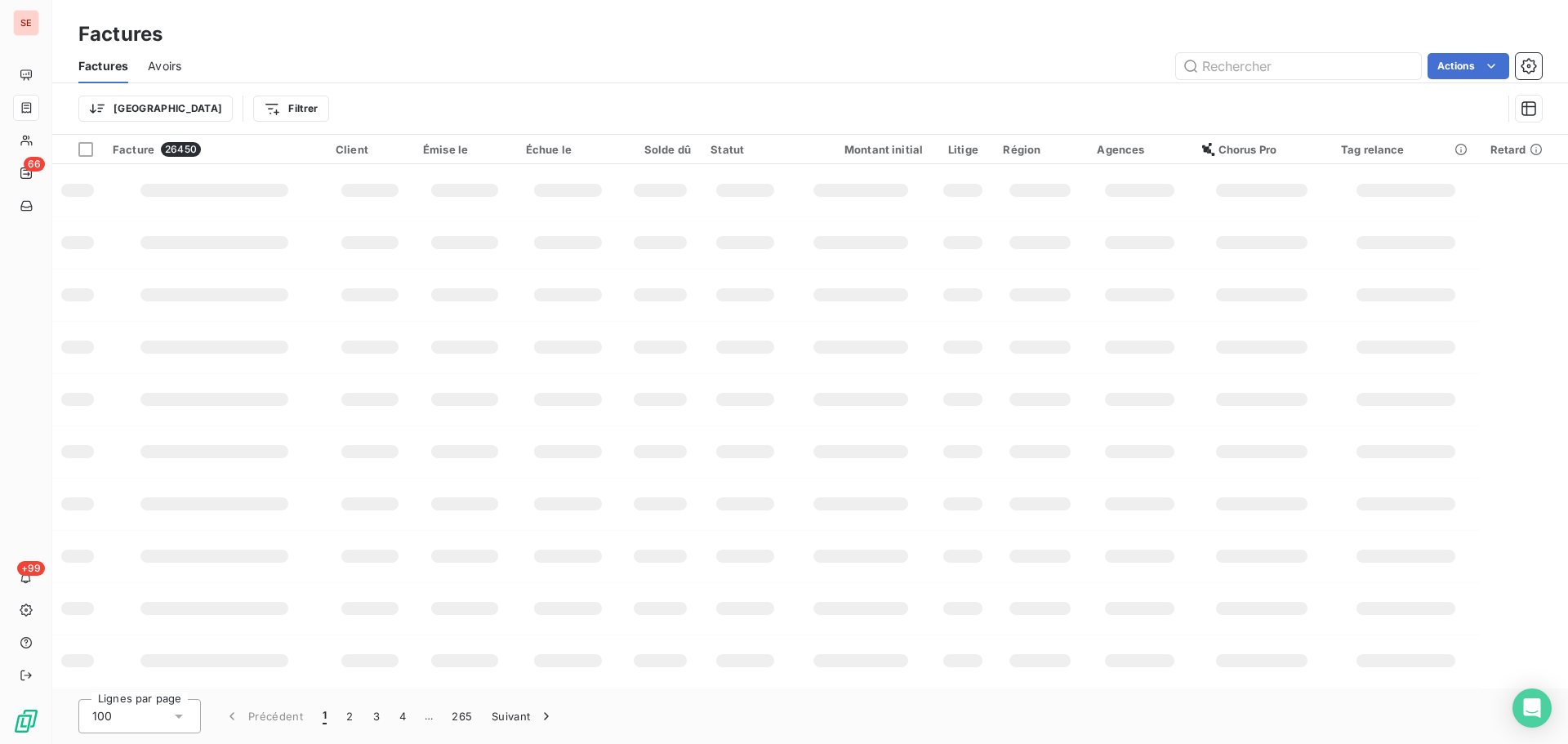
click at [542, 89] on div "Trier Filtrer" at bounding box center [810, 108] width 1463 height 51
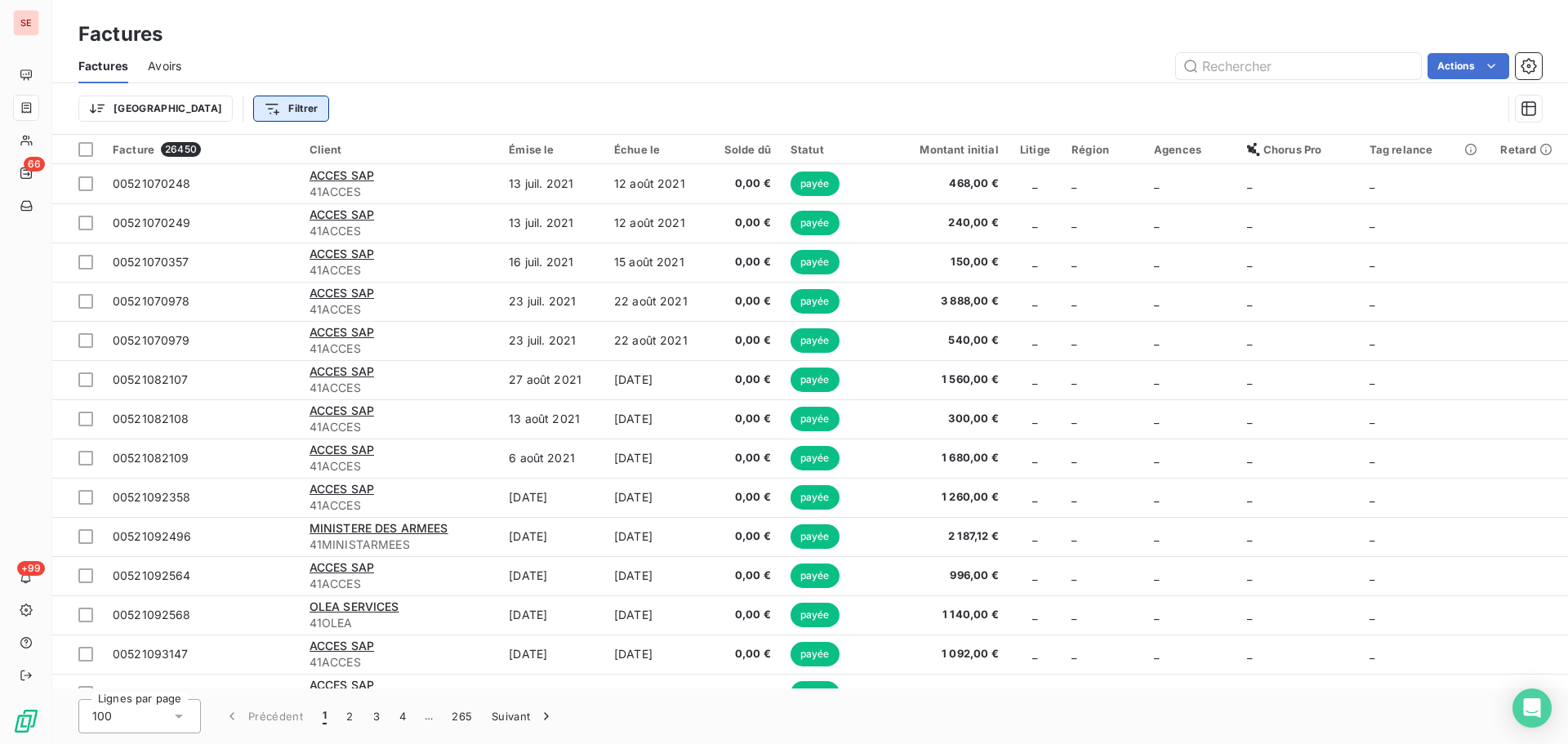
click at [204, 110] on html "SE 66 +99 Factures Factures Avoirs Actions Trier Filtrer Facture 26450 Client É…" at bounding box center [784, 372] width 1568 height 744
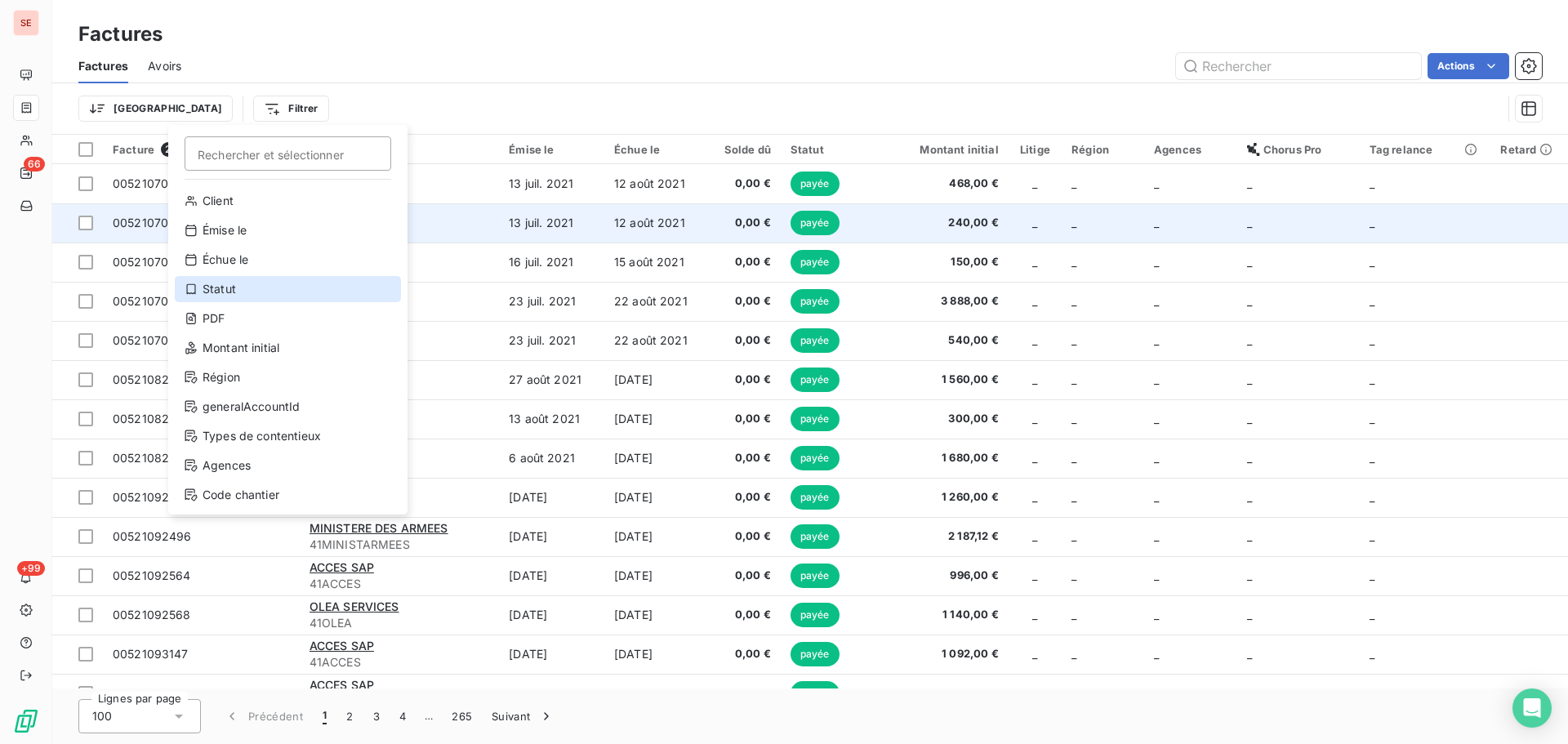
click at [291, 287] on div "Statut" at bounding box center [287, 289] width 226 height 26
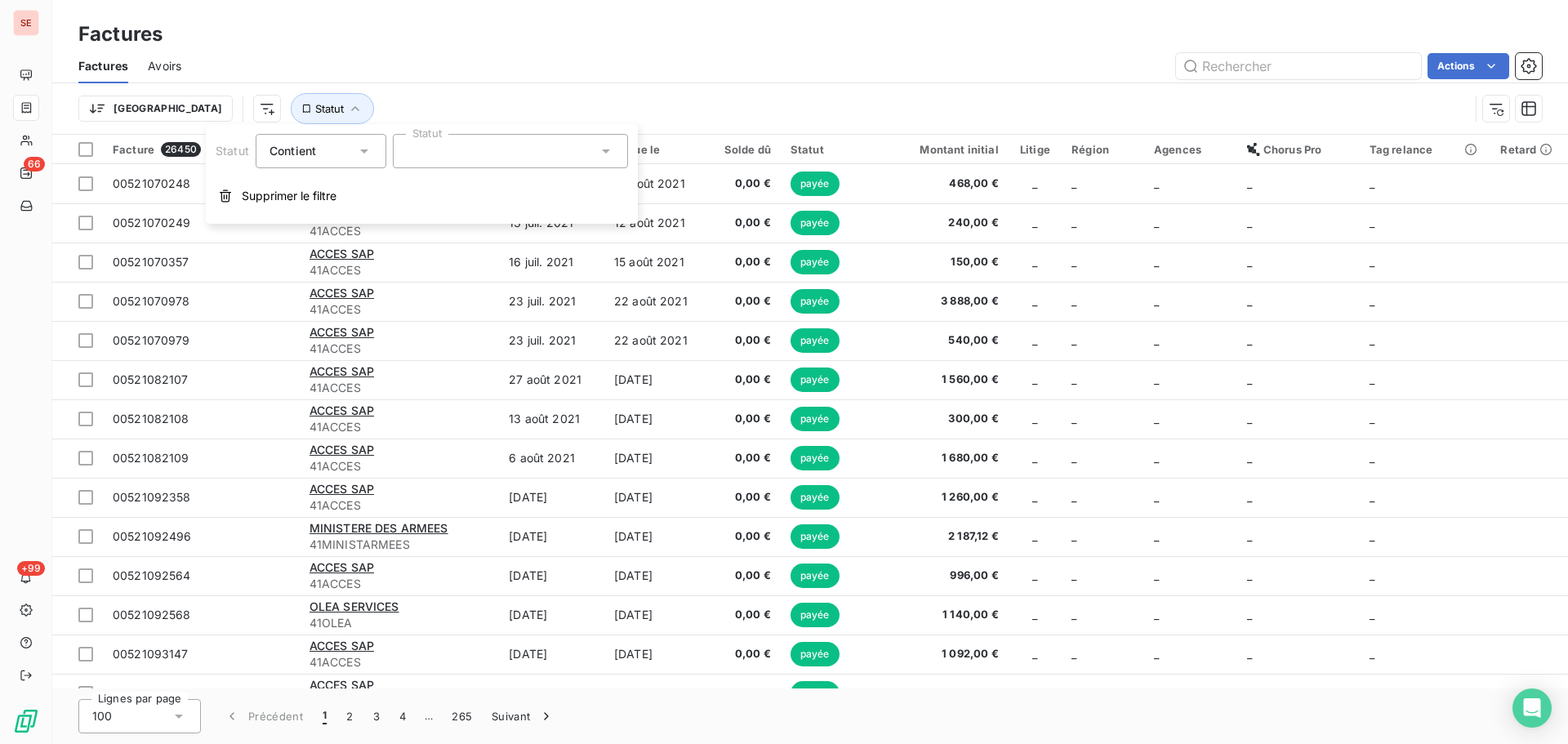
click at [586, 148] on div at bounding box center [510, 151] width 235 height 34
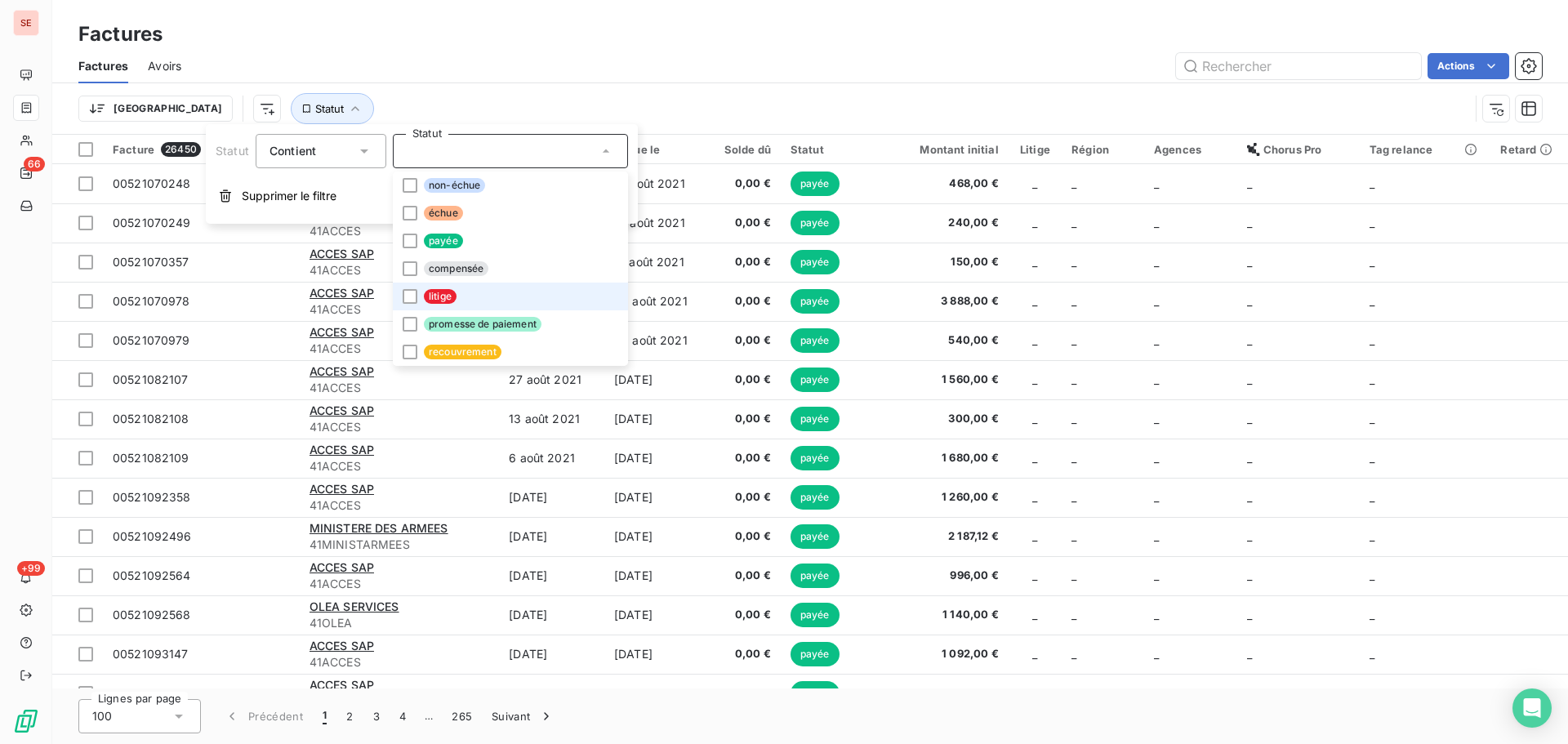
click at [499, 299] on li "litige" at bounding box center [510, 296] width 235 height 28
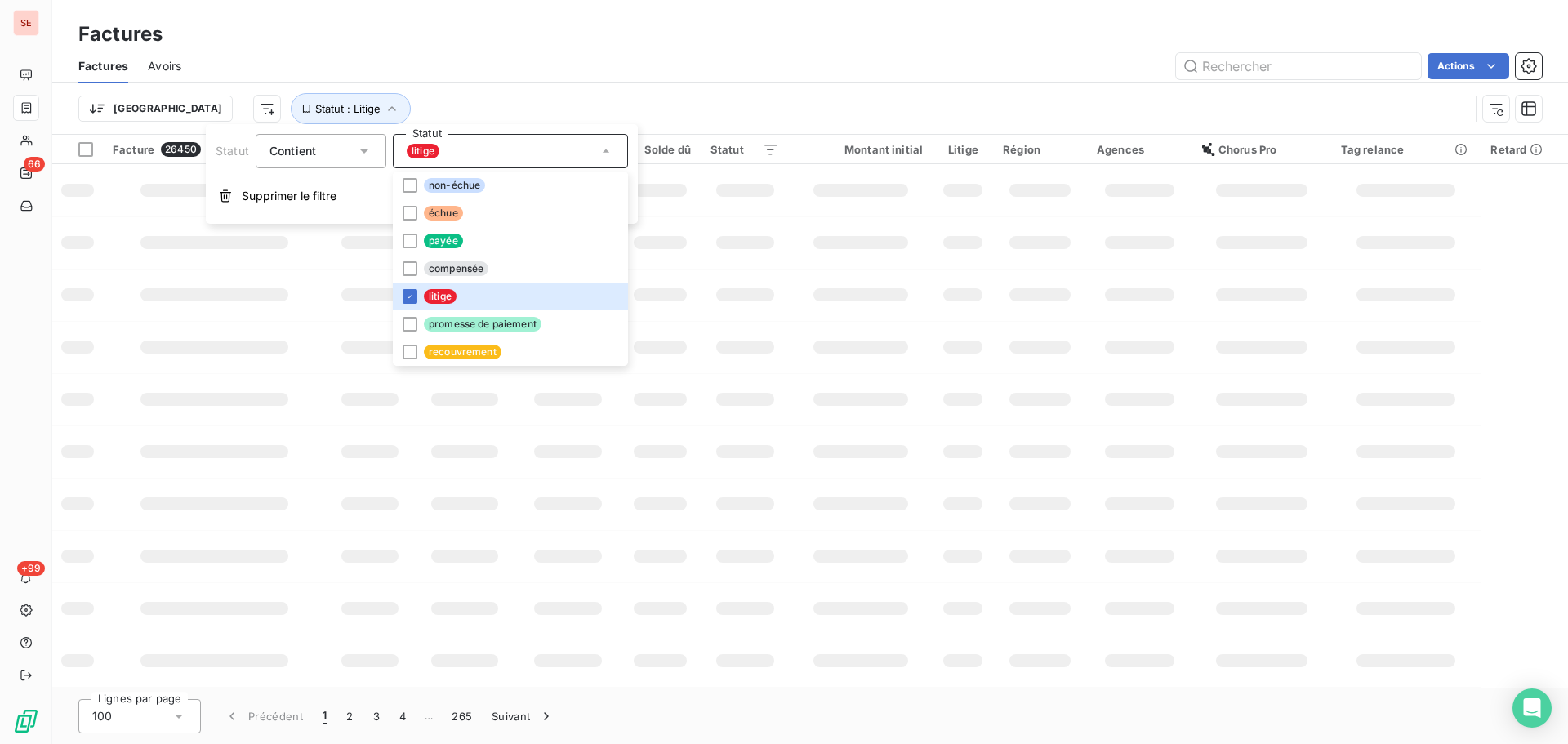
click at [696, 86] on div "Trier Statut : Litige" at bounding box center [810, 108] width 1463 height 51
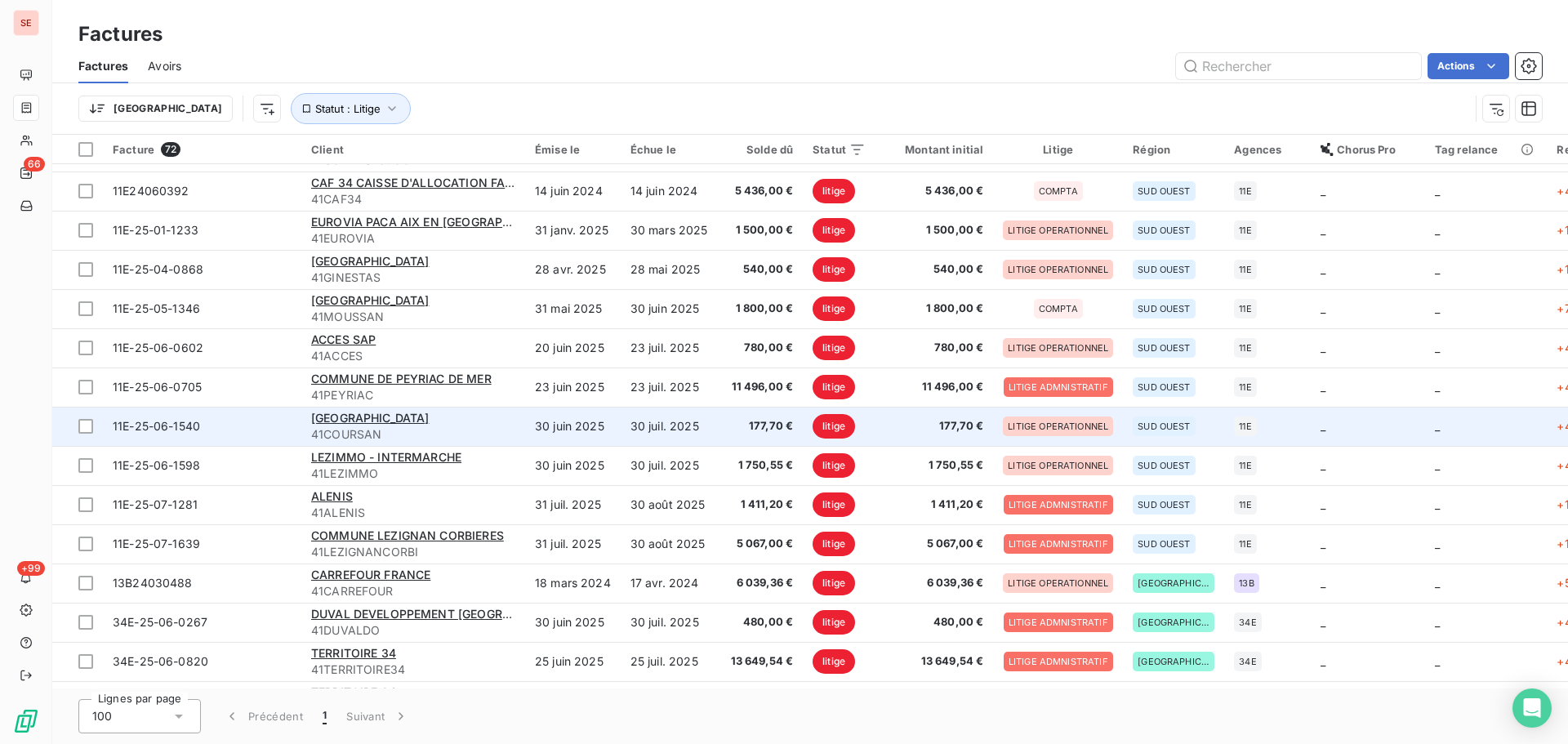
scroll to position [1653, 0]
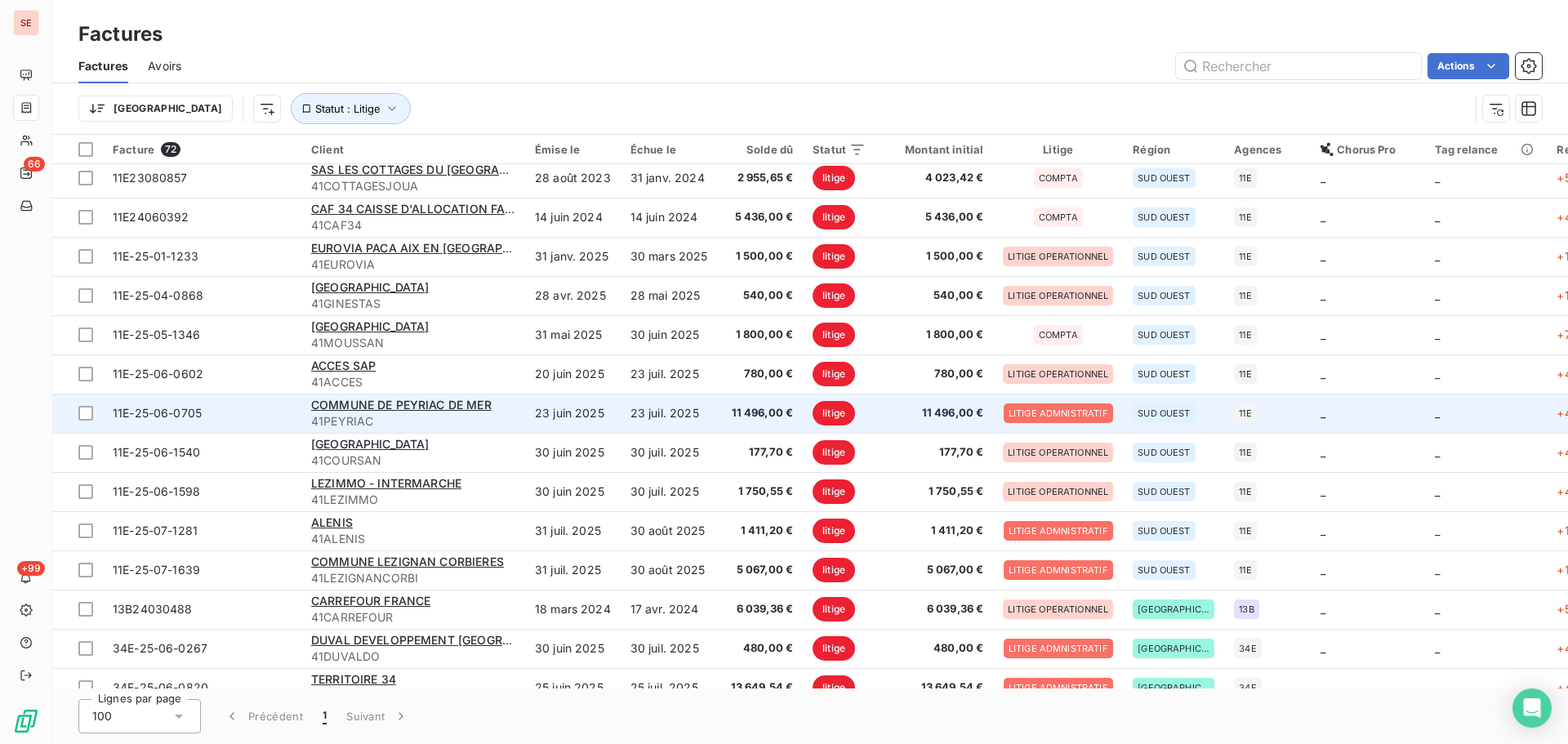
click at [748, 421] on td "11 496,00 €" at bounding box center [761, 413] width 86 height 39
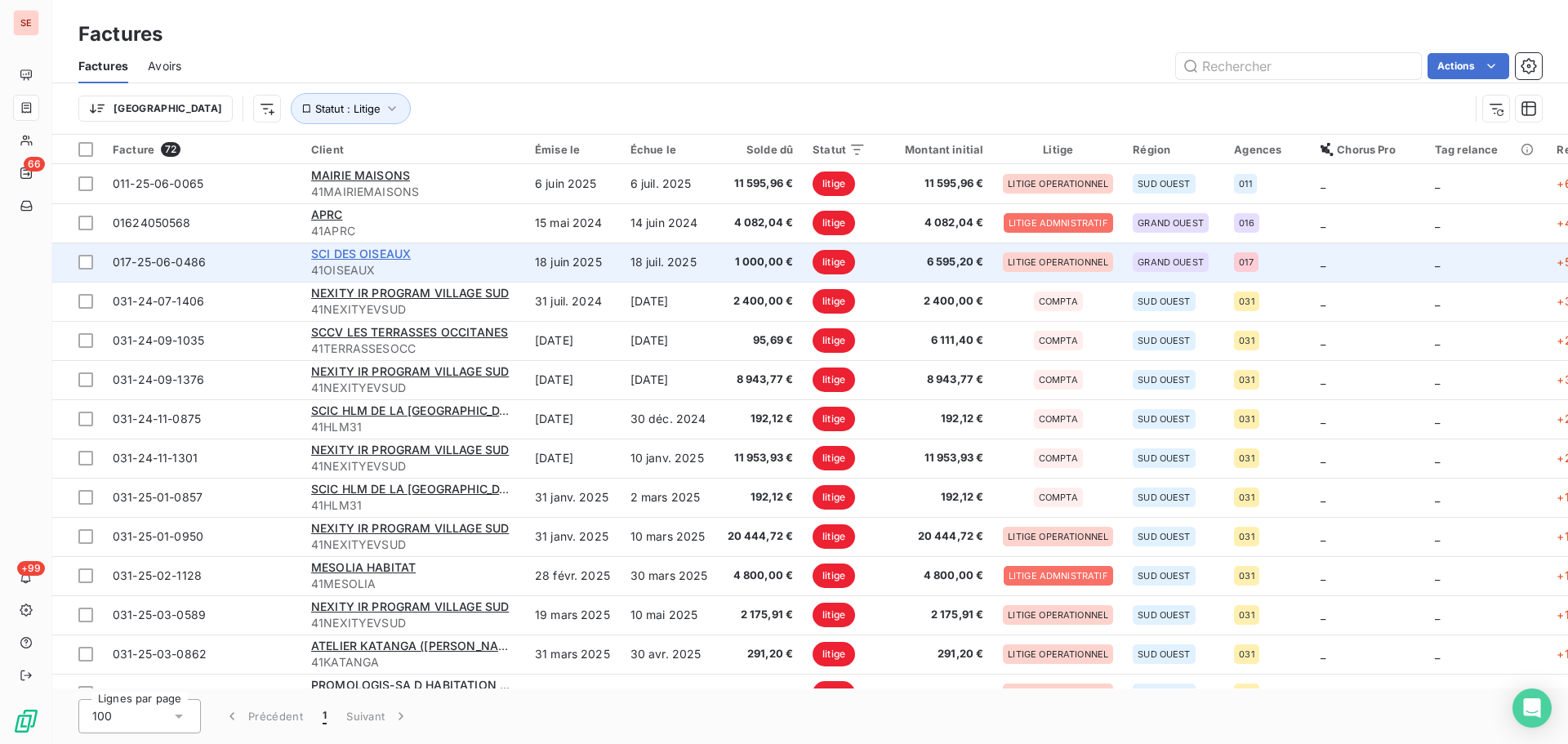
click at [394, 247] on span "SCI DES OISEAUX" at bounding box center [360, 254] width 99 height 14
